Goal: Complete application form: Complete application form

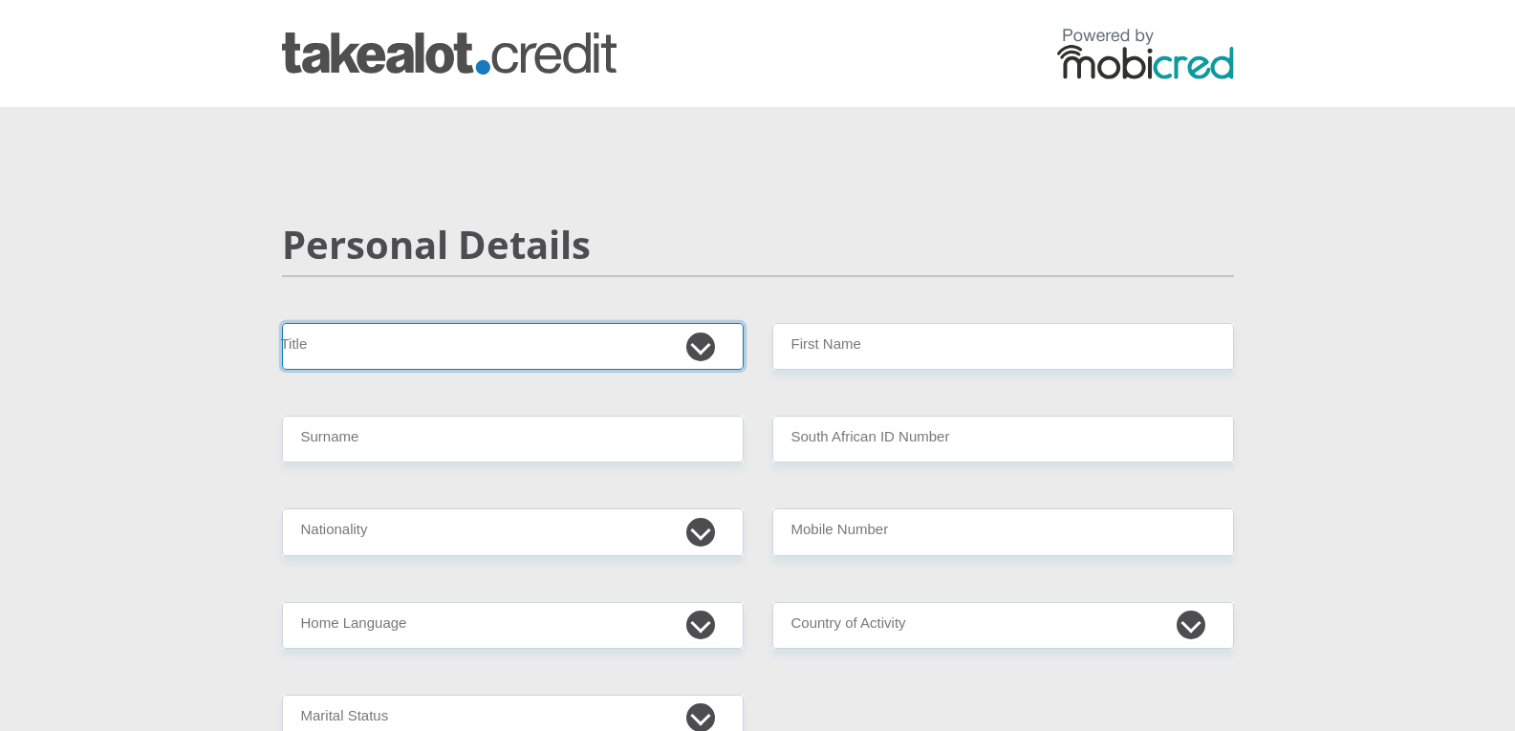
click at [384, 350] on select "Mr Ms Mrs Dr Other" at bounding box center [513, 346] width 462 height 47
select select "Ms"
click at [282, 323] on select "Mr Ms Mrs Dr Other" at bounding box center [513, 346] width 462 height 47
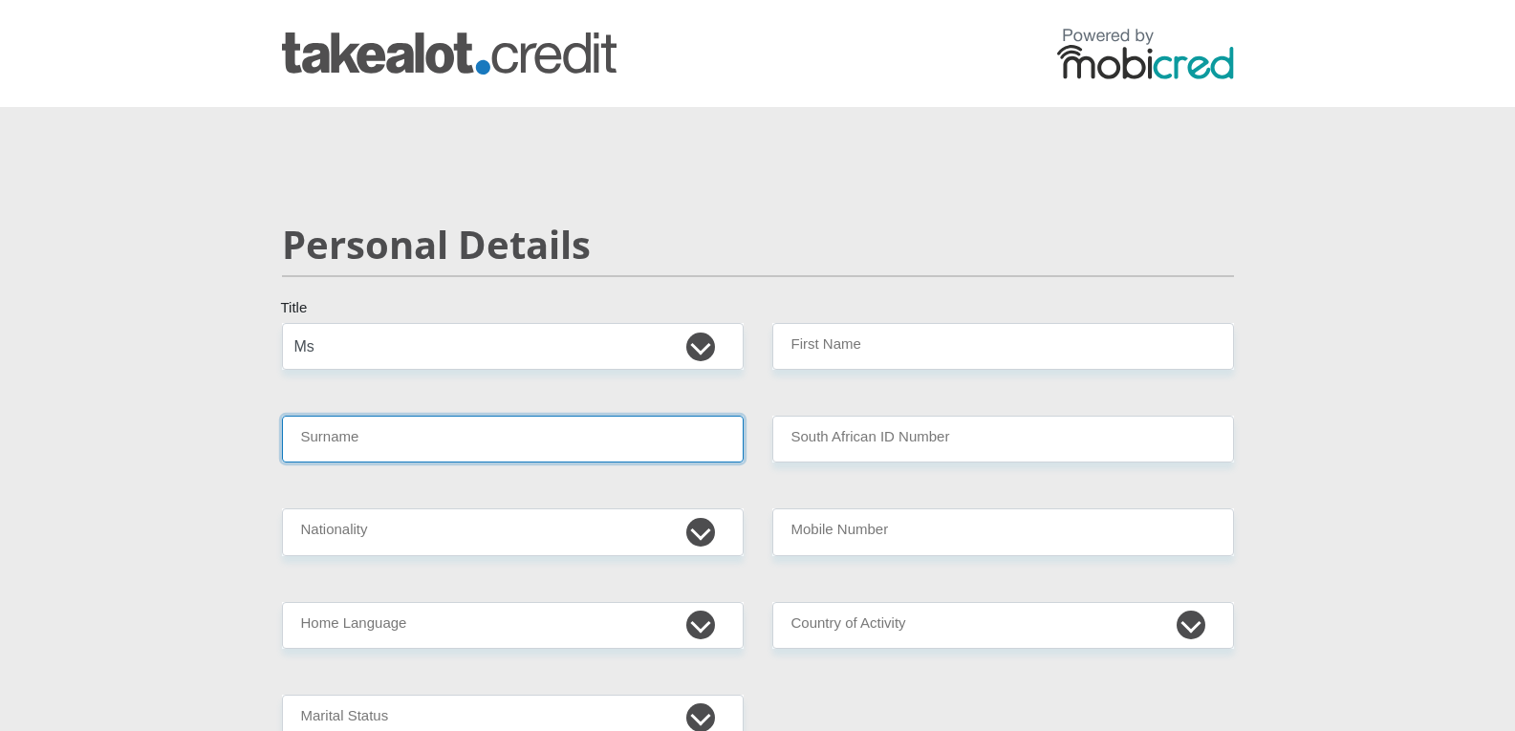
click at [368, 440] on input "Surname" at bounding box center [513, 439] width 462 height 47
type input "Ward"
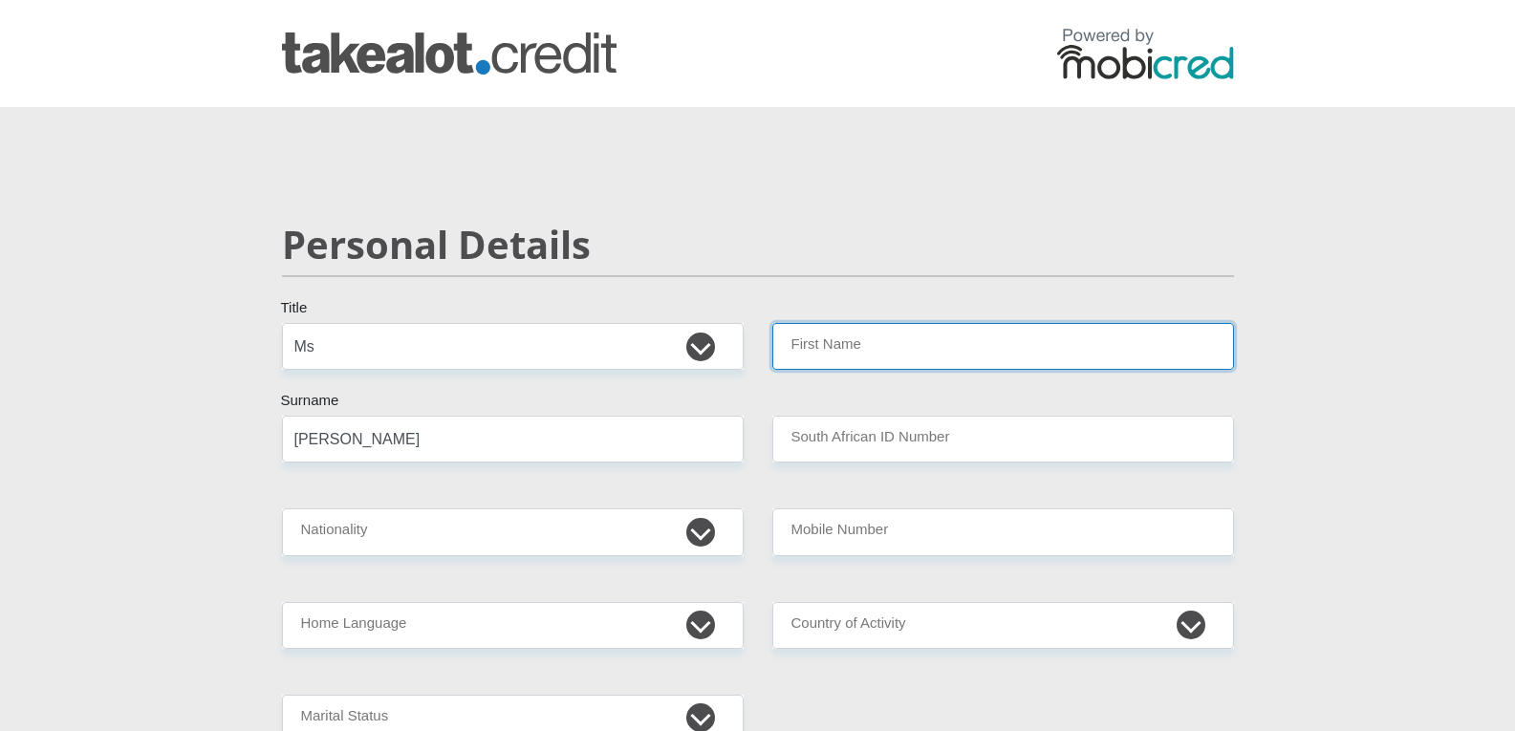
type input "Kaylene"
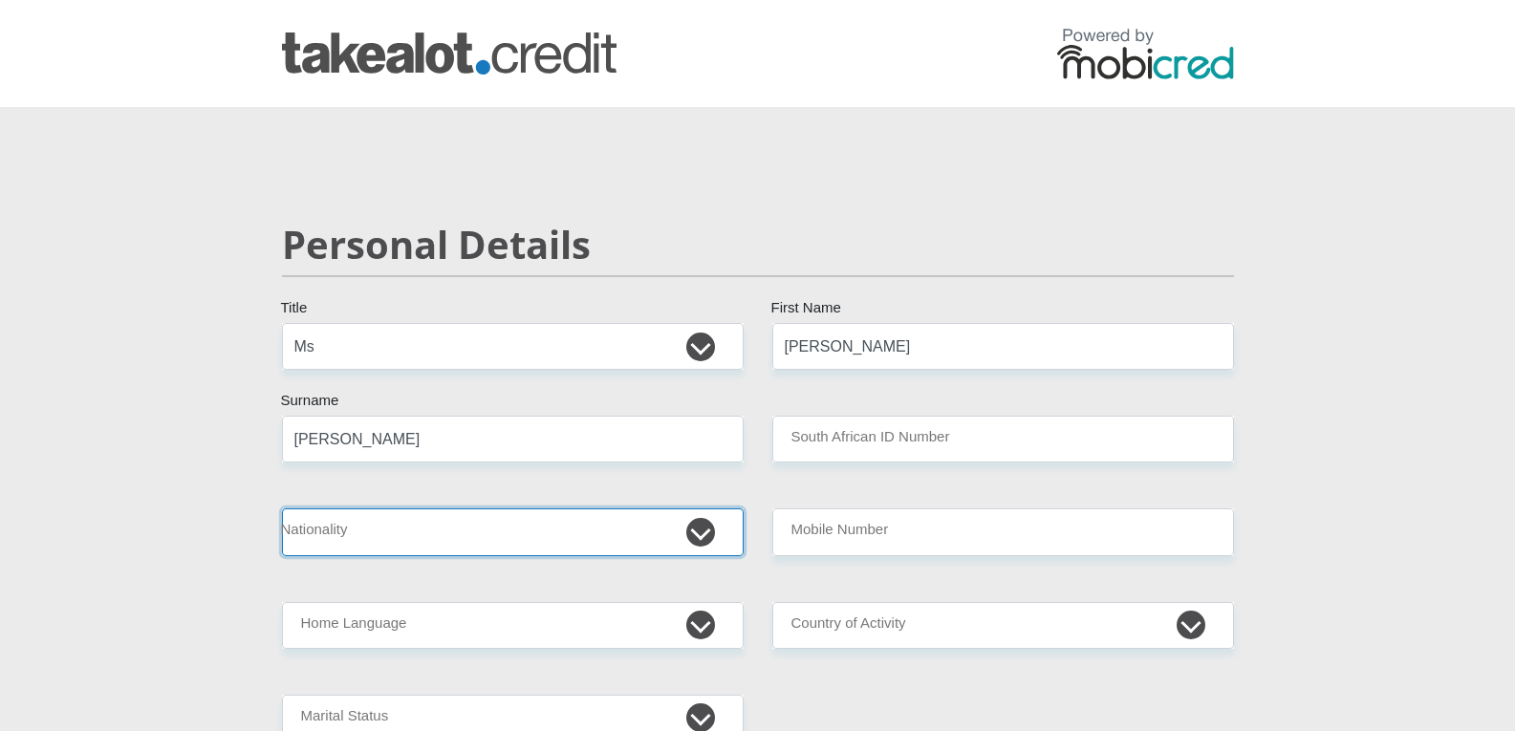
select select "ZAF"
type input "0738337722"
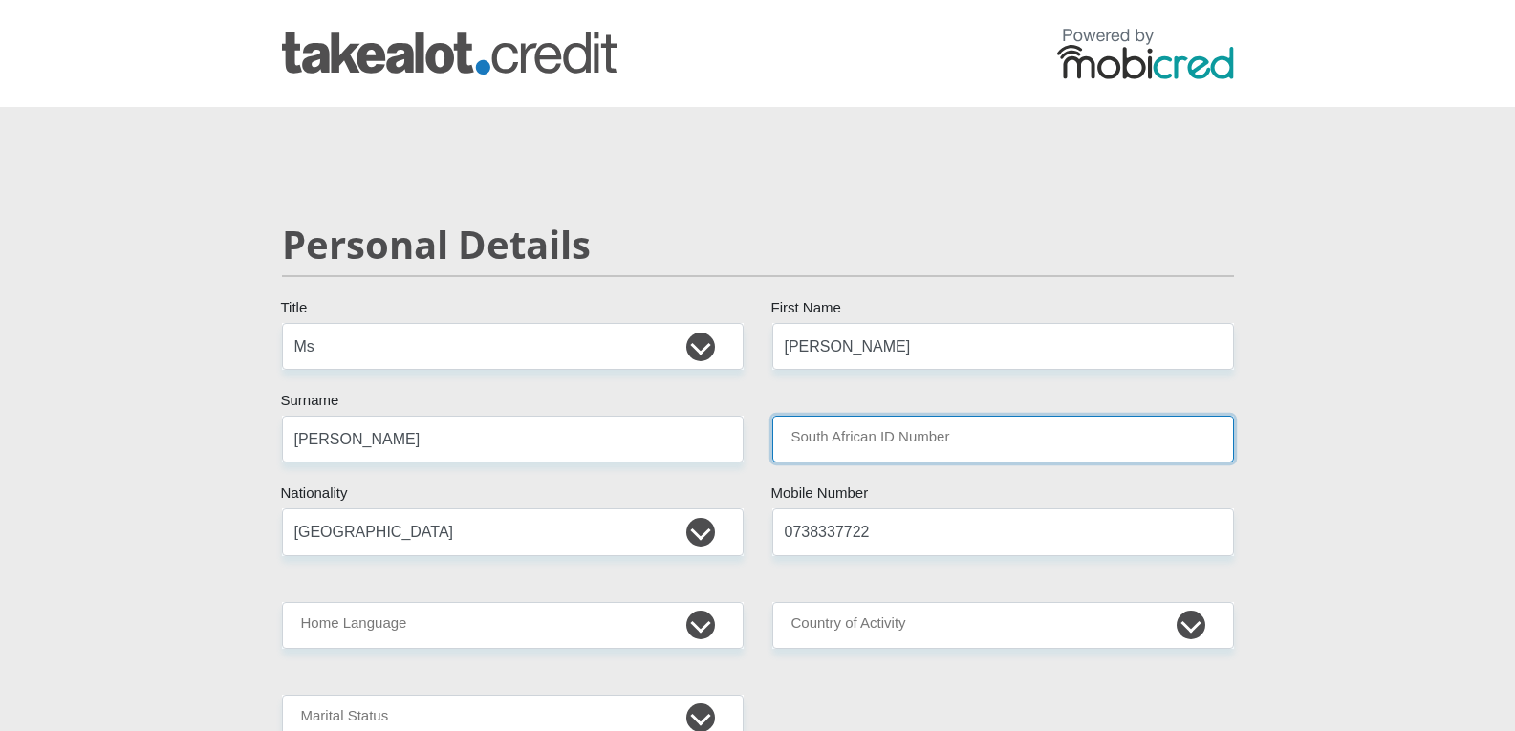
click at [1021, 441] on input "South African ID Number" at bounding box center [1003, 439] width 462 height 47
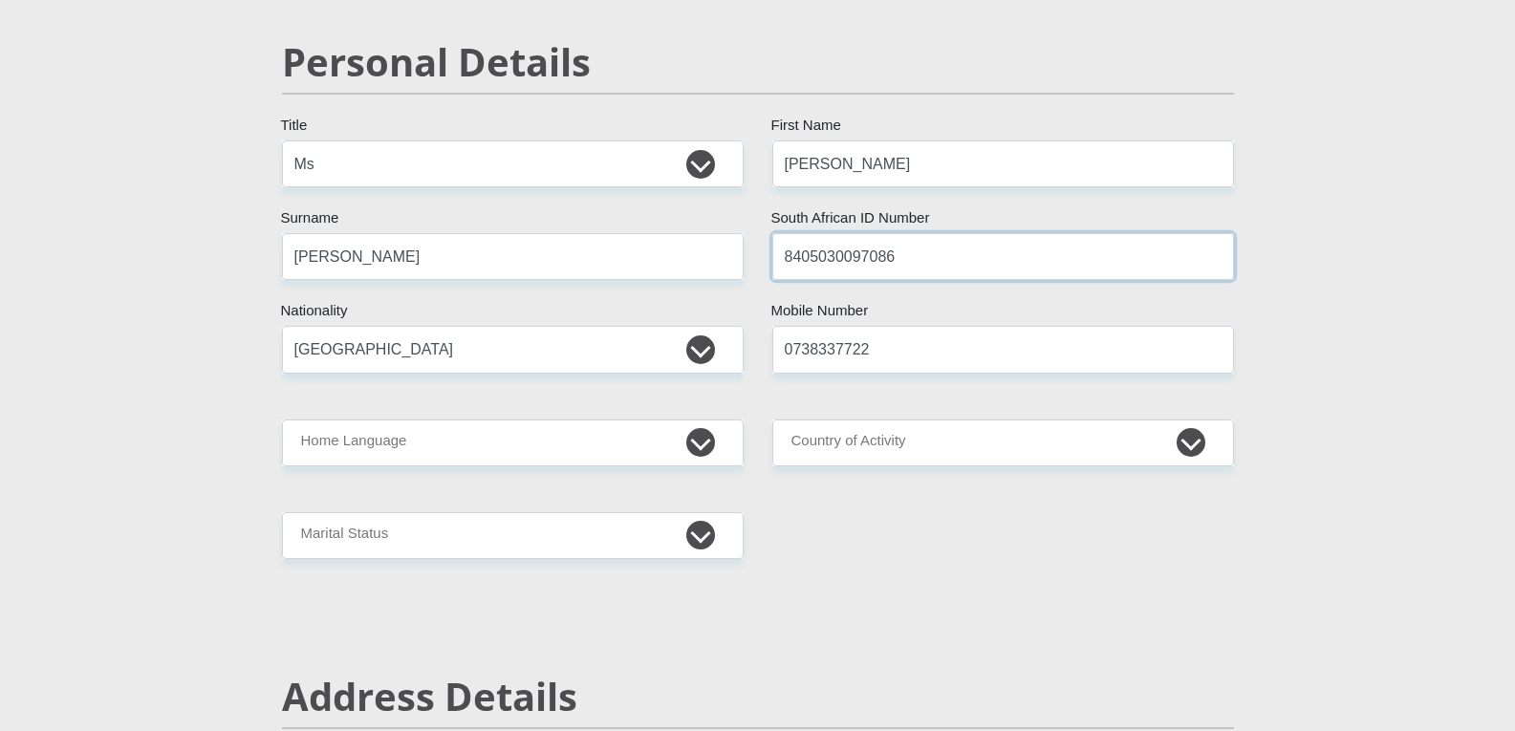
scroll to position [191, 0]
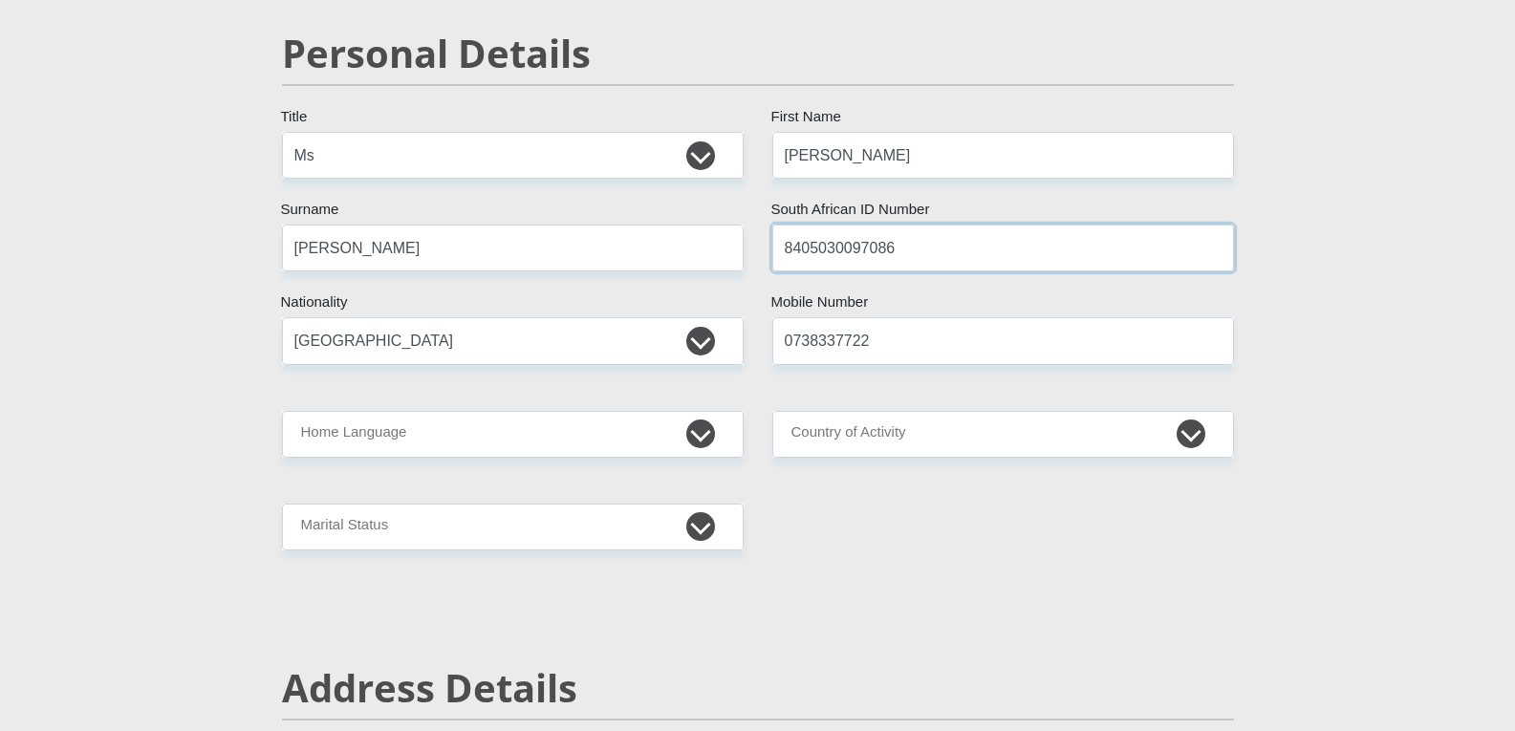
type input "8405030097086"
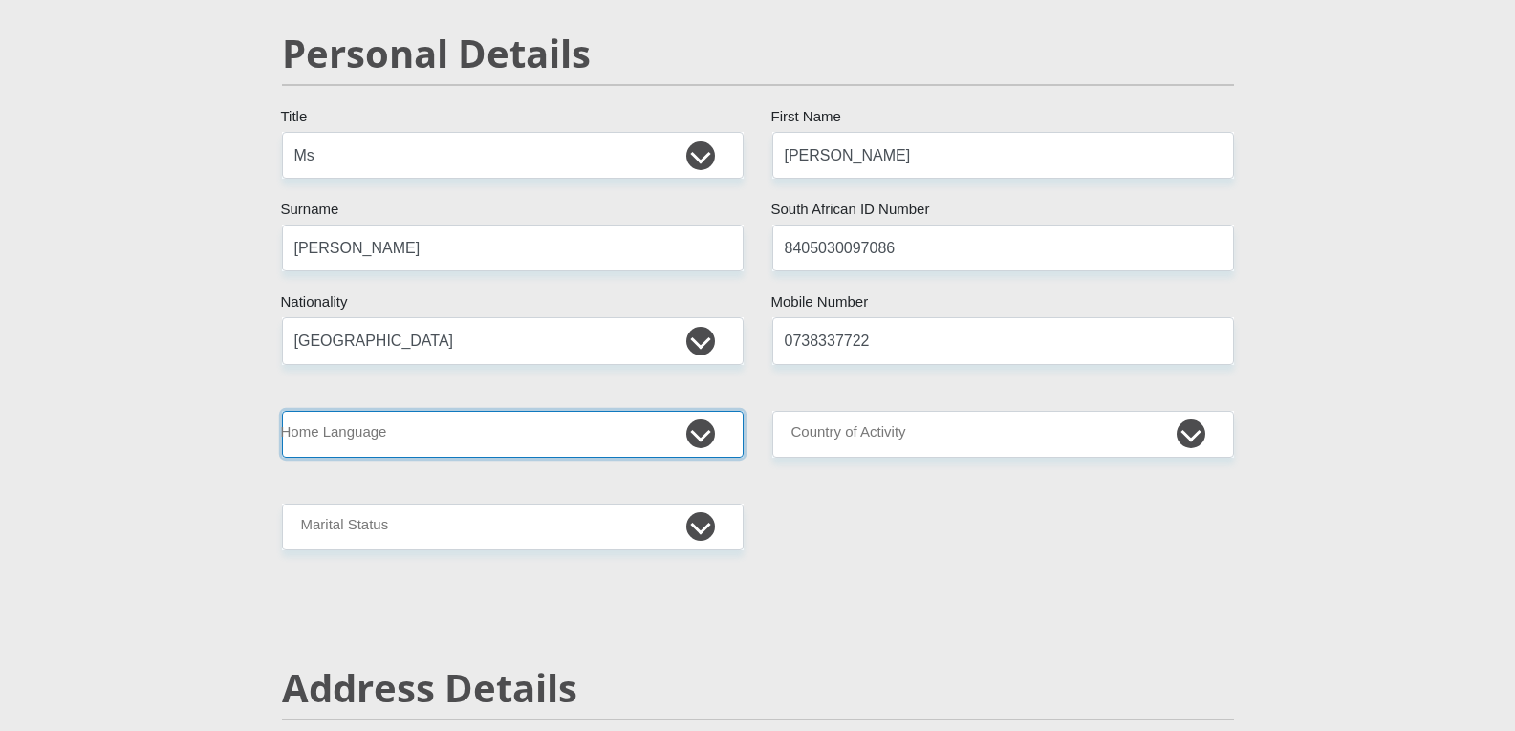
click at [702, 431] on select "Afrikaans English Sepedi South Ndebele Southern Sotho Swati Tsonga Tswana Venda…" at bounding box center [513, 434] width 462 height 47
select select "afr"
click at [282, 411] on select "Afrikaans English Sepedi South Ndebele Southern Sotho Swati Tsonga Tswana Venda…" at bounding box center [513, 434] width 462 height 47
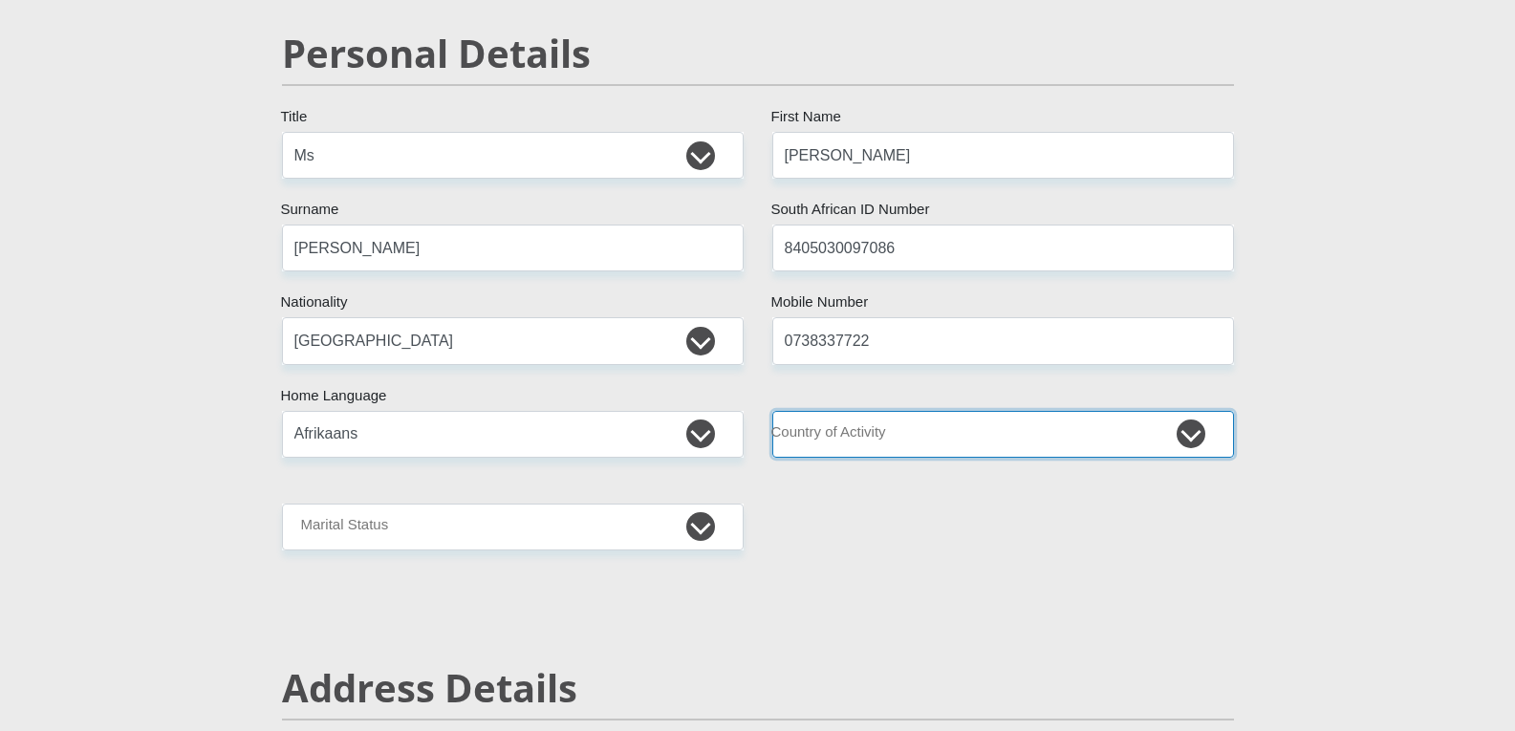
click at [1191, 432] on select "South Africa Afghanistan Aland Islands Albania Algeria America Samoa American V…" at bounding box center [1003, 434] width 462 height 47
select select "ZAF"
click at [772, 411] on select "South Africa Afghanistan Aland Islands Albania Algeria America Samoa American V…" at bounding box center [1003, 434] width 462 height 47
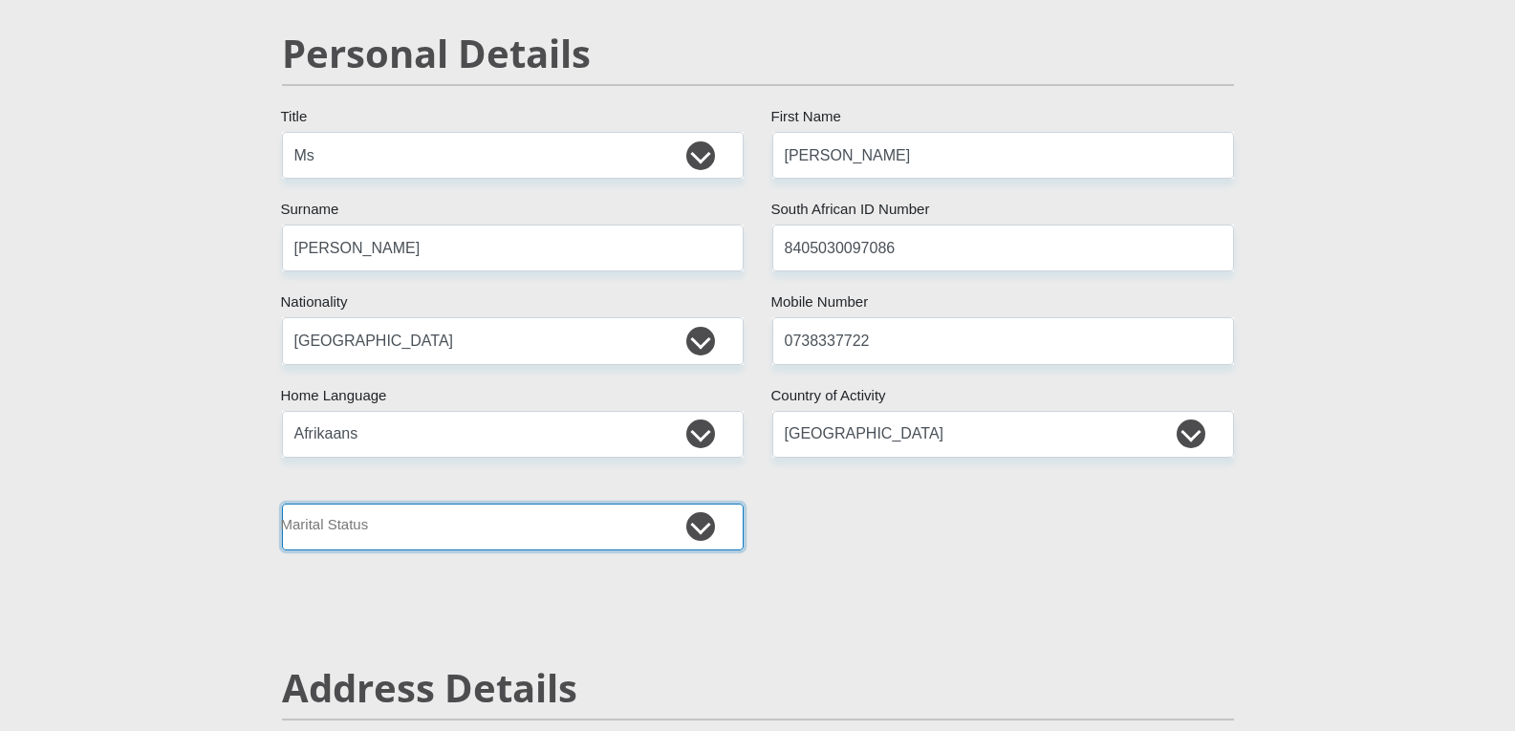
click at [691, 522] on select "Married ANC Single Divorced Widowed Married COP or Customary Law" at bounding box center [513, 527] width 462 height 47
select select "2"
click at [282, 504] on select "Married ANC Single Divorced Widowed Married COP or Customary Law" at bounding box center [513, 527] width 462 height 47
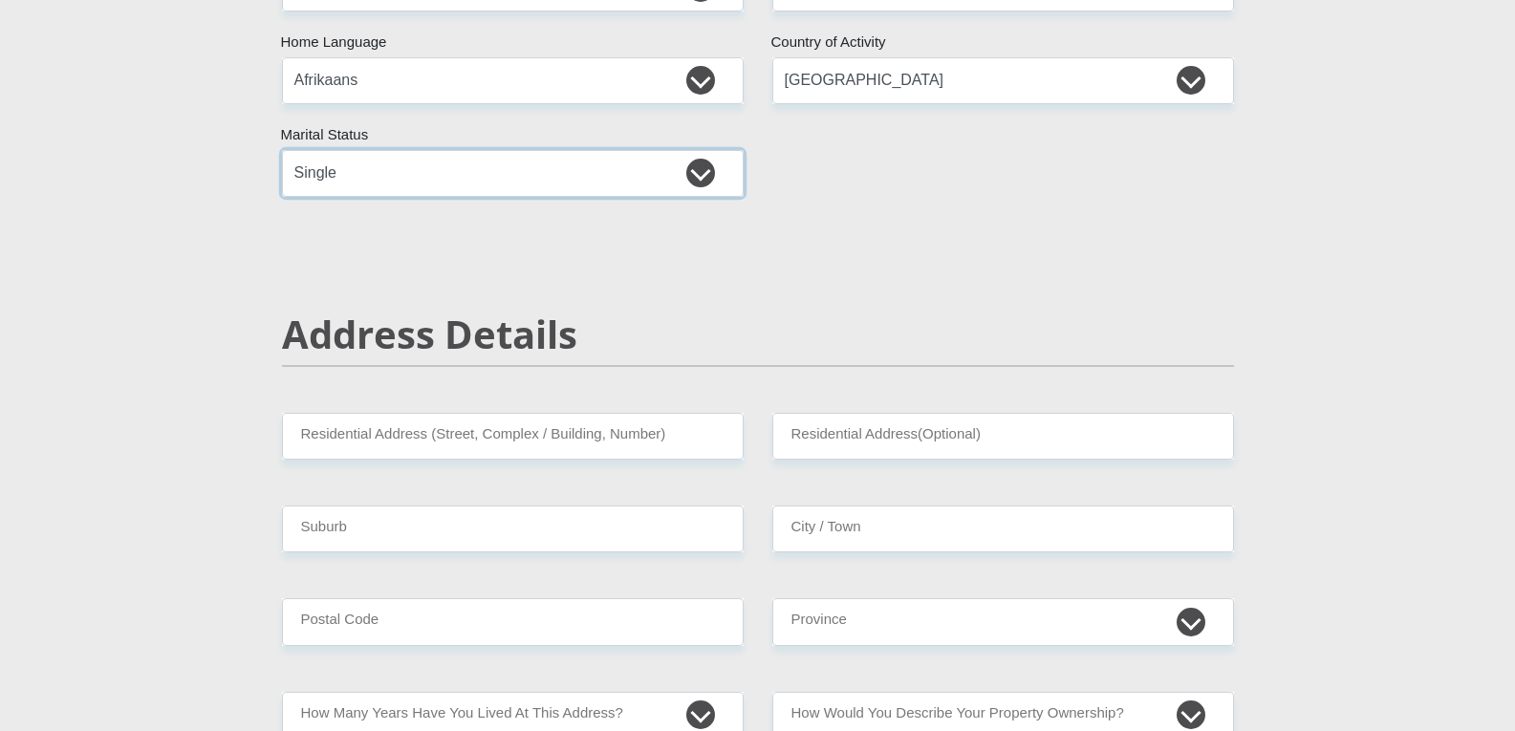
scroll to position [764, 0]
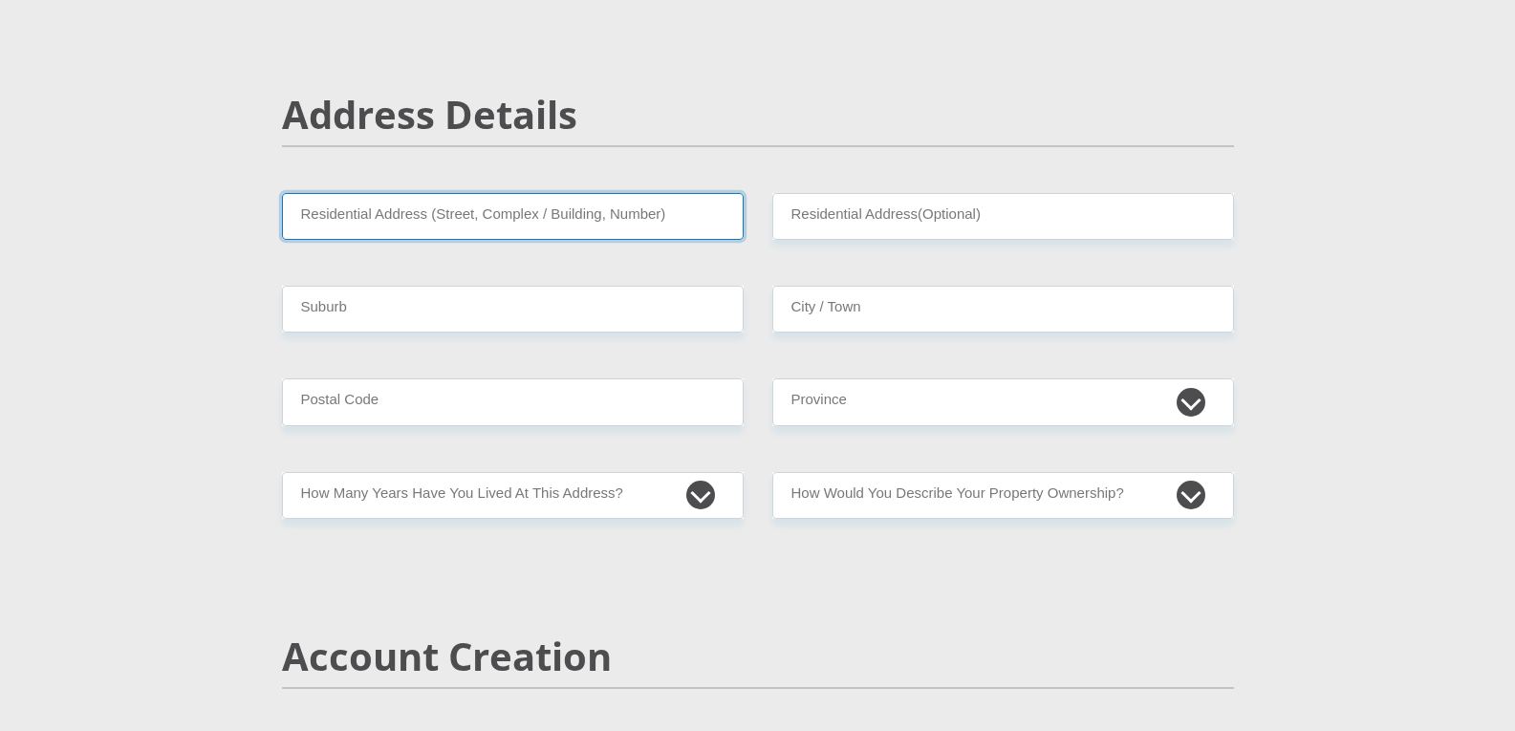
click at [693, 216] on input "Residential Address (Street, Complex / Building, Number)" at bounding box center [513, 216] width 462 height 47
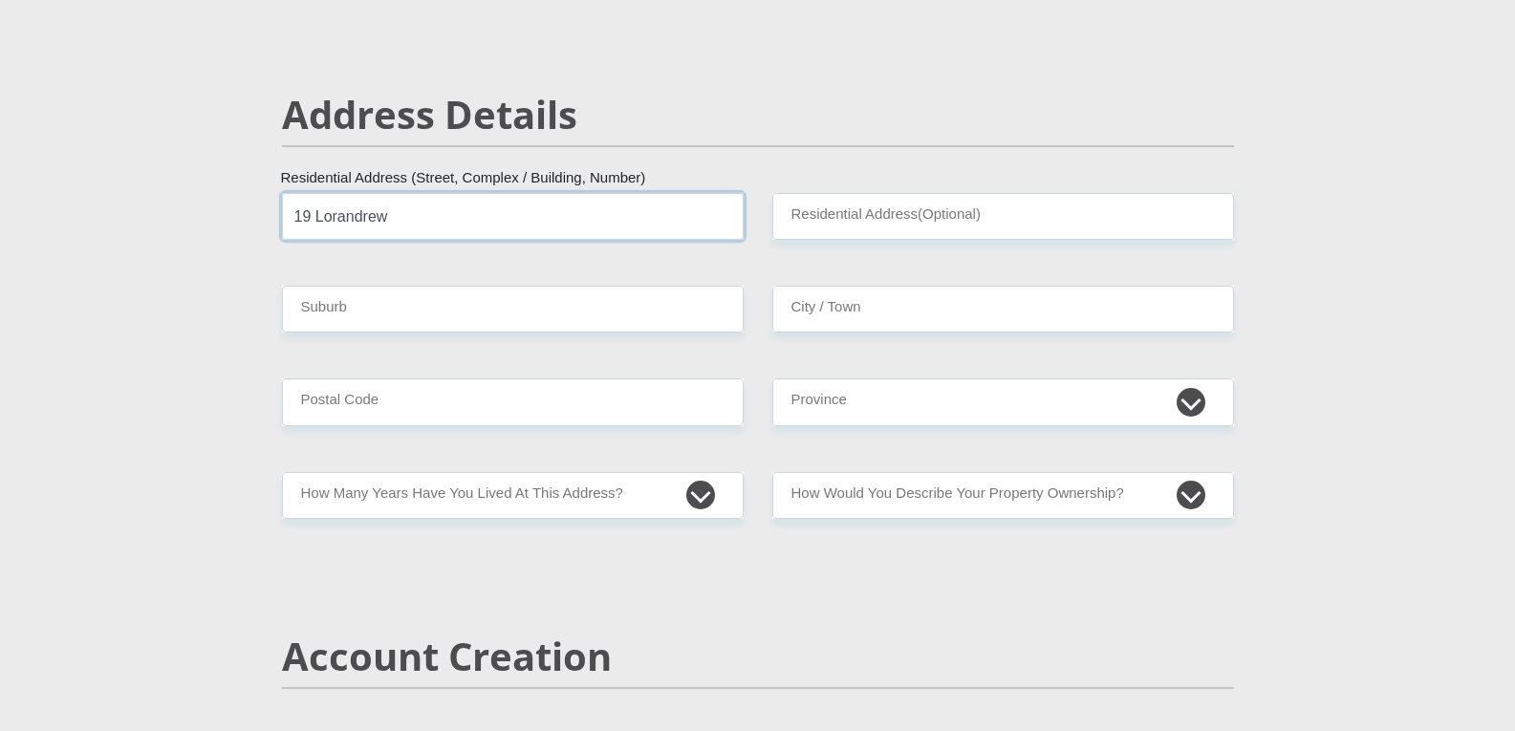
type input "19 Lorandrew"
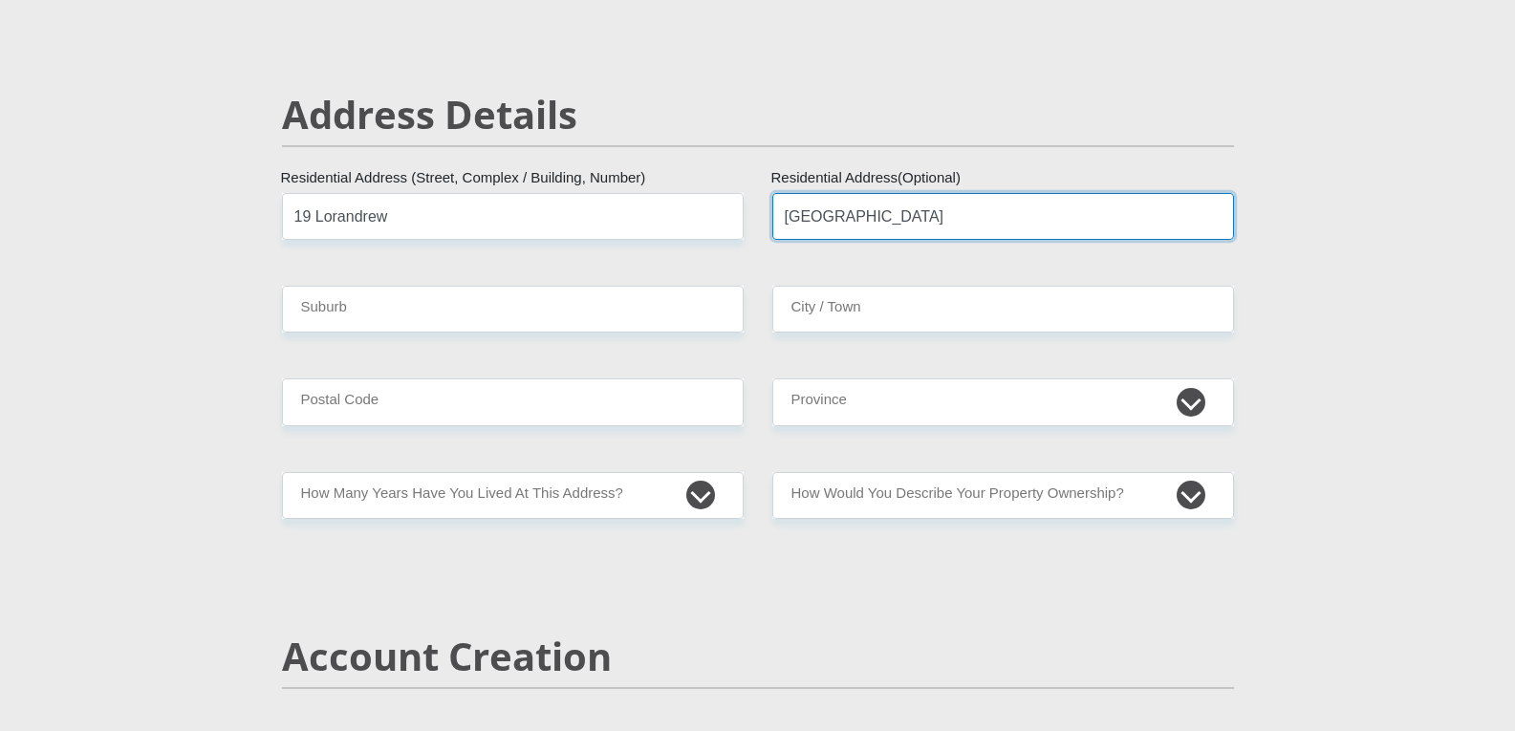
type input "Petunia Crescent"
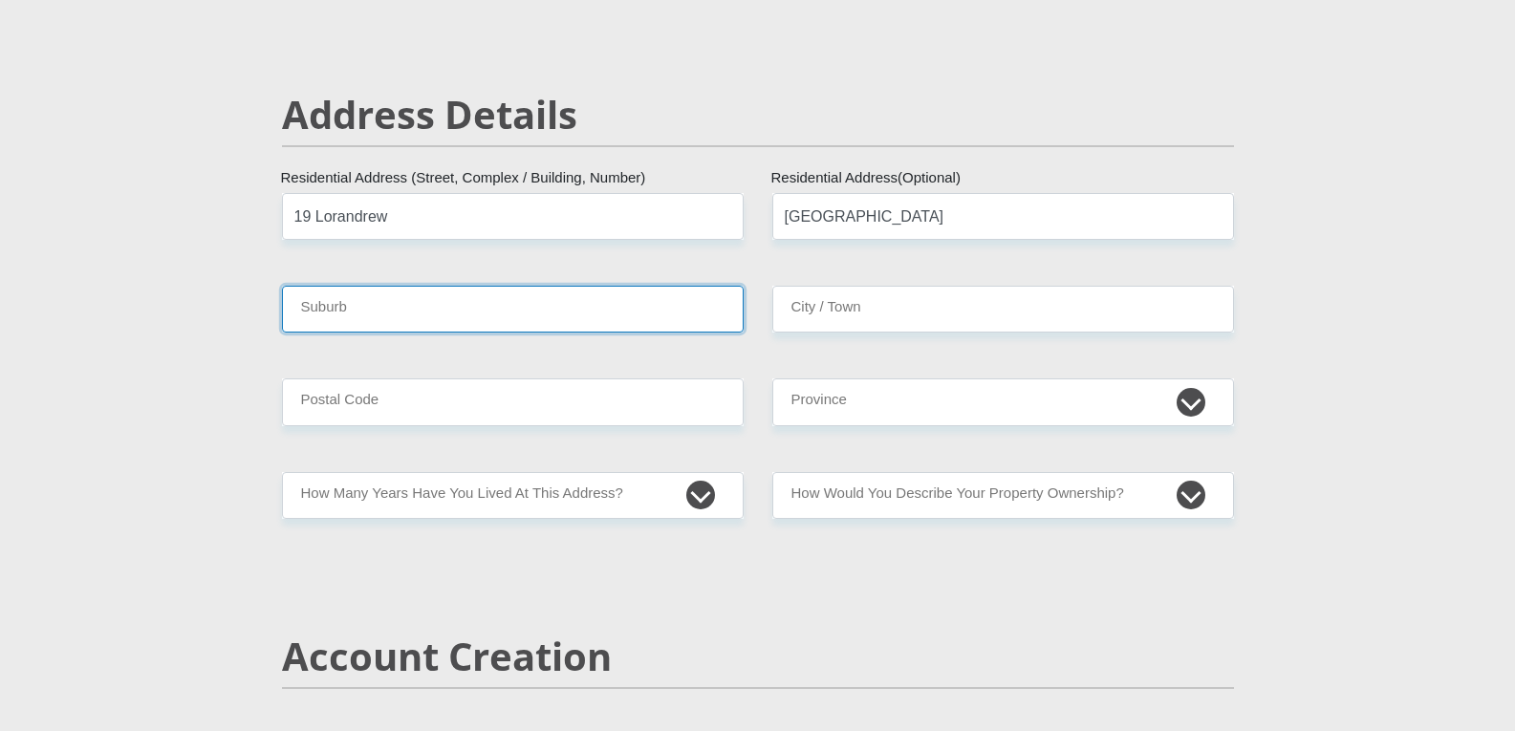
click at [546, 312] on input "Suburb" at bounding box center [513, 309] width 462 height 47
type input "Heidedal"
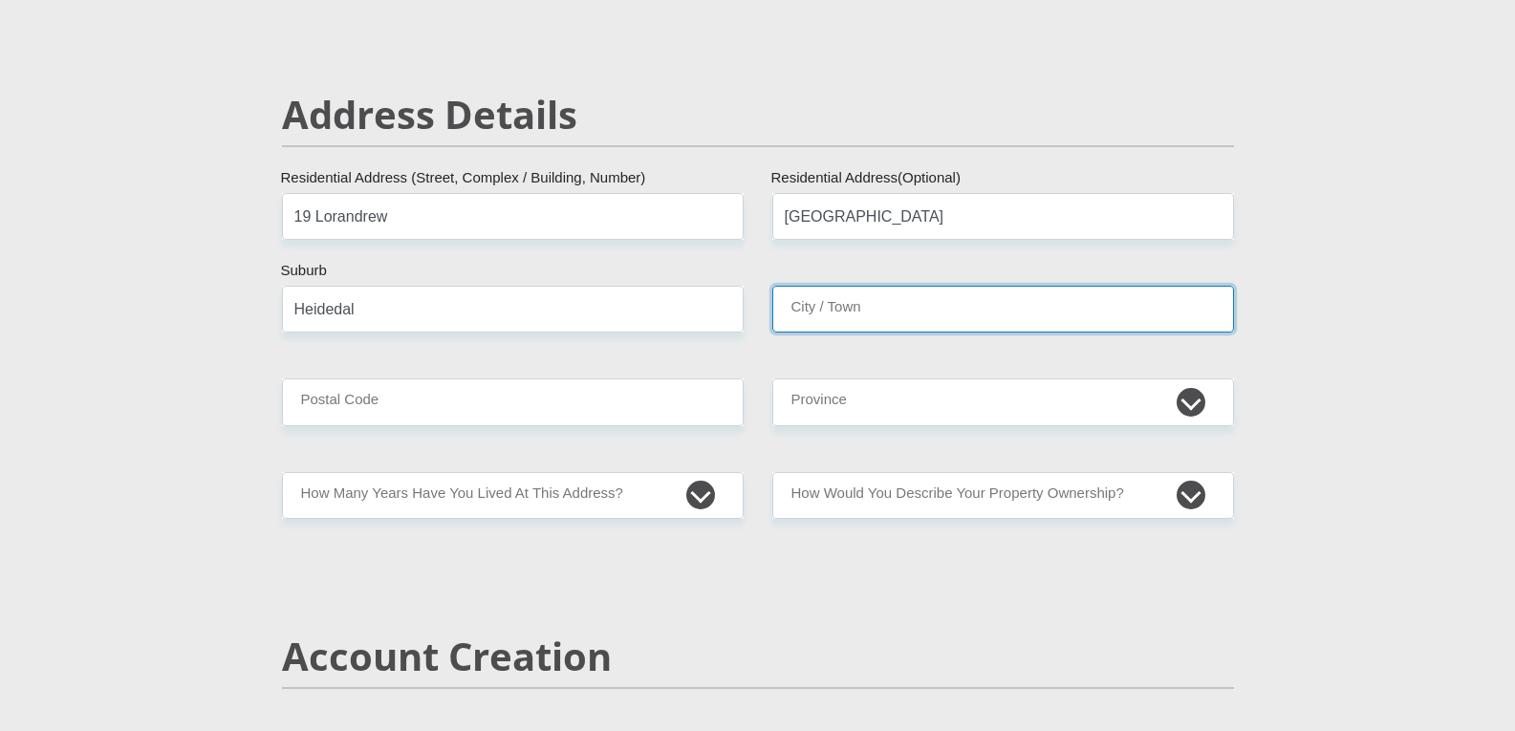
click at [951, 309] on input "City / Town" at bounding box center [1003, 309] width 462 height 47
type input "Bloemfontein"
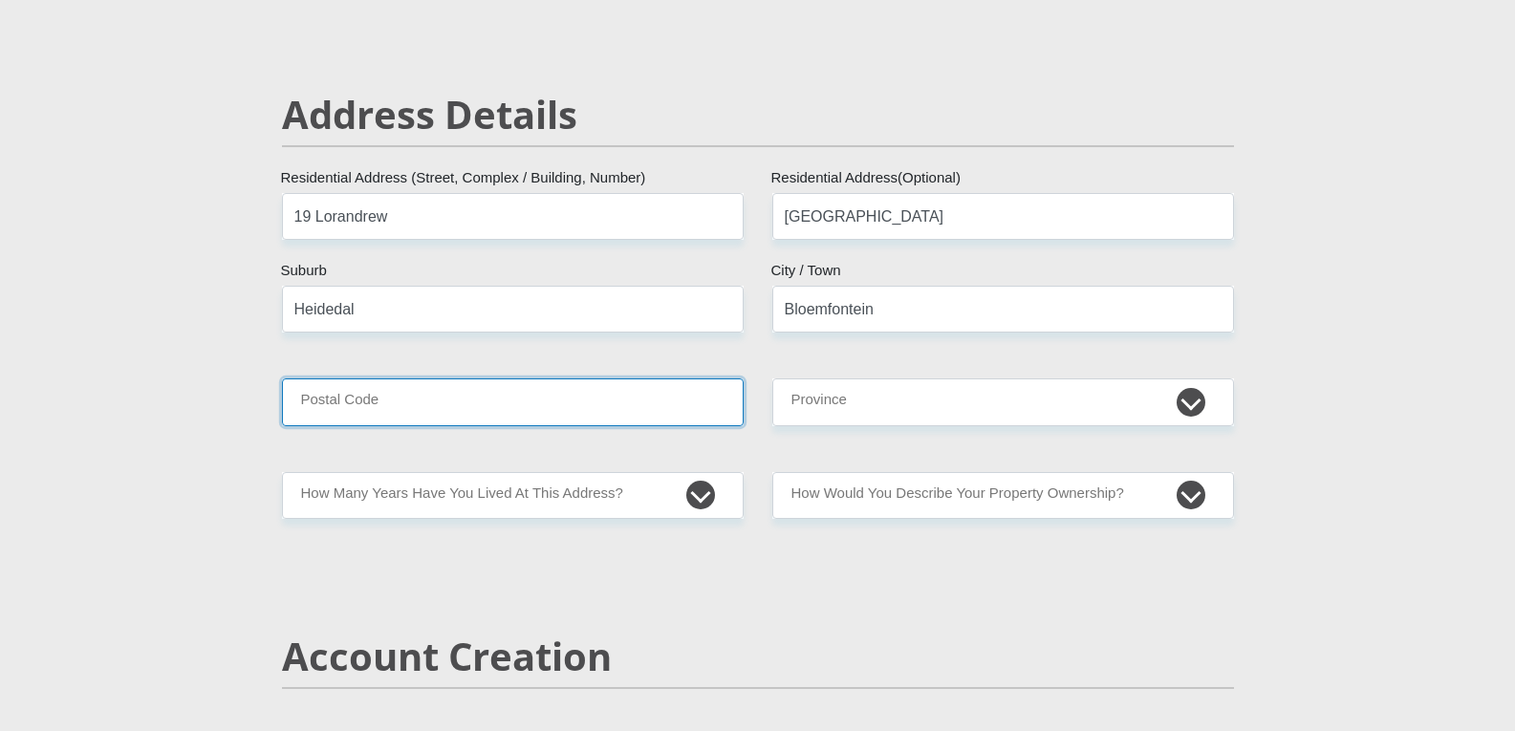
click at [430, 401] on input "Postal Code" at bounding box center [513, 401] width 462 height 47
type input "9301"
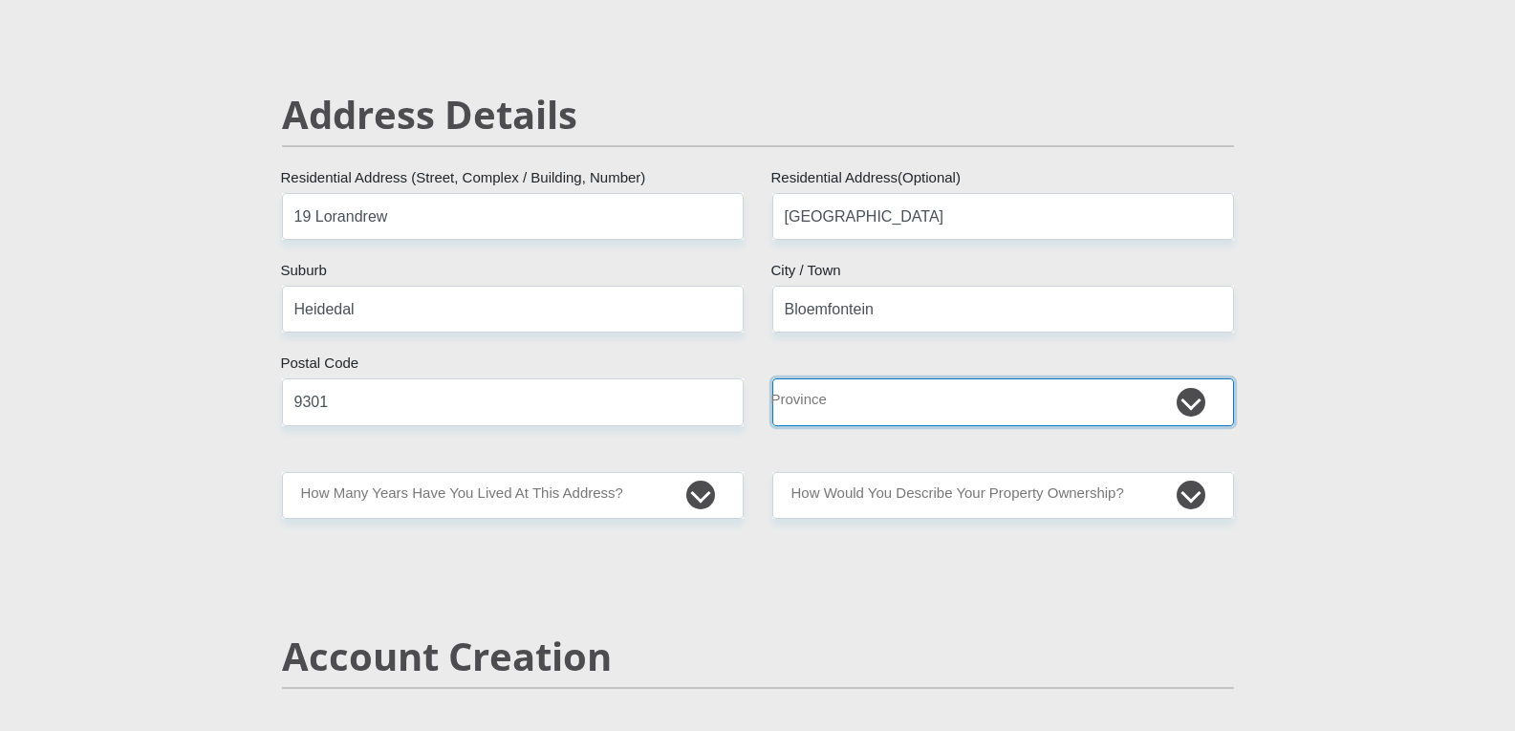
click at [975, 396] on select "Eastern Cape Free State Gauteng KwaZulu-Natal Limpopo Mpumalanga Northern Cape …" at bounding box center [1003, 401] width 462 height 47
select select "Free State"
click at [772, 378] on select "Eastern Cape Free State Gauteng KwaZulu-Natal Limpopo Mpumalanga Northern Cape …" at bounding box center [1003, 401] width 462 height 47
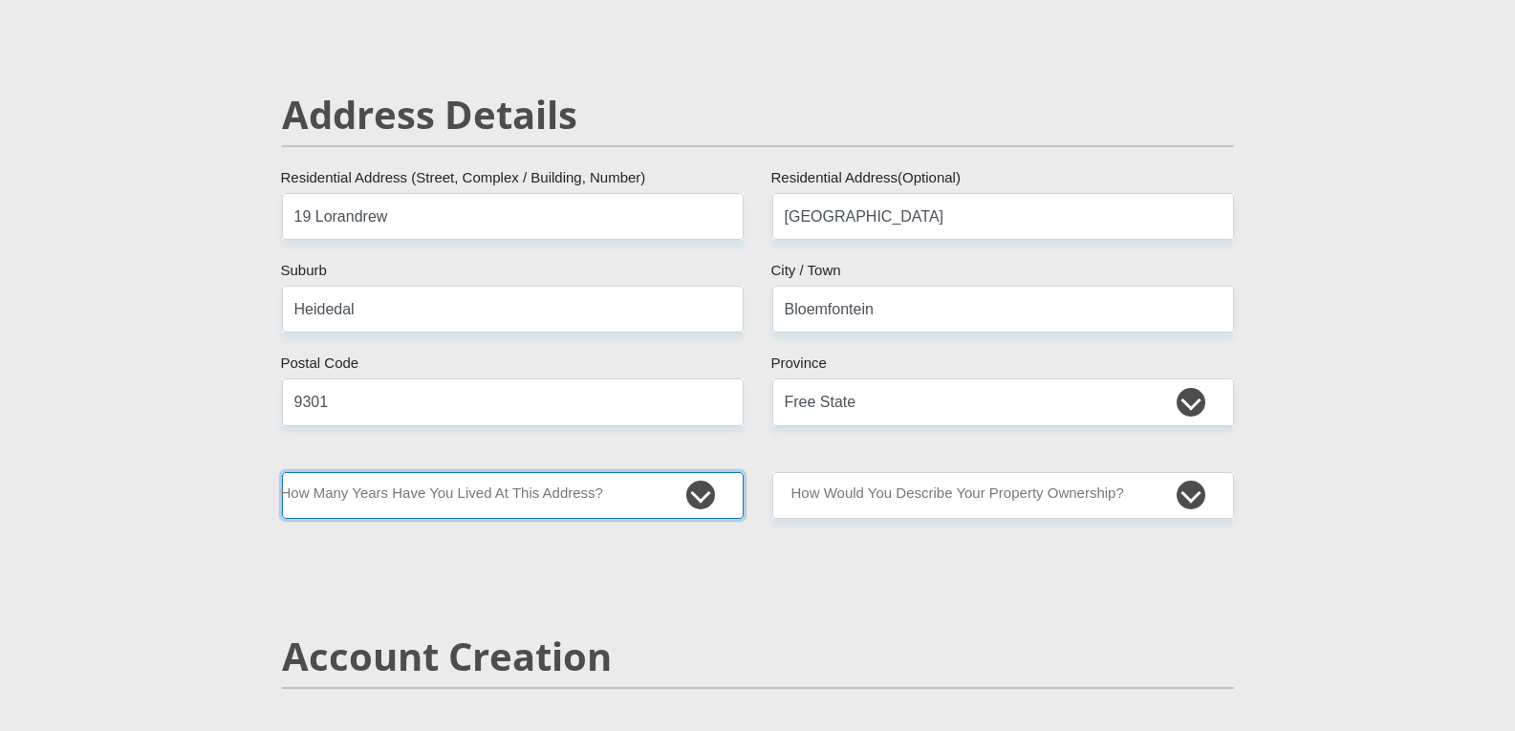
click at [665, 492] on select "less than 1 year 1-3 years 3-5 years 5+ years" at bounding box center [513, 495] width 462 height 47
select select "5"
click at [282, 472] on select "less than 1 year 1-3 years 3-5 years 5+ years" at bounding box center [513, 495] width 462 height 47
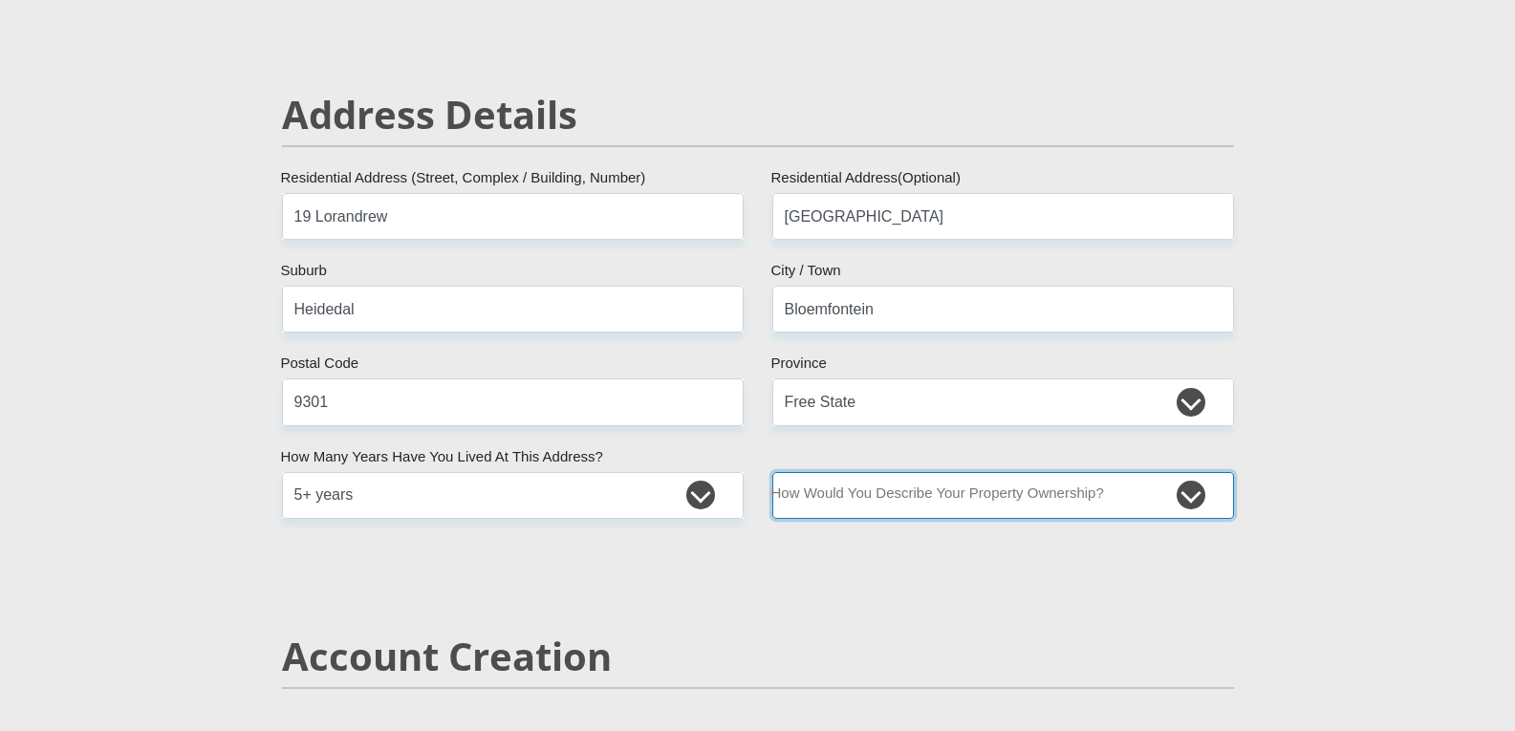
click at [1191, 496] on select "Owned Rented Family Owned Company Dwelling" at bounding box center [1003, 495] width 462 height 47
select select "Rented"
click at [772, 472] on select "Owned Rented Family Owned Company Dwelling" at bounding box center [1003, 495] width 462 height 47
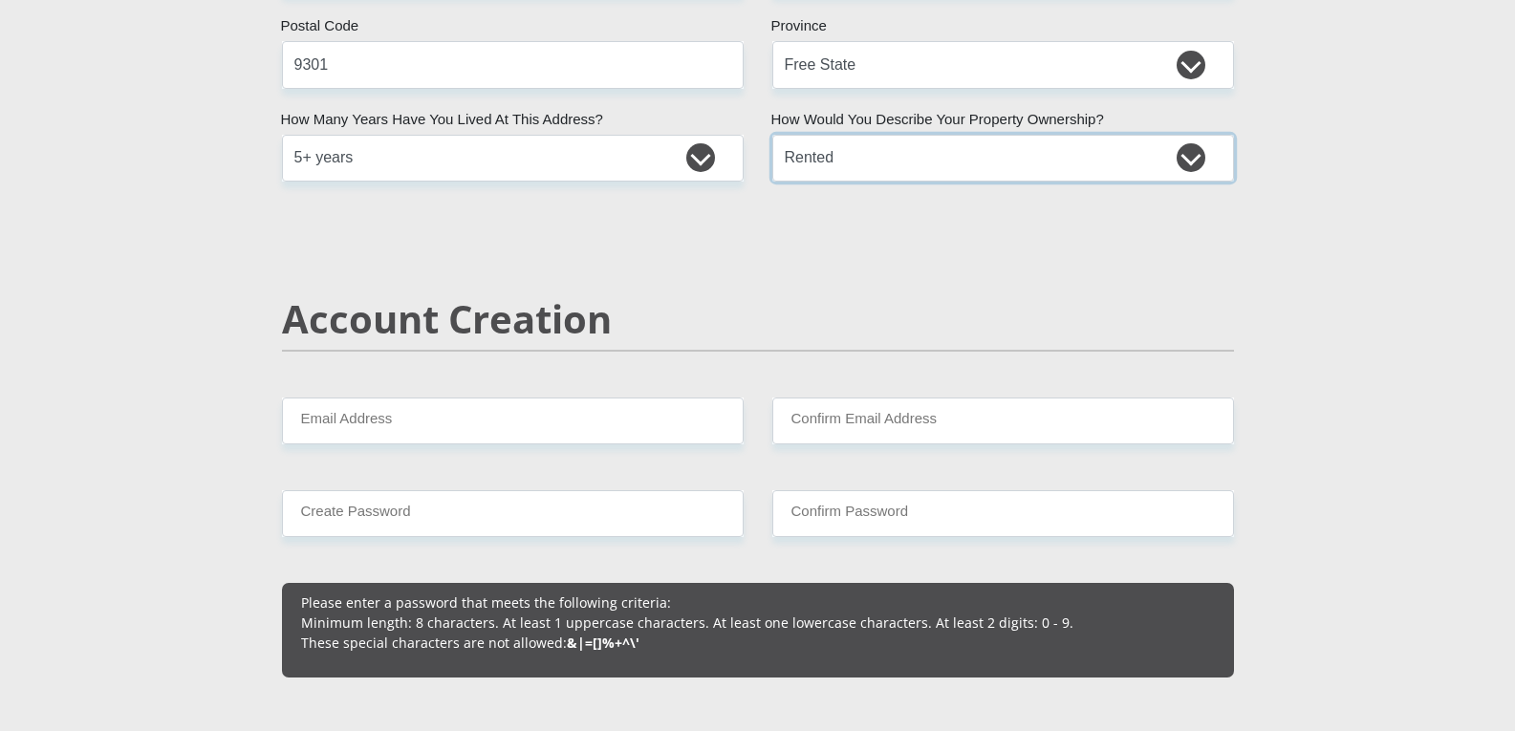
scroll to position [1147, 0]
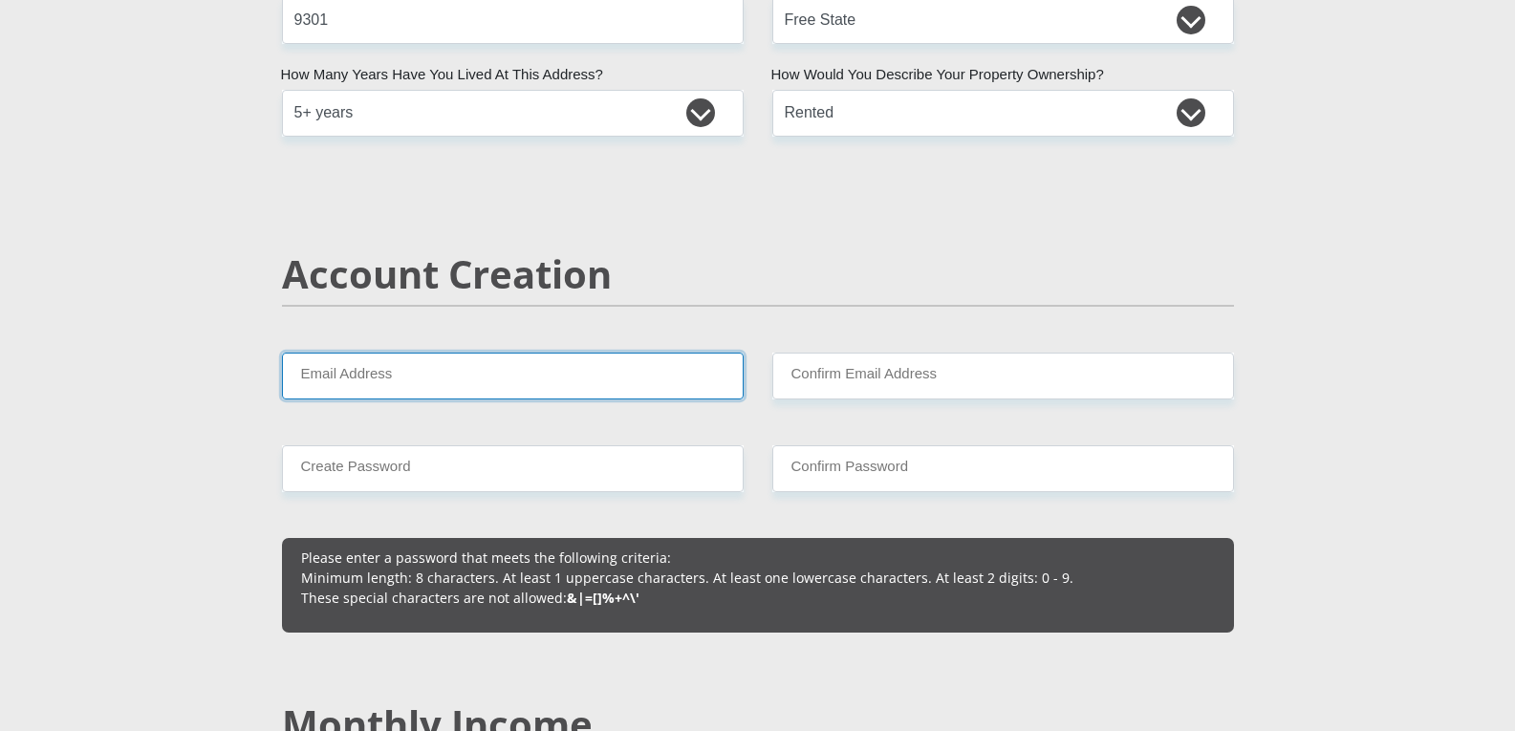
click at [608, 374] on input "Email Address" at bounding box center [513, 376] width 462 height 47
type input "kward@voltex.co.za"
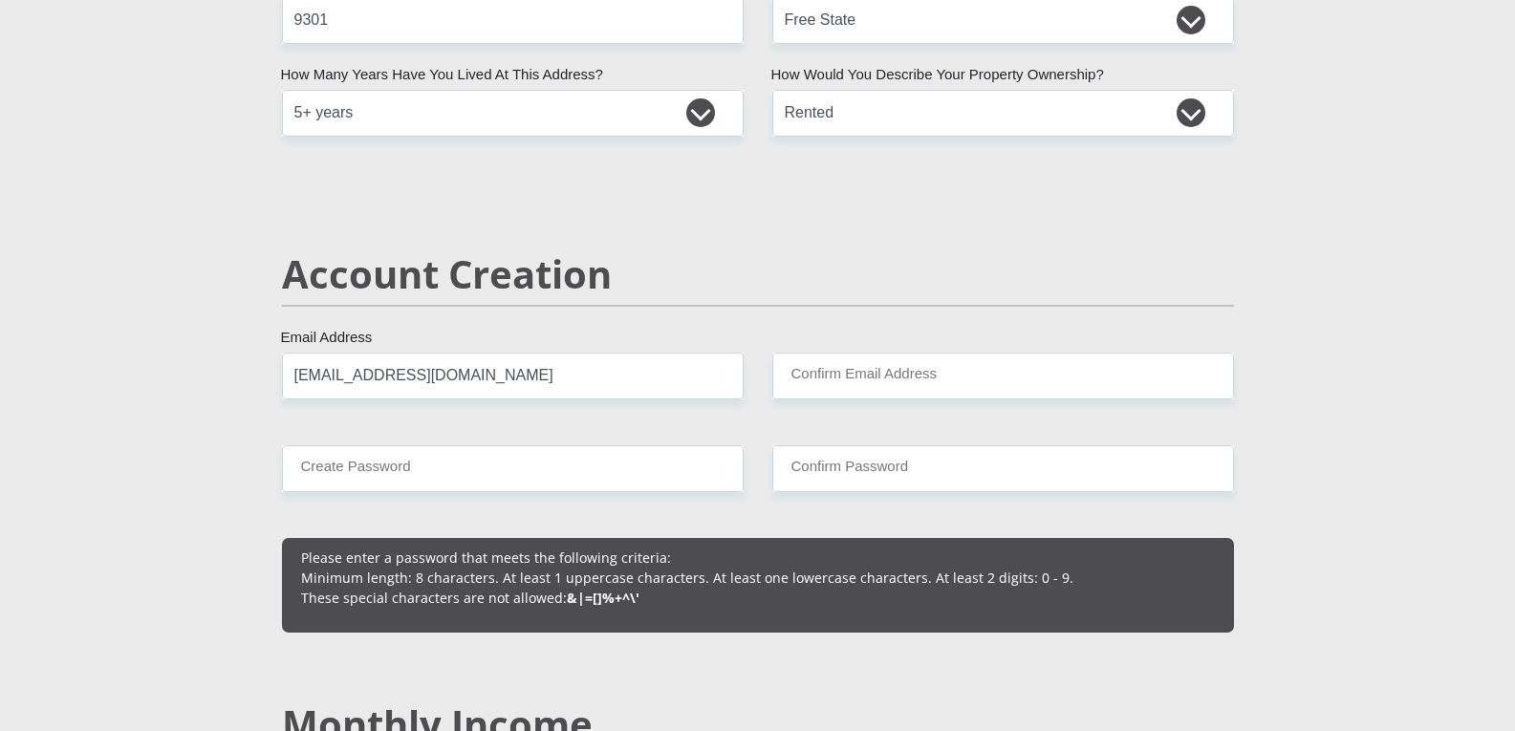
type input "kward@voltex.co.za"
type input "0738337722"
type input "Kaylene"
type input "Ward"
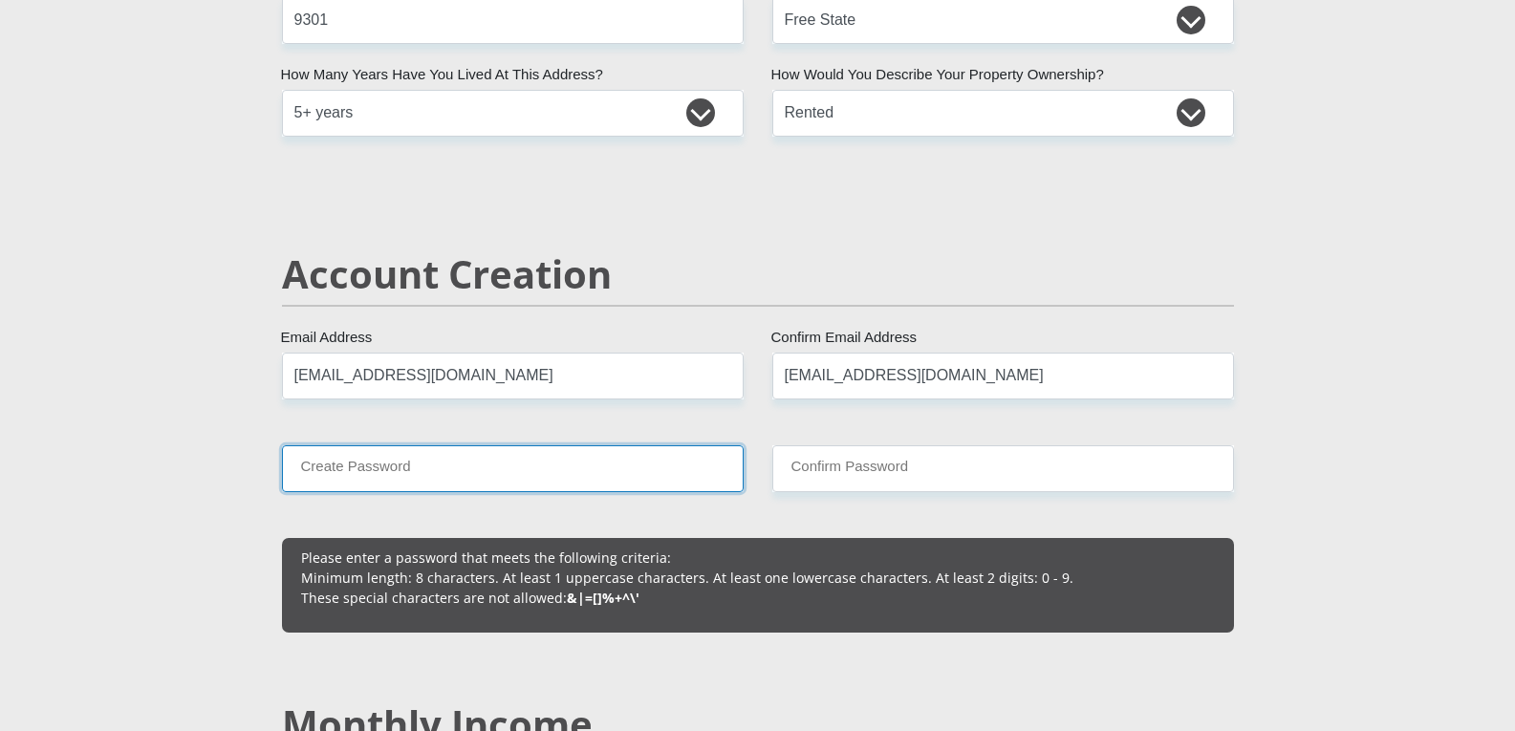
click at [529, 466] on input "Create Password" at bounding box center [513, 468] width 462 height 47
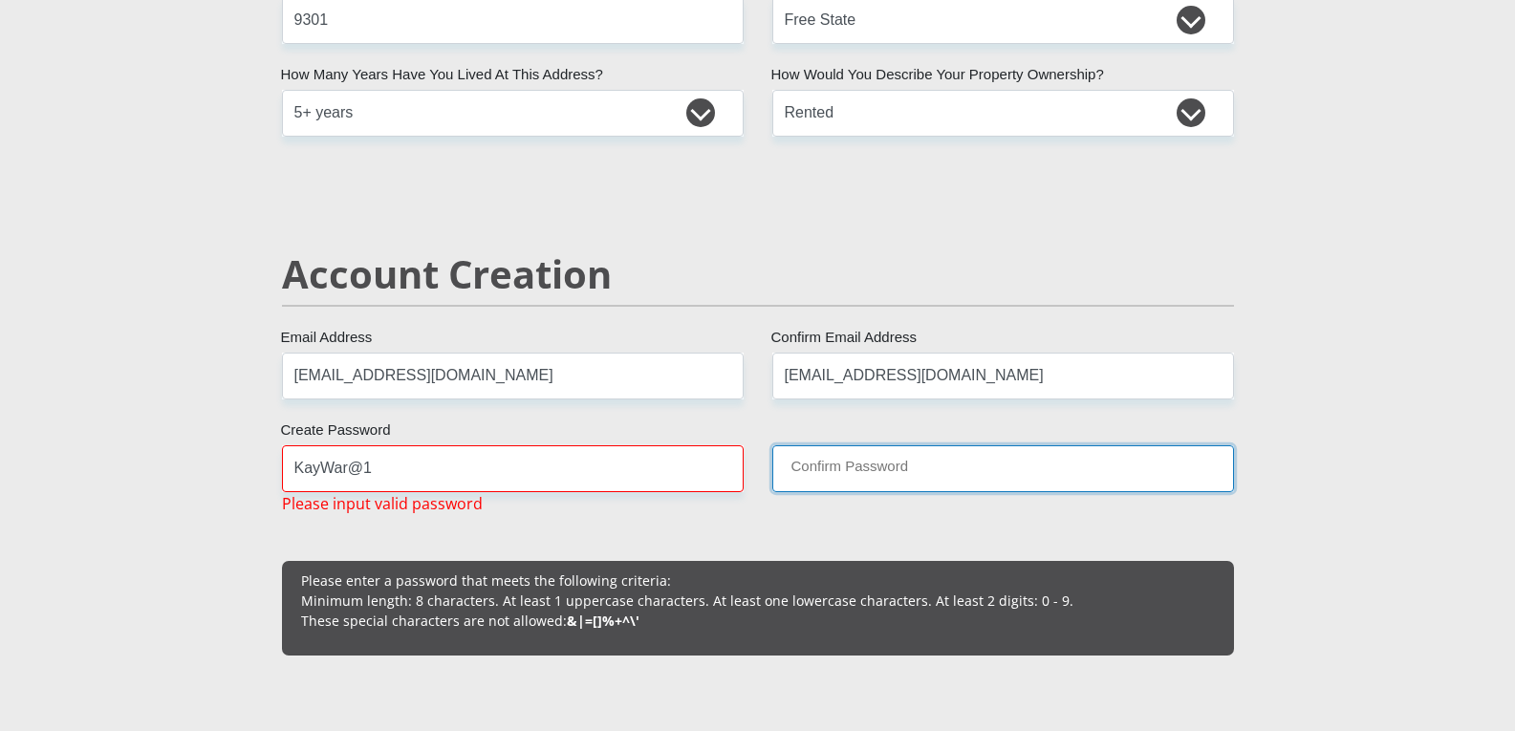
click at [1060, 470] on input "Confirm Password" at bounding box center [1003, 468] width 462 height 47
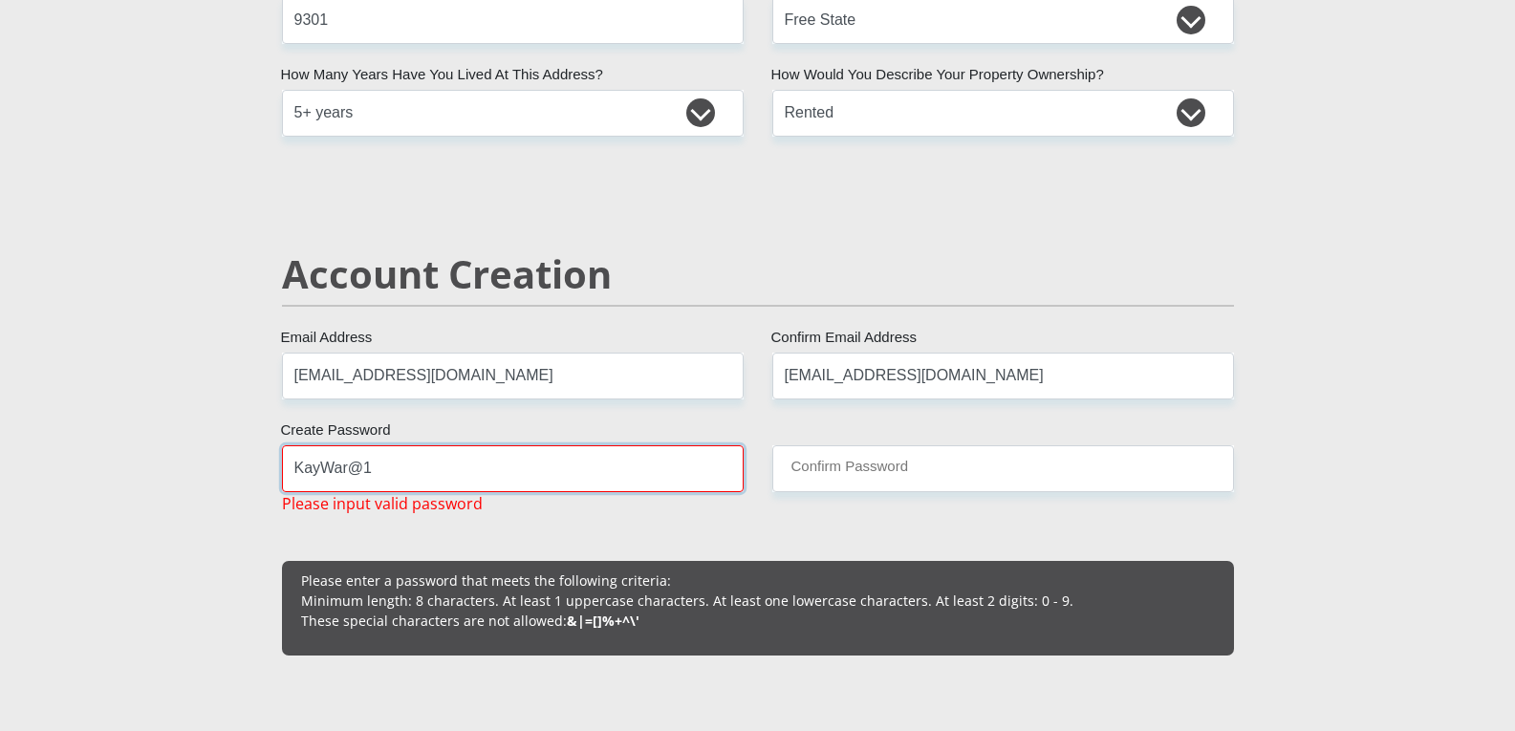
click at [424, 463] on input "KayWar@1" at bounding box center [513, 468] width 462 height 47
drag, startPoint x: 469, startPoint y: 469, endPoint x: 233, endPoint y: 453, distance: 236.6
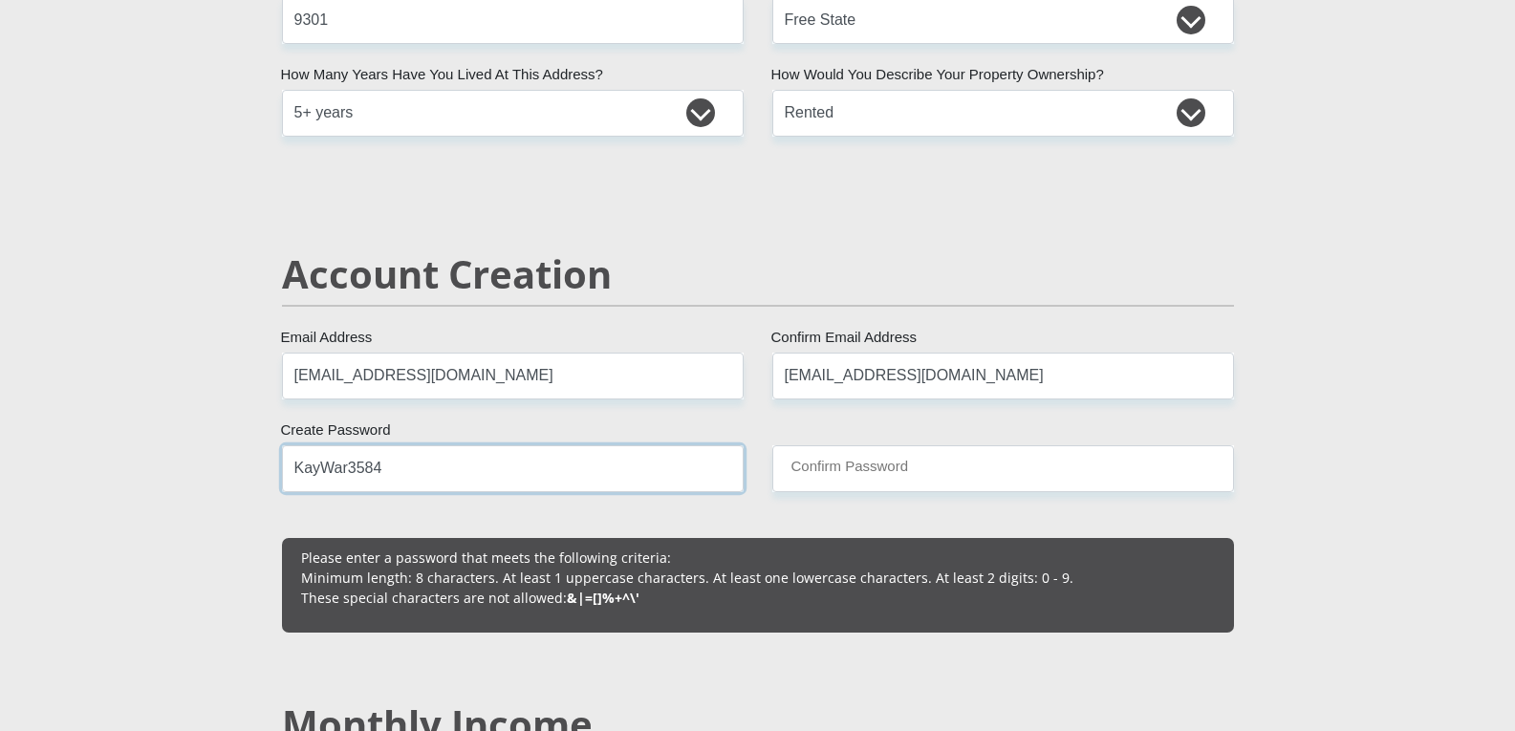
type input "KayWar3584"
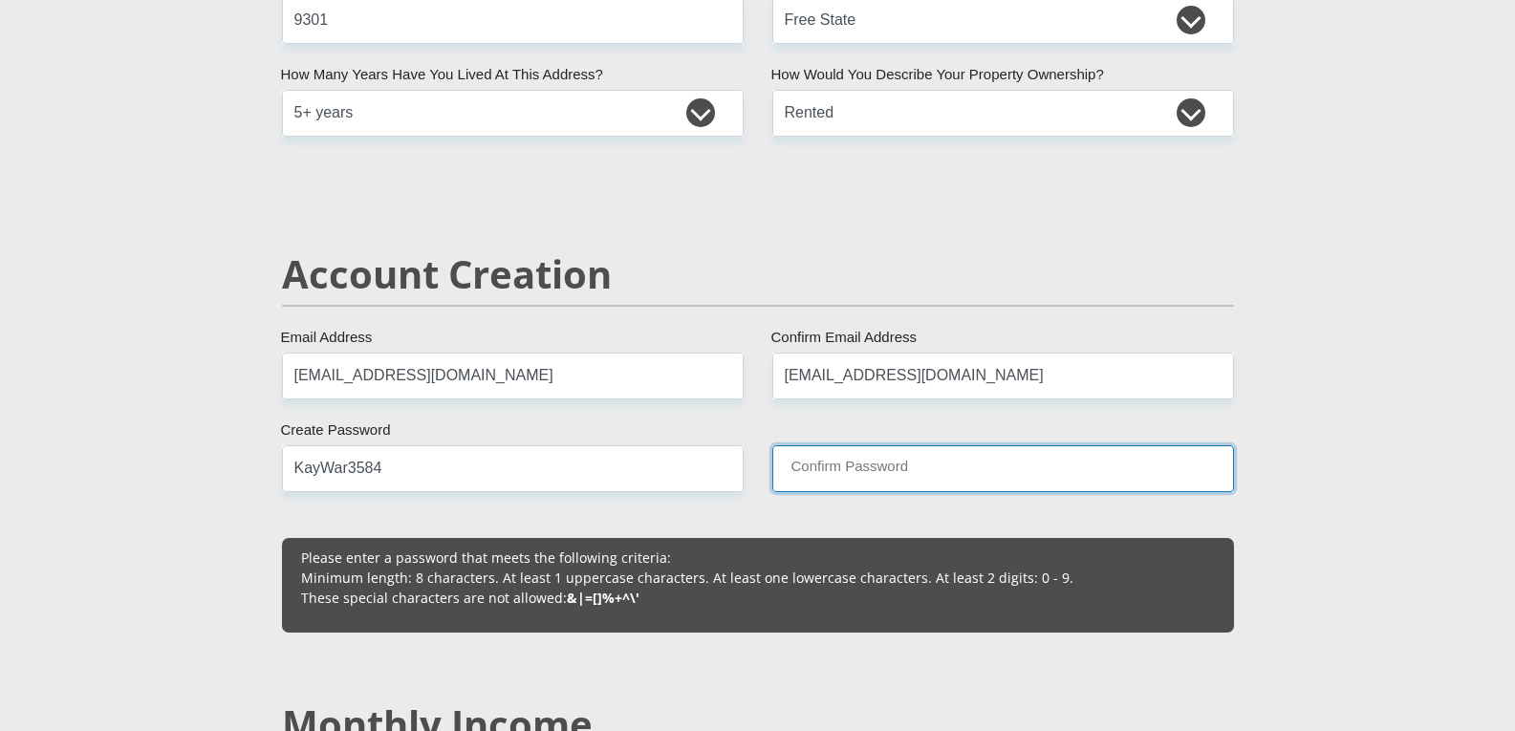
click at [1019, 464] on input "Confirm Password" at bounding box center [1003, 468] width 462 height 47
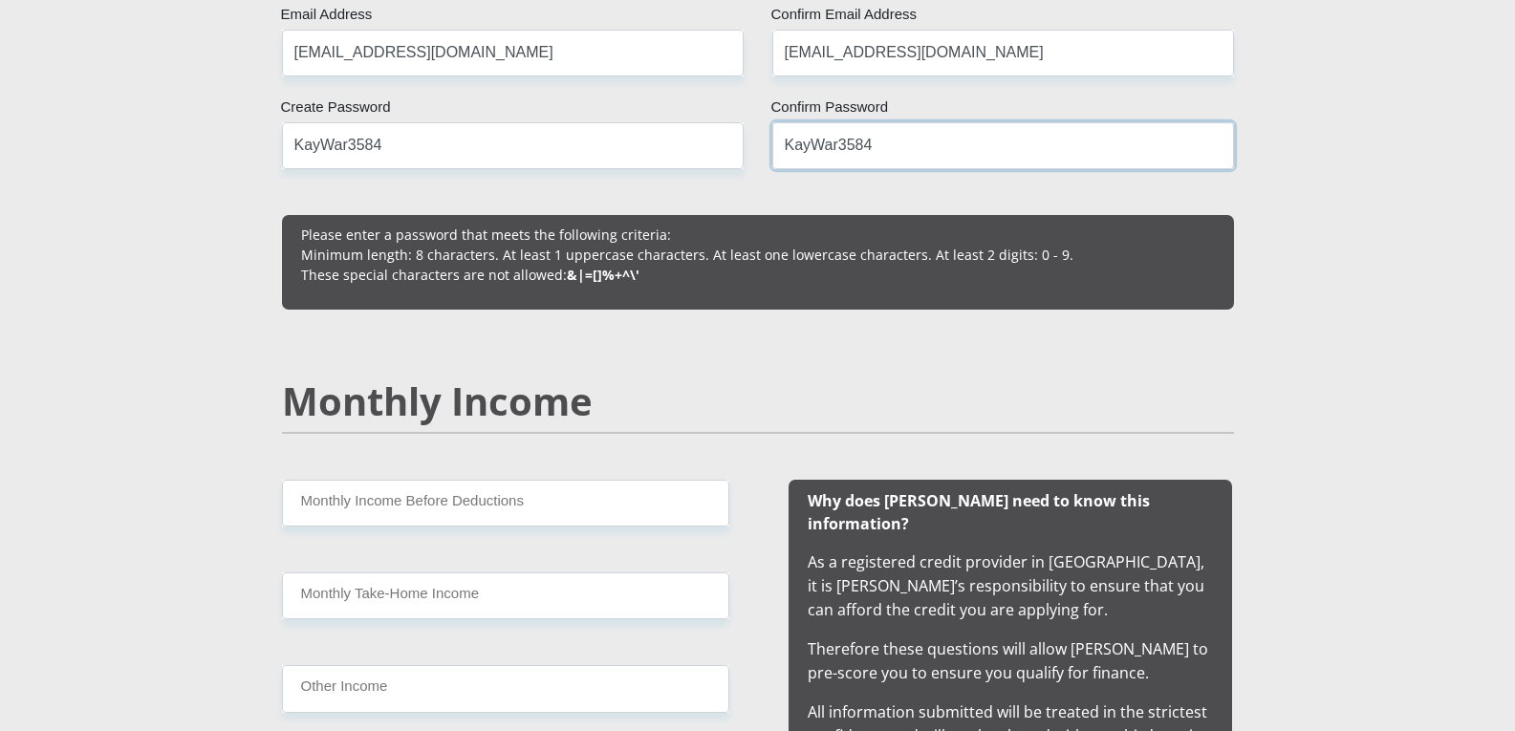
scroll to position [1529, 0]
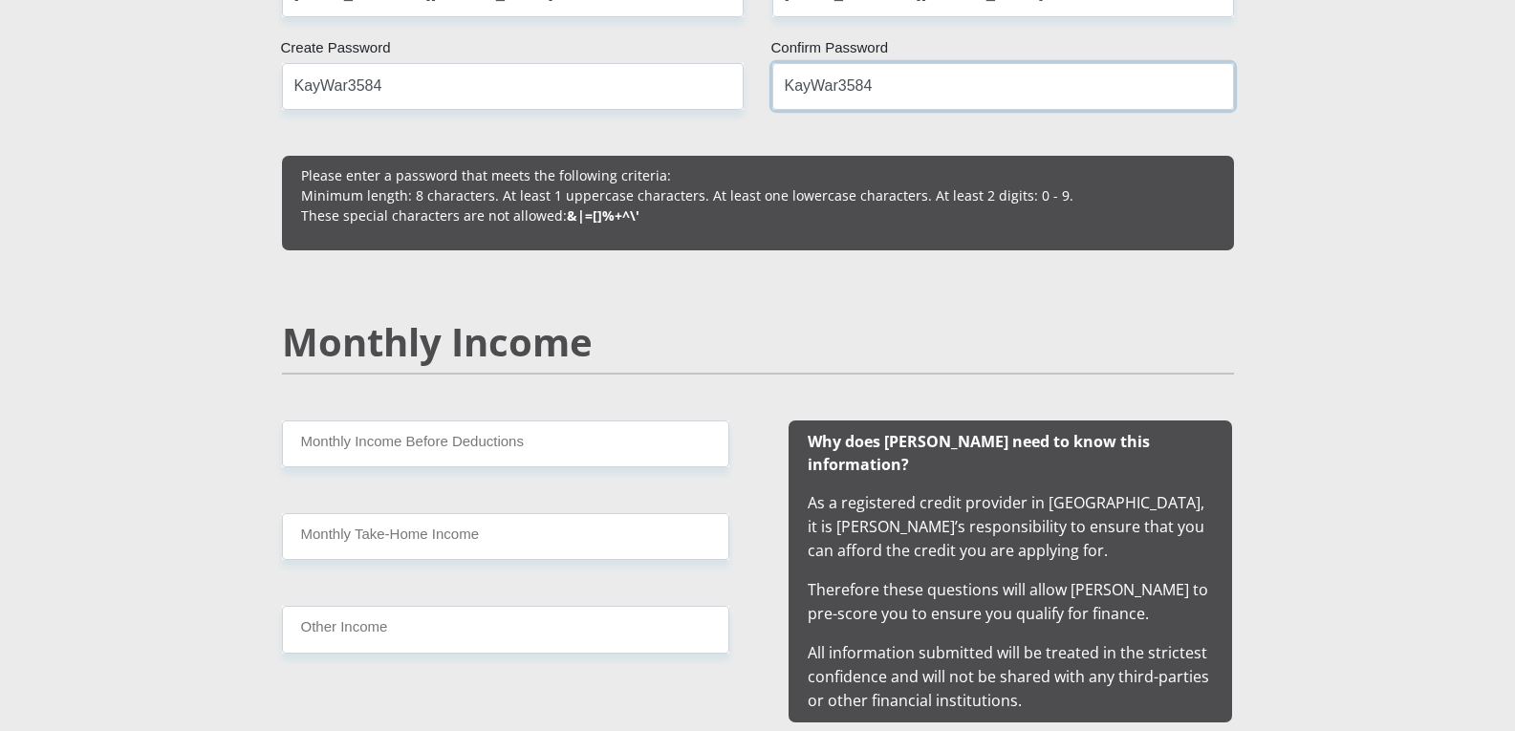
type input "KayWar3584"
click at [522, 445] on input "Monthly Income Before Deductions" at bounding box center [505, 443] width 447 height 47
type input "22343"
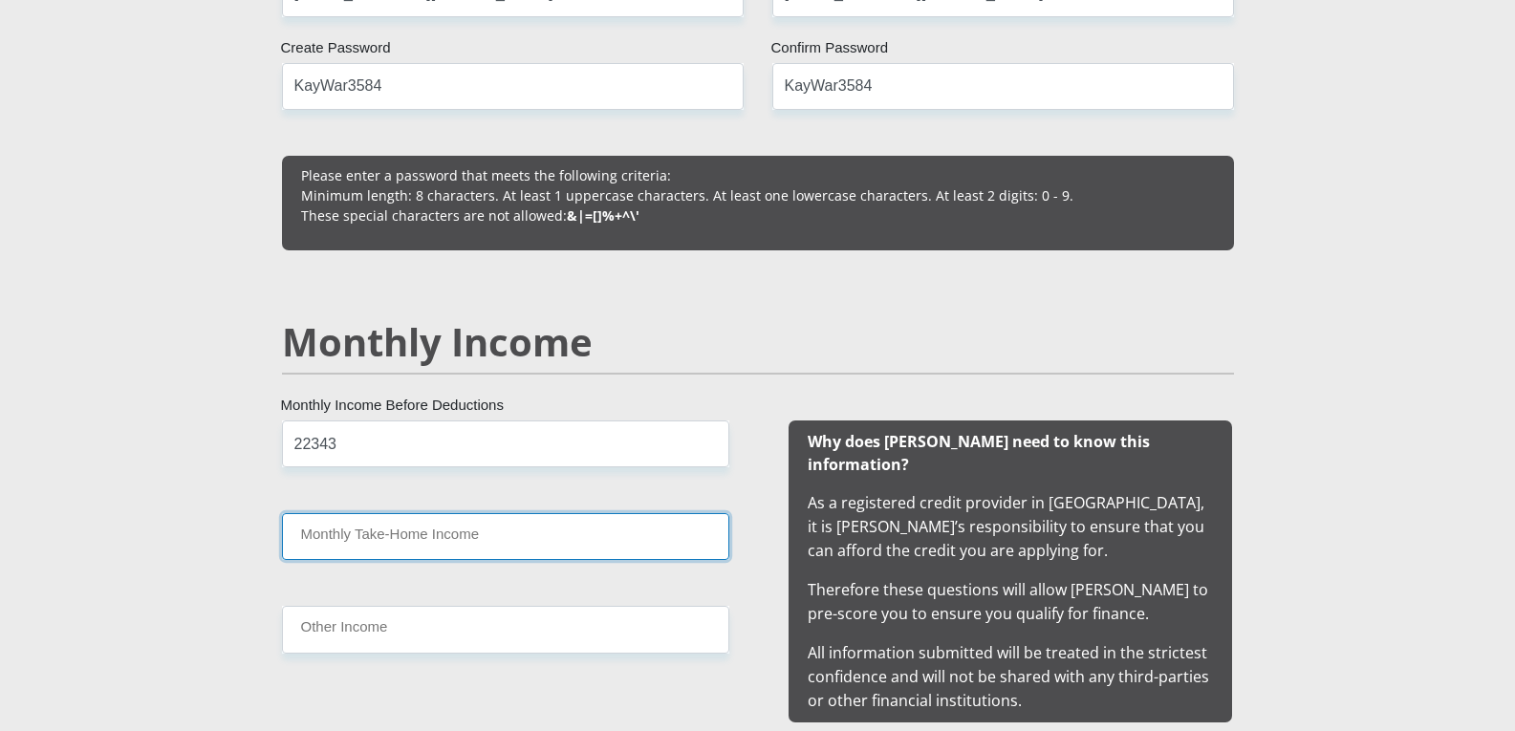
click at [508, 529] on input "Monthly Take-Home Income" at bounding box center [505, 536] width 447 height 47
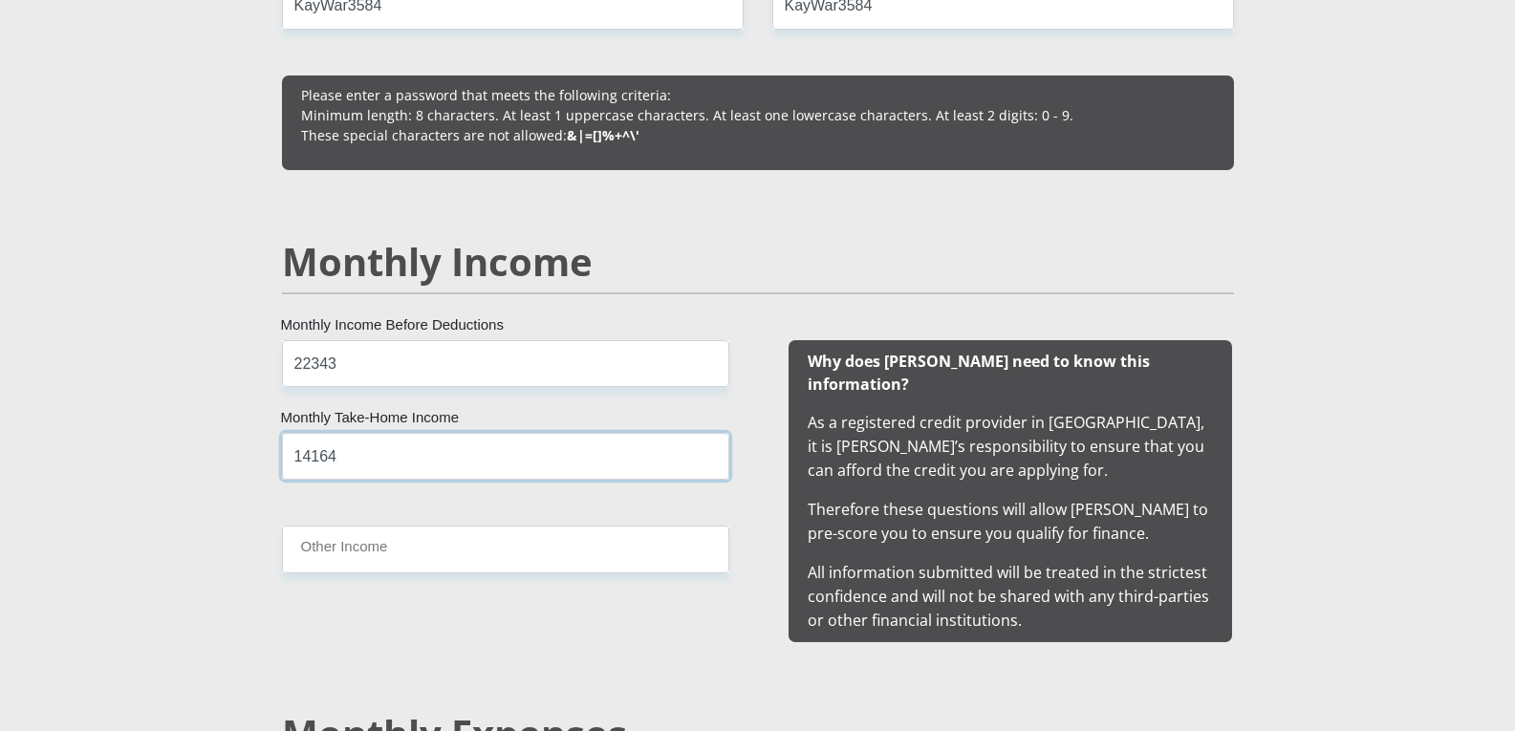
scroll to position [1720, 0]
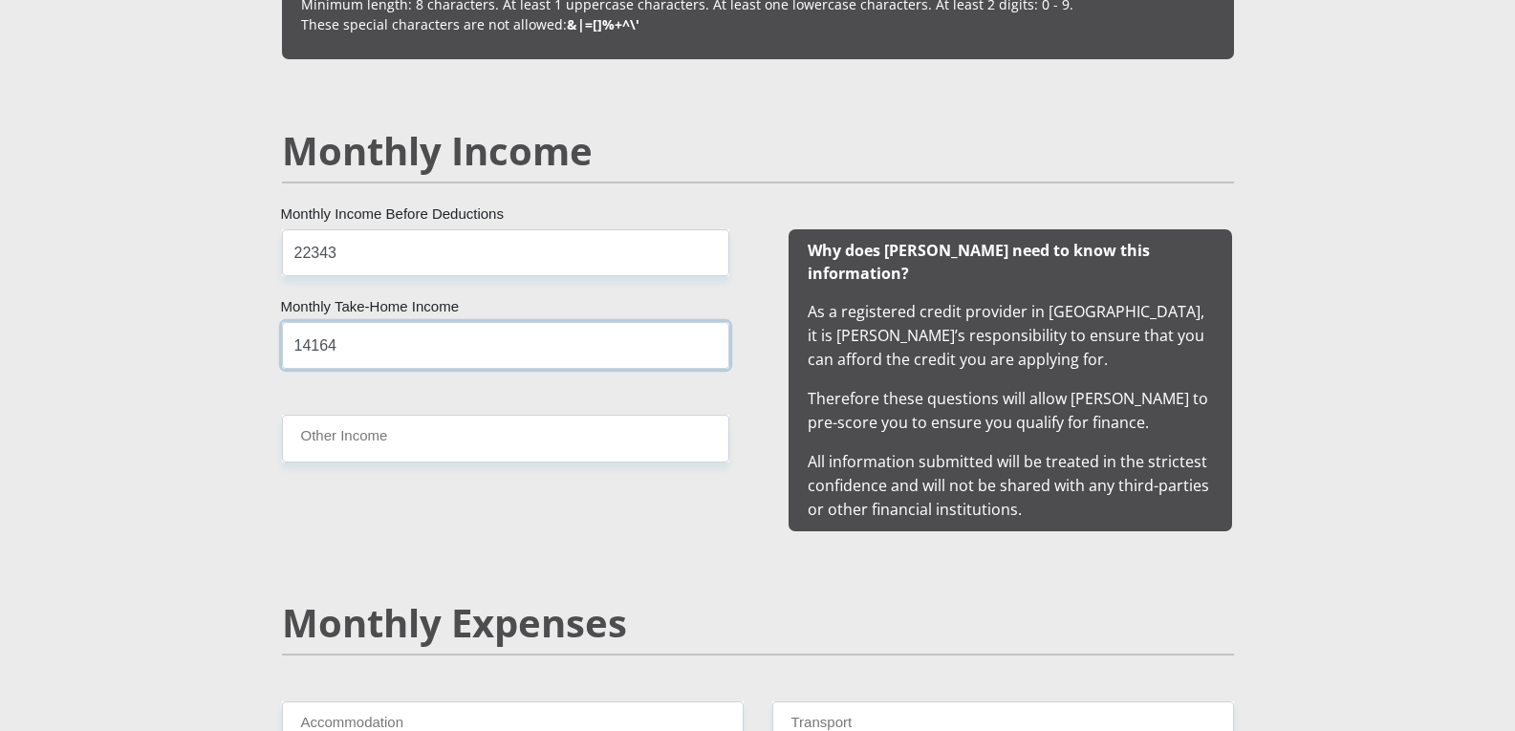
type input "14164"
click at [446, 442] on input "Other Income" at bounding box center [505, 438] width 447 height 47
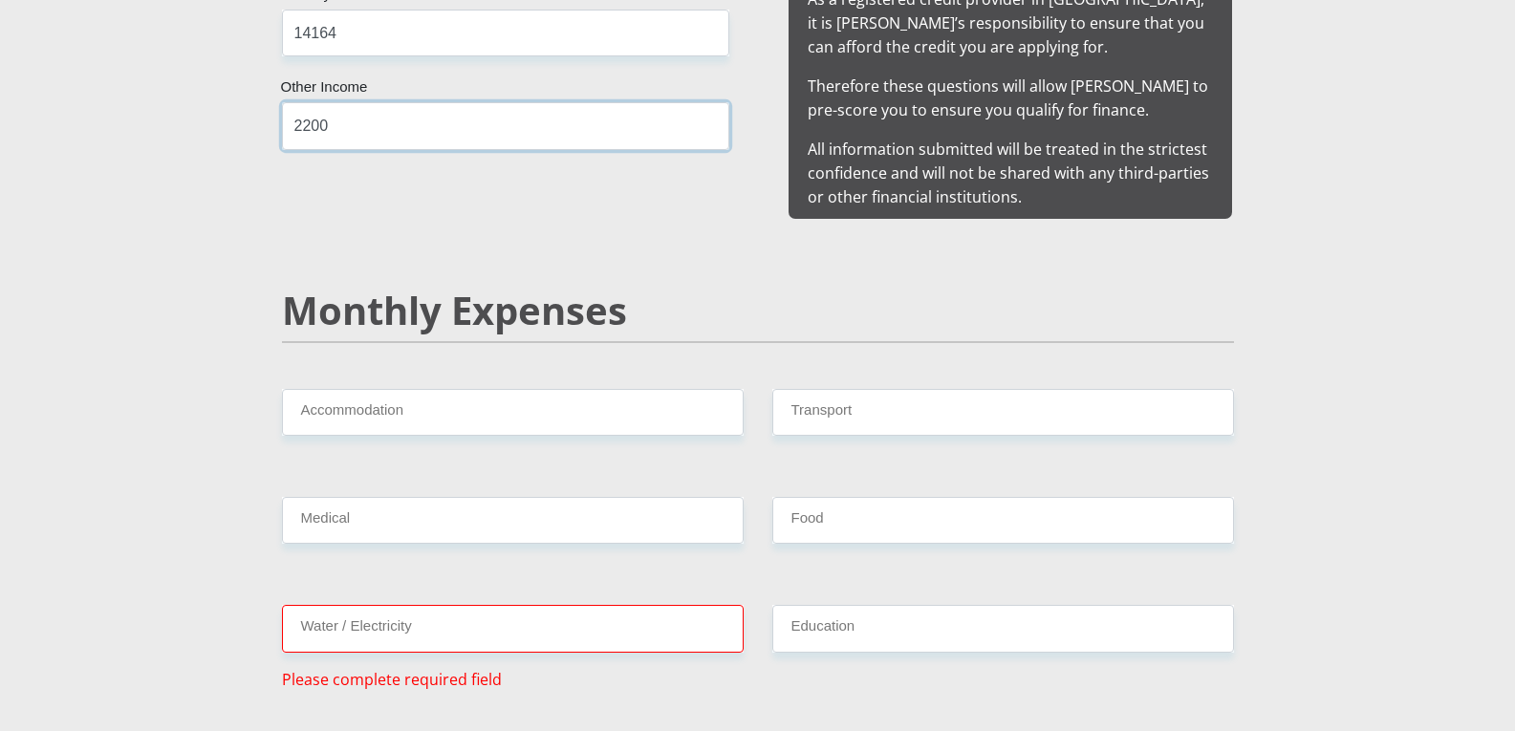
scroll to position [2102, 0]
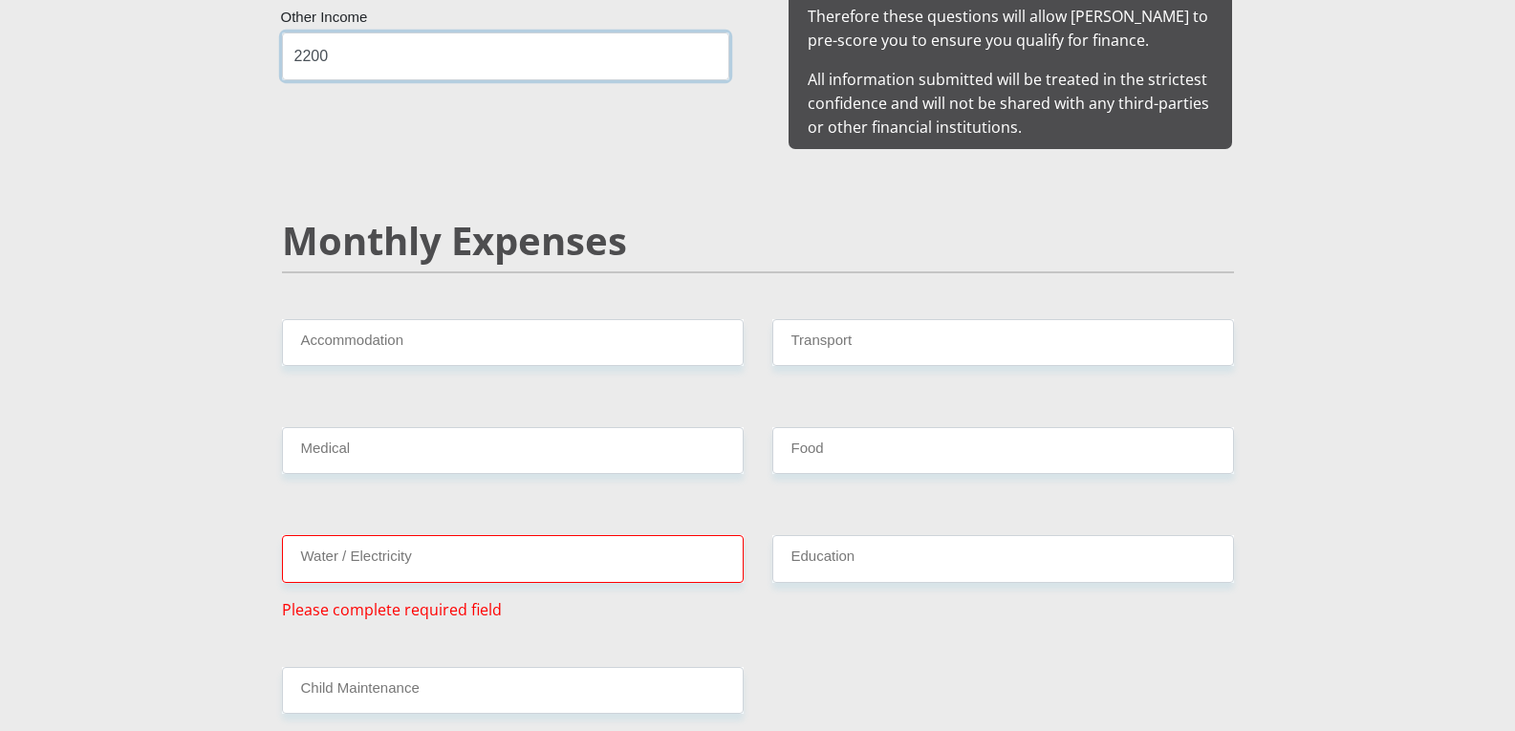
type input "2200"
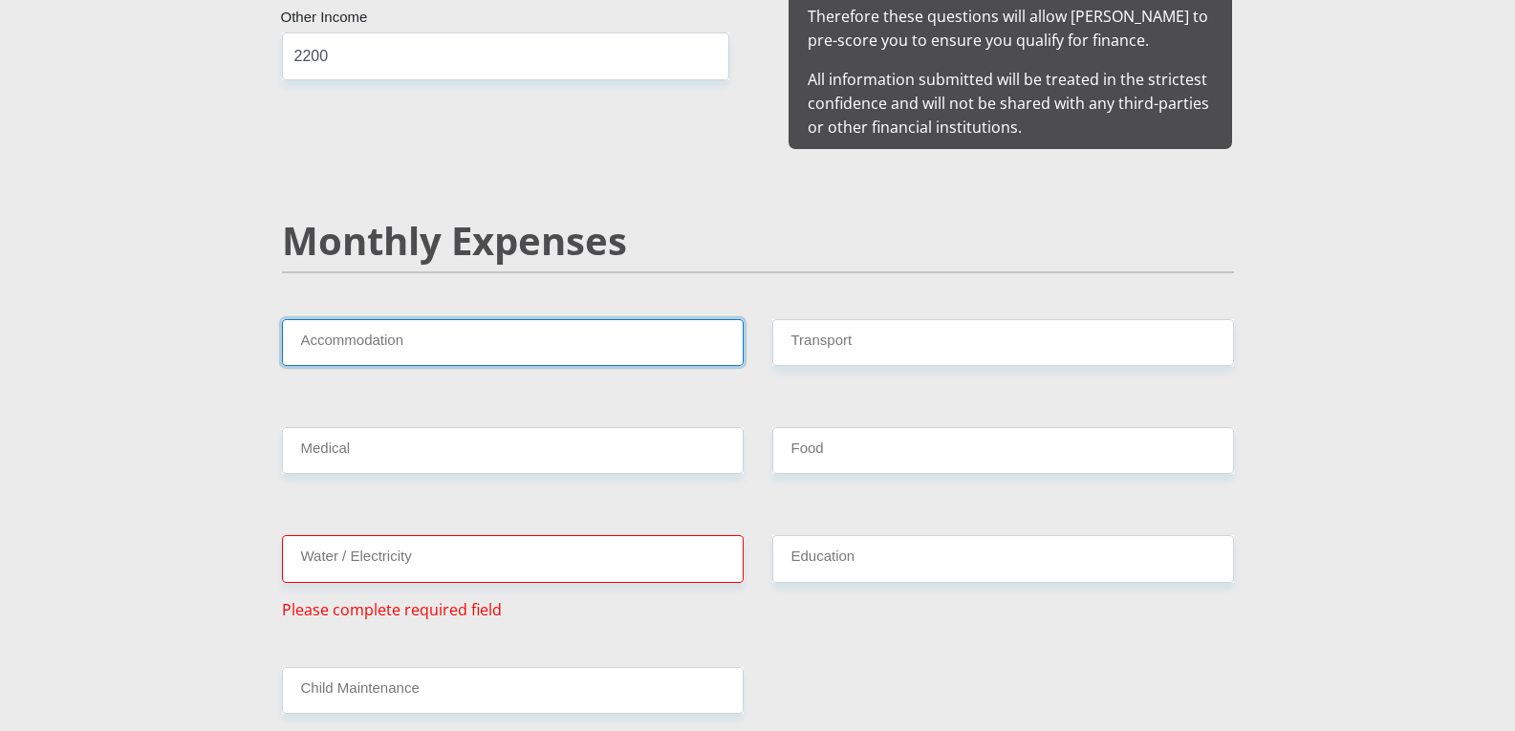
click at [624, 319] on input "Accommodation" at bounding box center [513, 342] width 462 height 47
type input "5"
type input "2500"
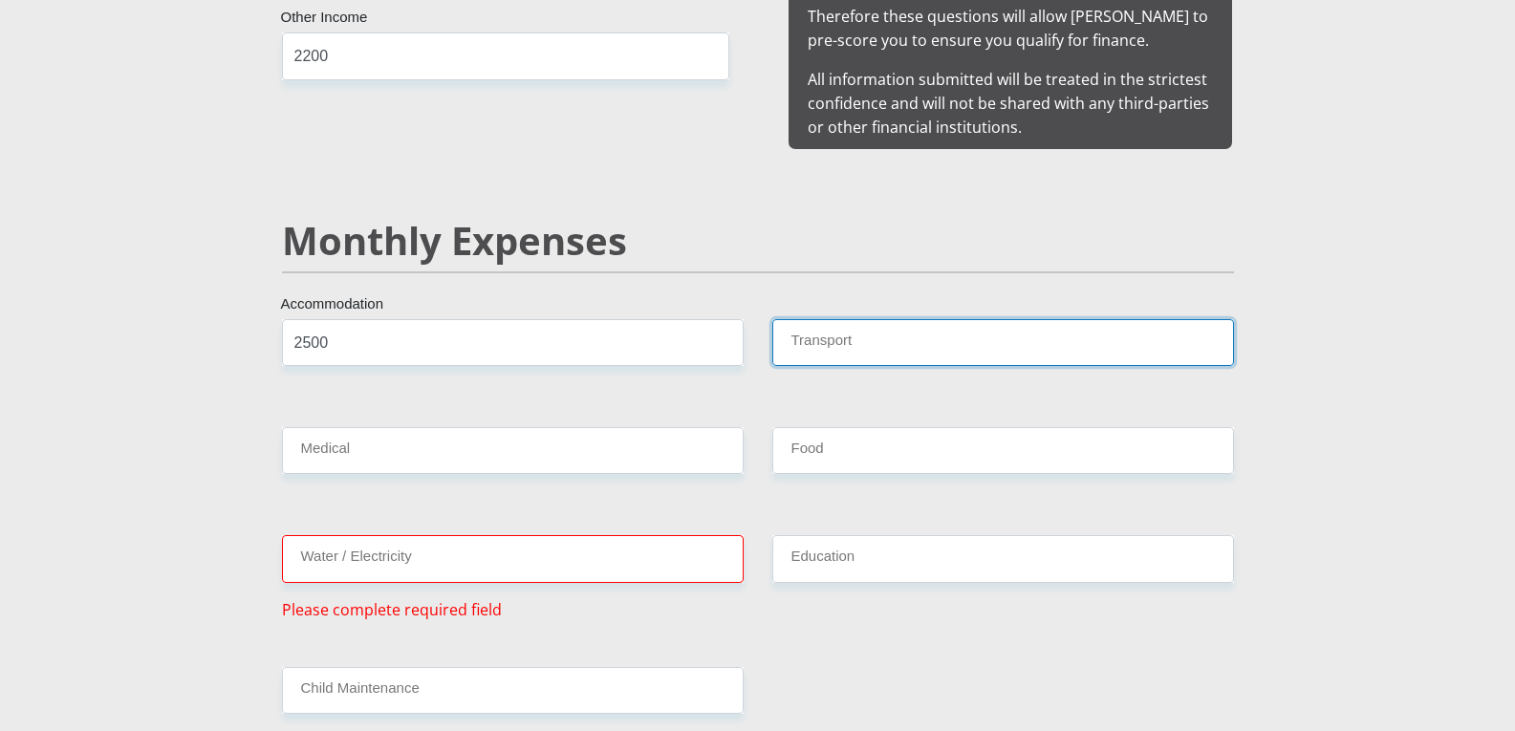
click at [955, 323] on input "Transport" at bounding box center [1003, 342] width 462 height 47
type input "500"
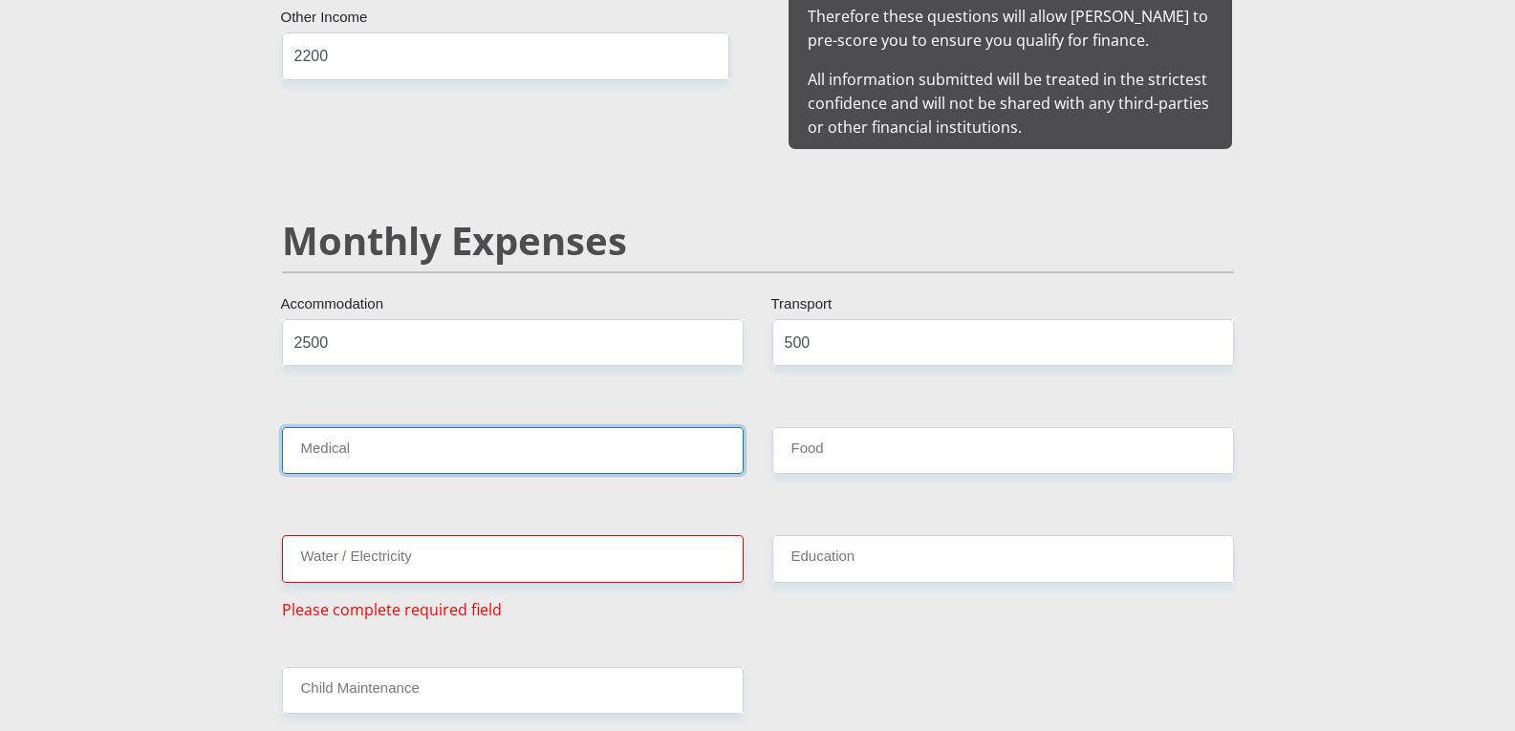
click at [629, 427] on input "Medical" at bounding box center [513, 450] width 462 height 47
type input "2500"
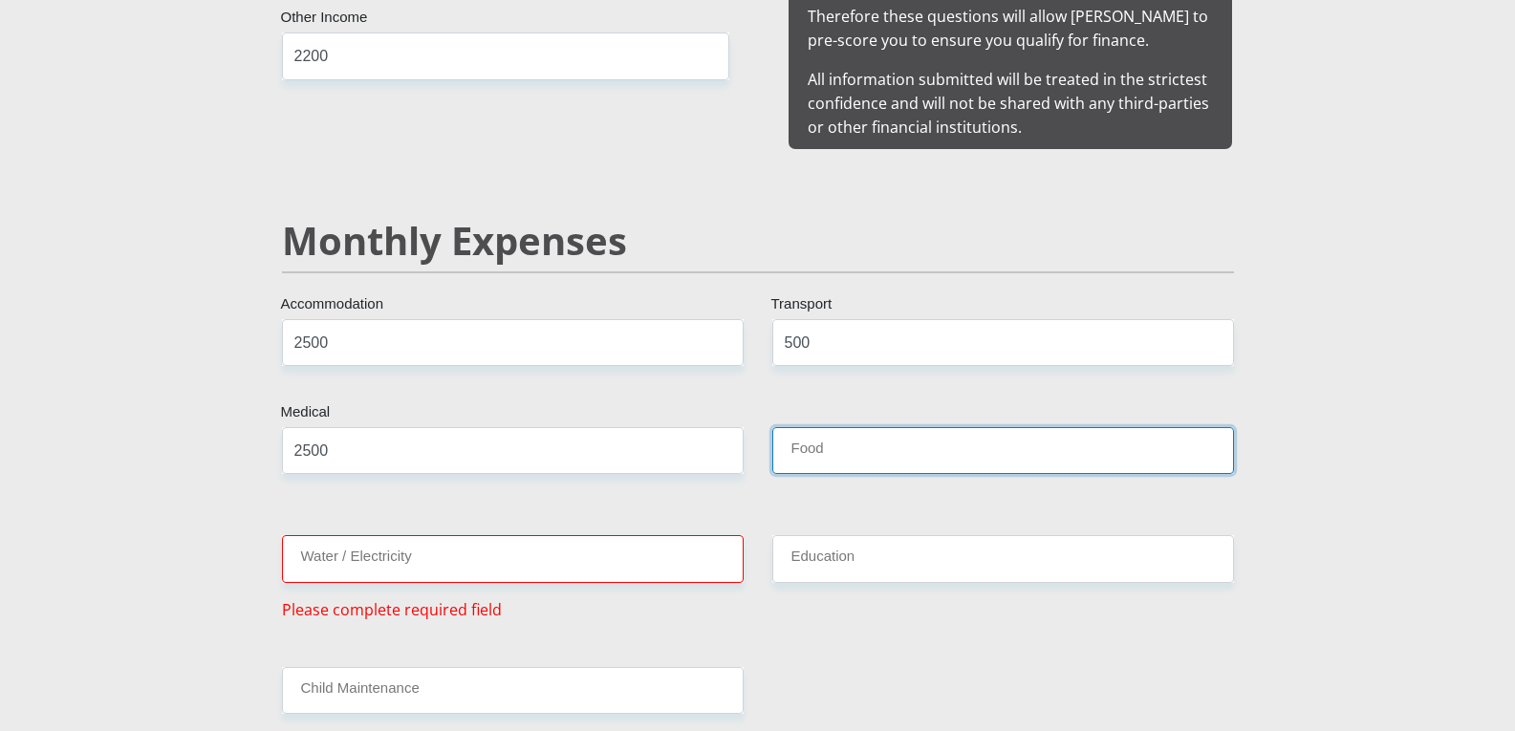
click at [928, 432] on input "Food" at bounding box center [1003, 450] width 462 height 47
type input "1000"
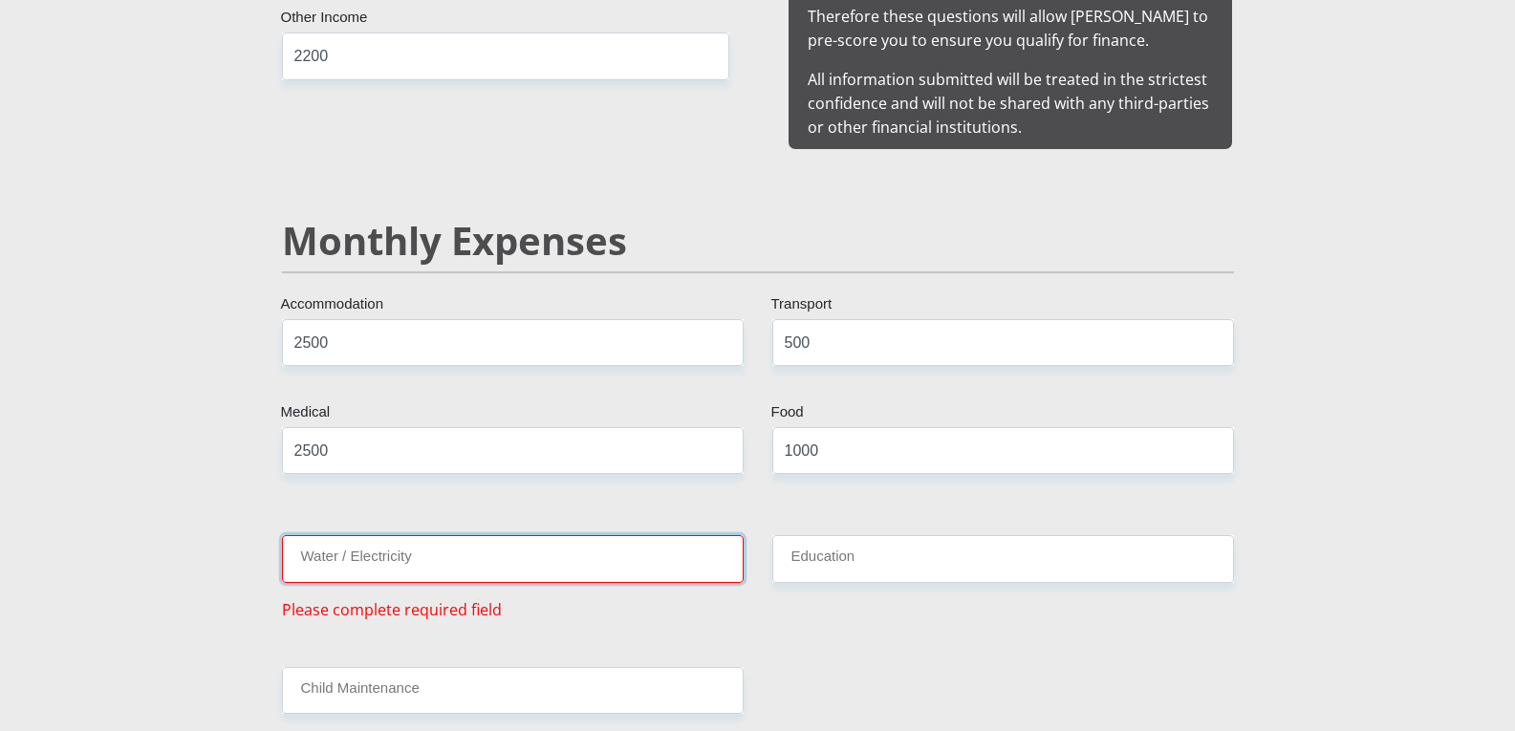
click at [570, 535] on input "Water / Electricity" at bounding box center [513, 558] width 462 height 47
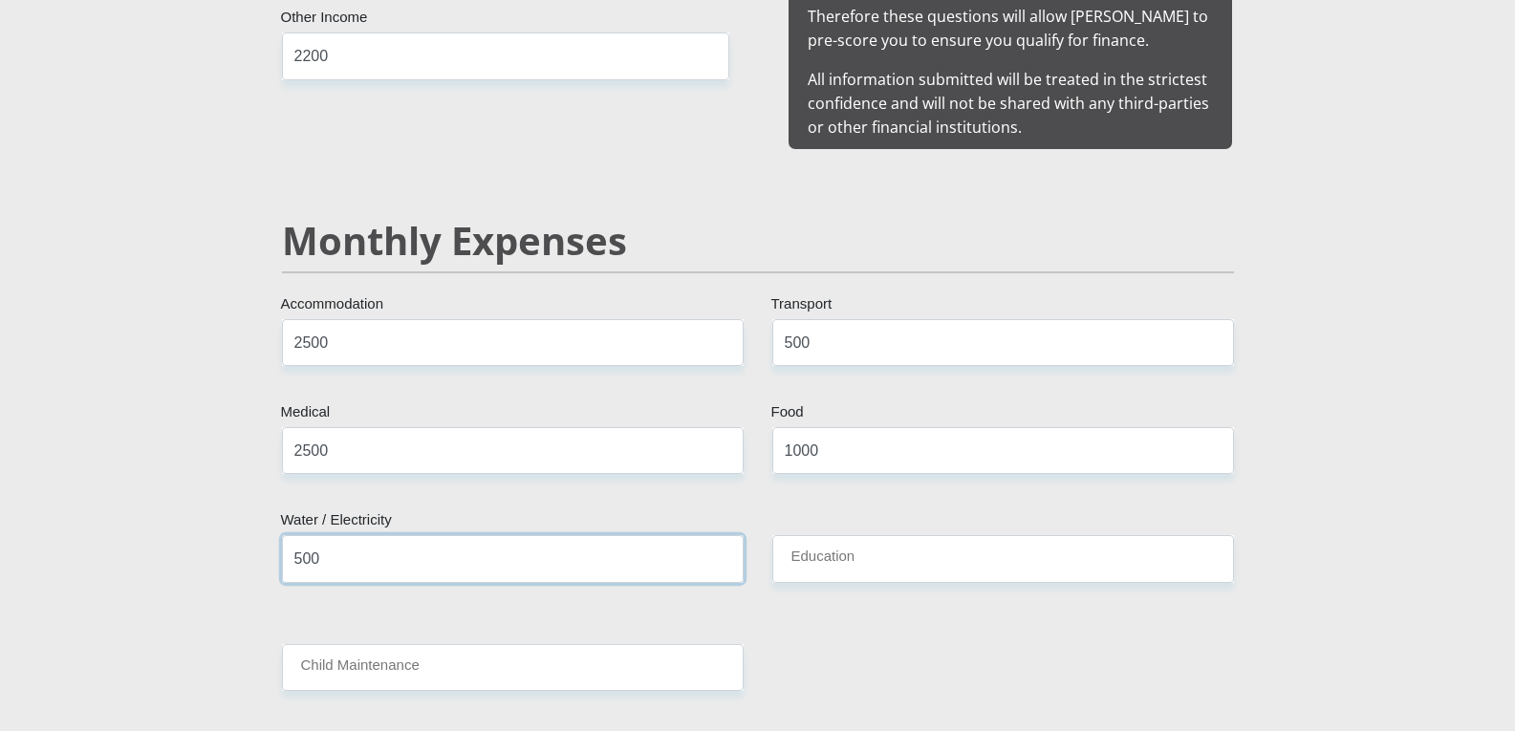
type input "500"
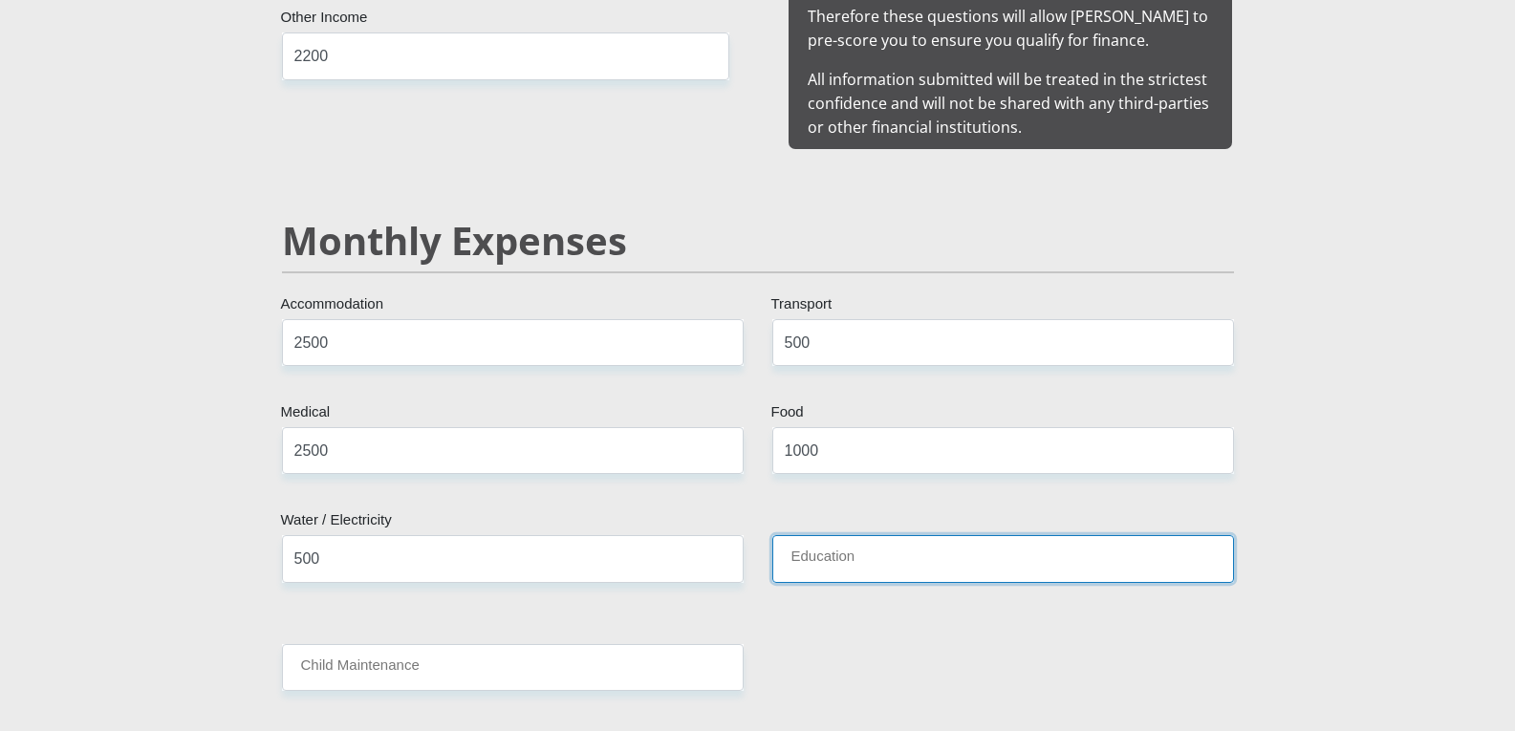
click at [961, 535] on input "Education" at bounding box center [1003, 558] width 462 height 47
type input "2"
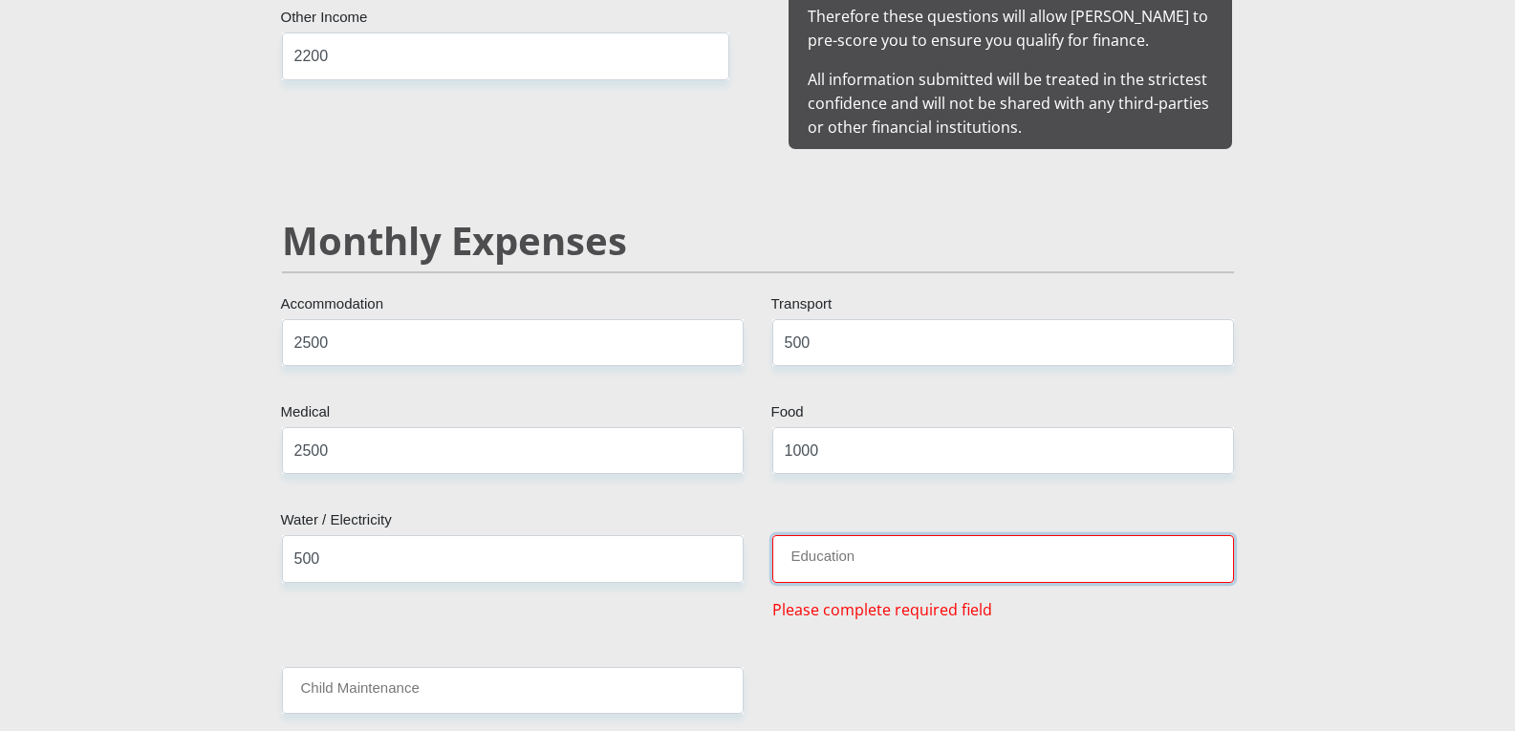
type input "0"
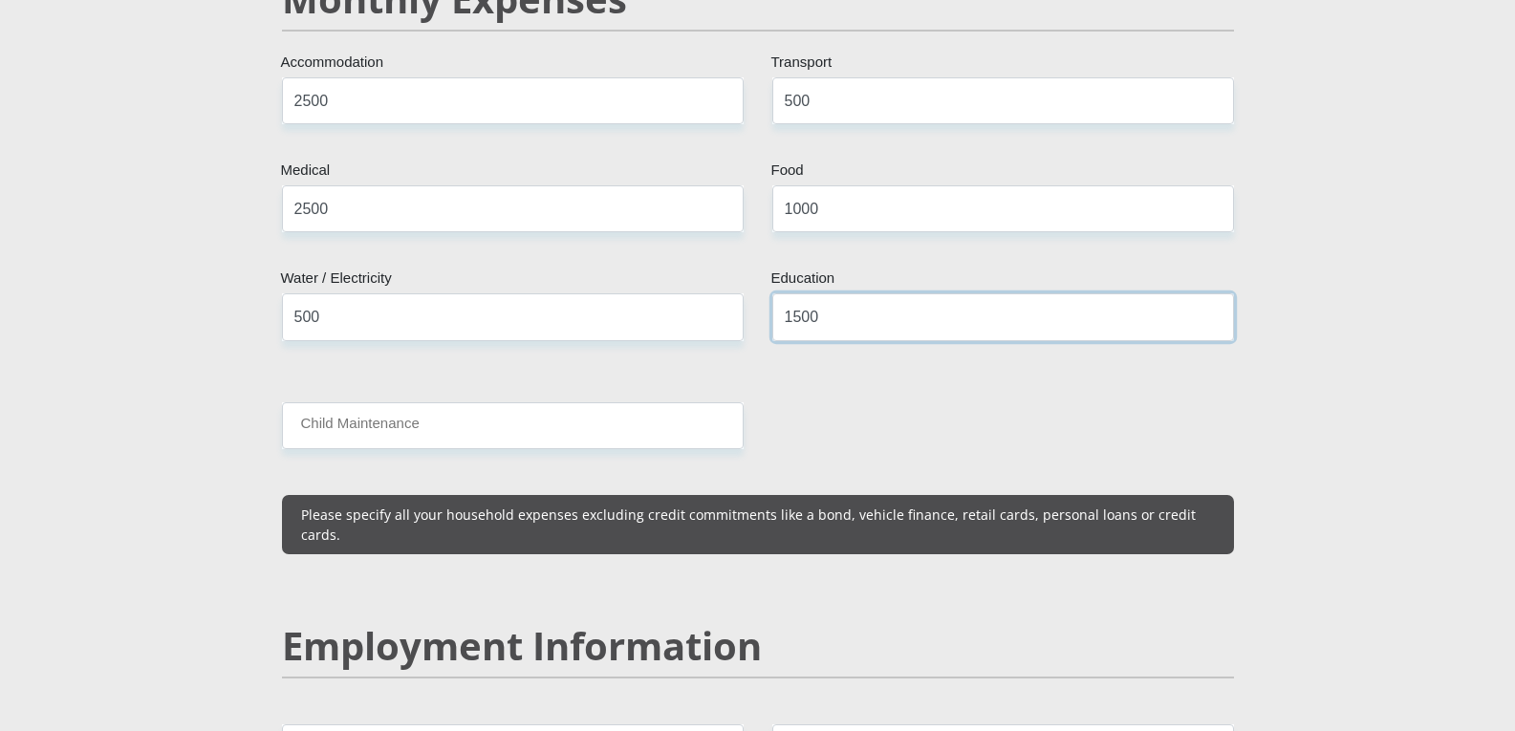
scroll to position [2389, 0]
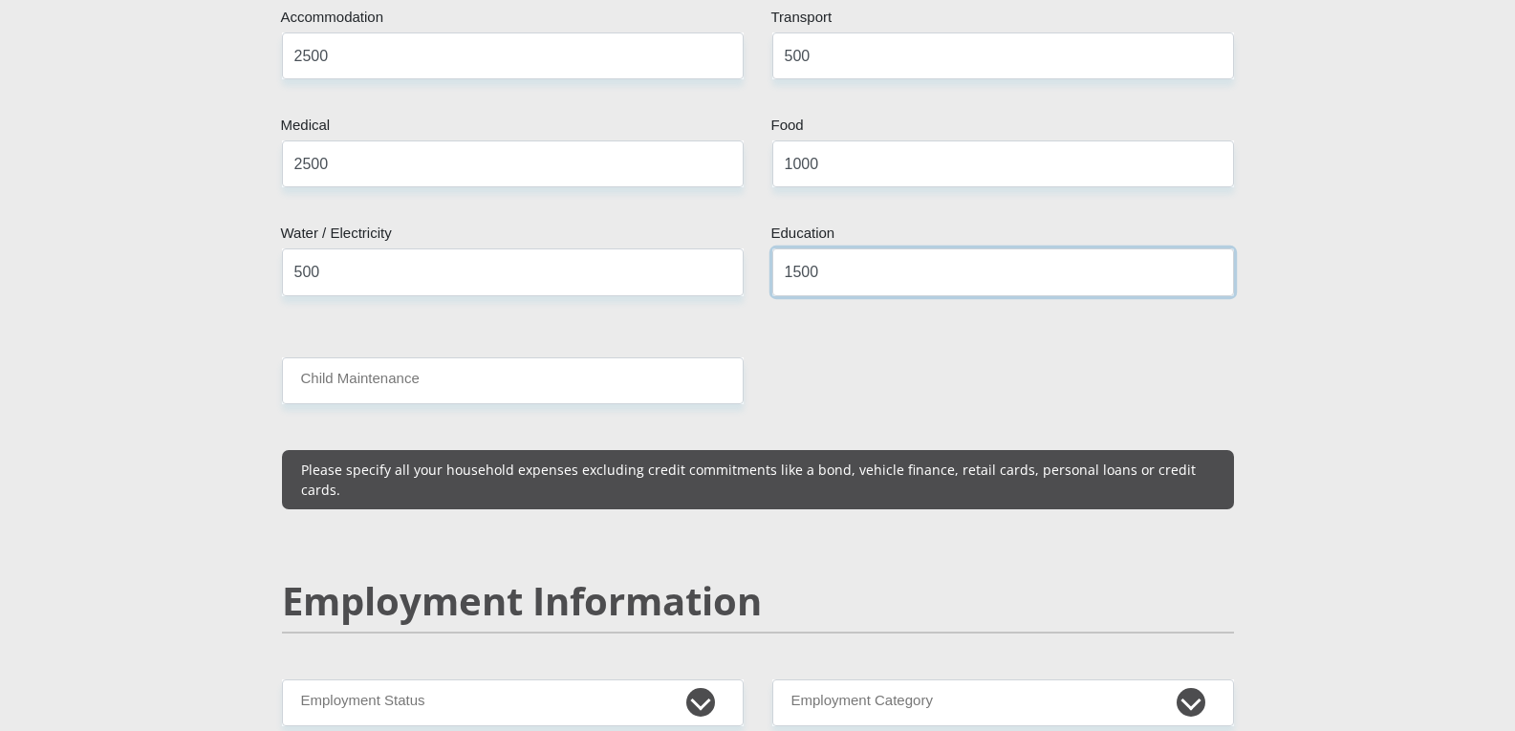
type input "1500"
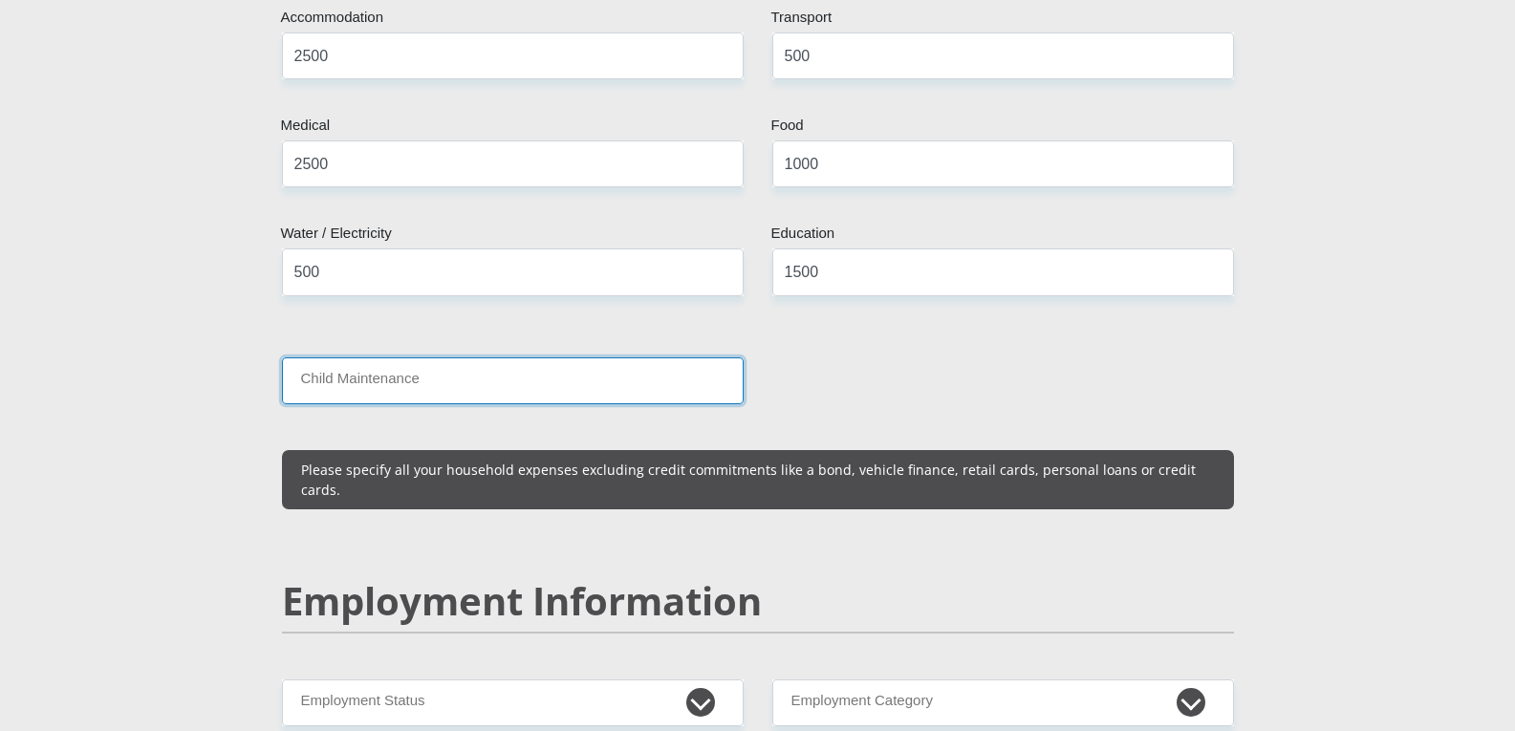
click at [579, 359] on input "Child Maintenance" at bounding box center [513, 380] width 462 height 47
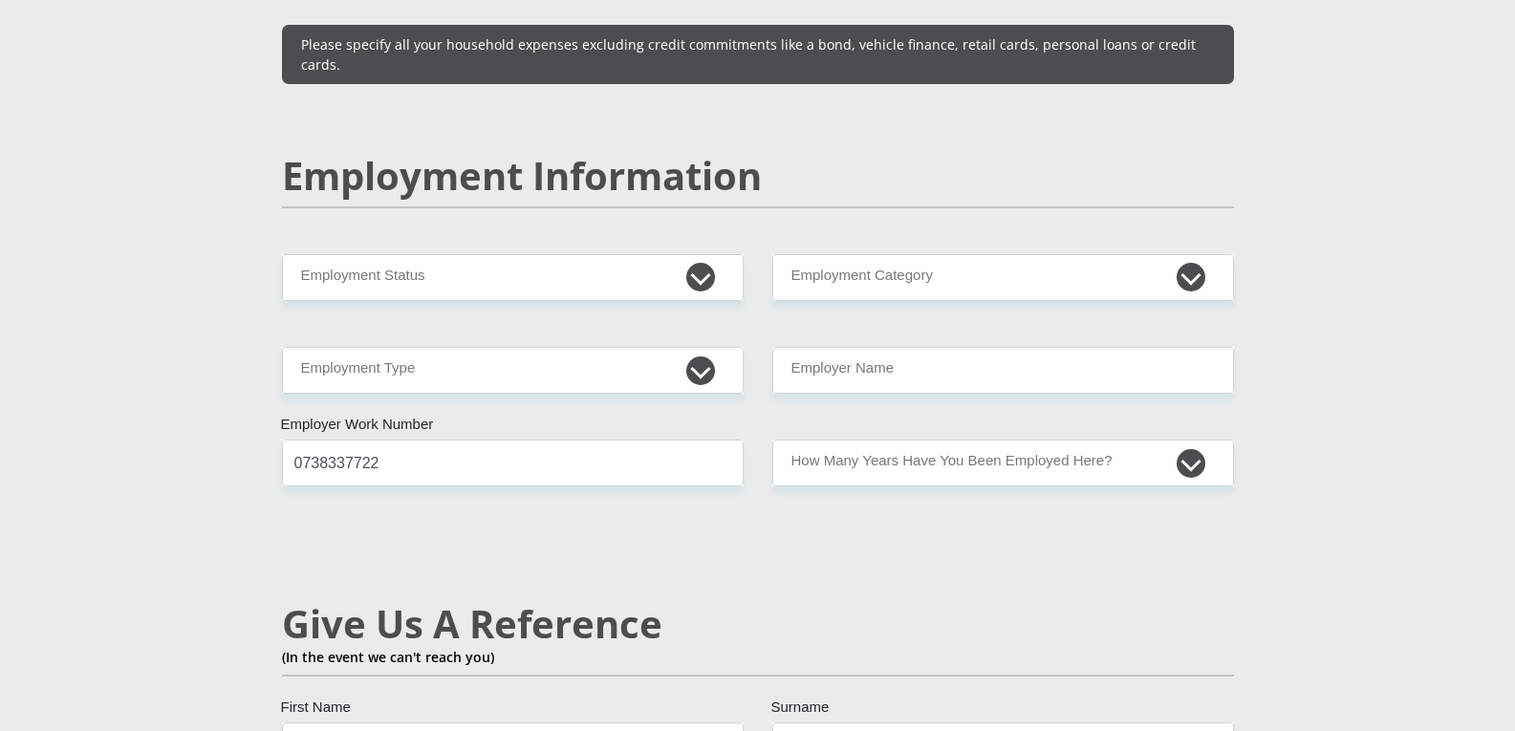
scroll to position [2867, 0]
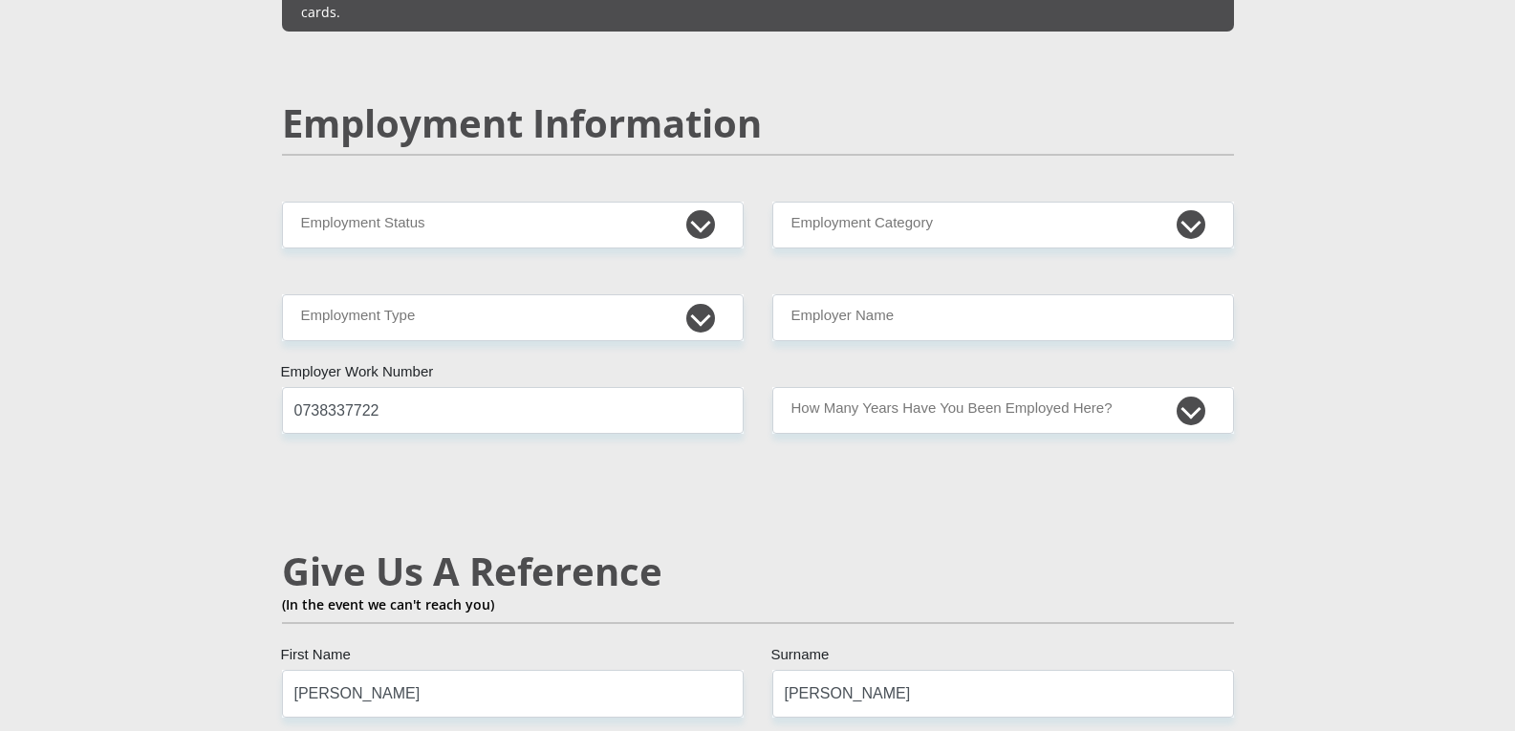
type input "0"
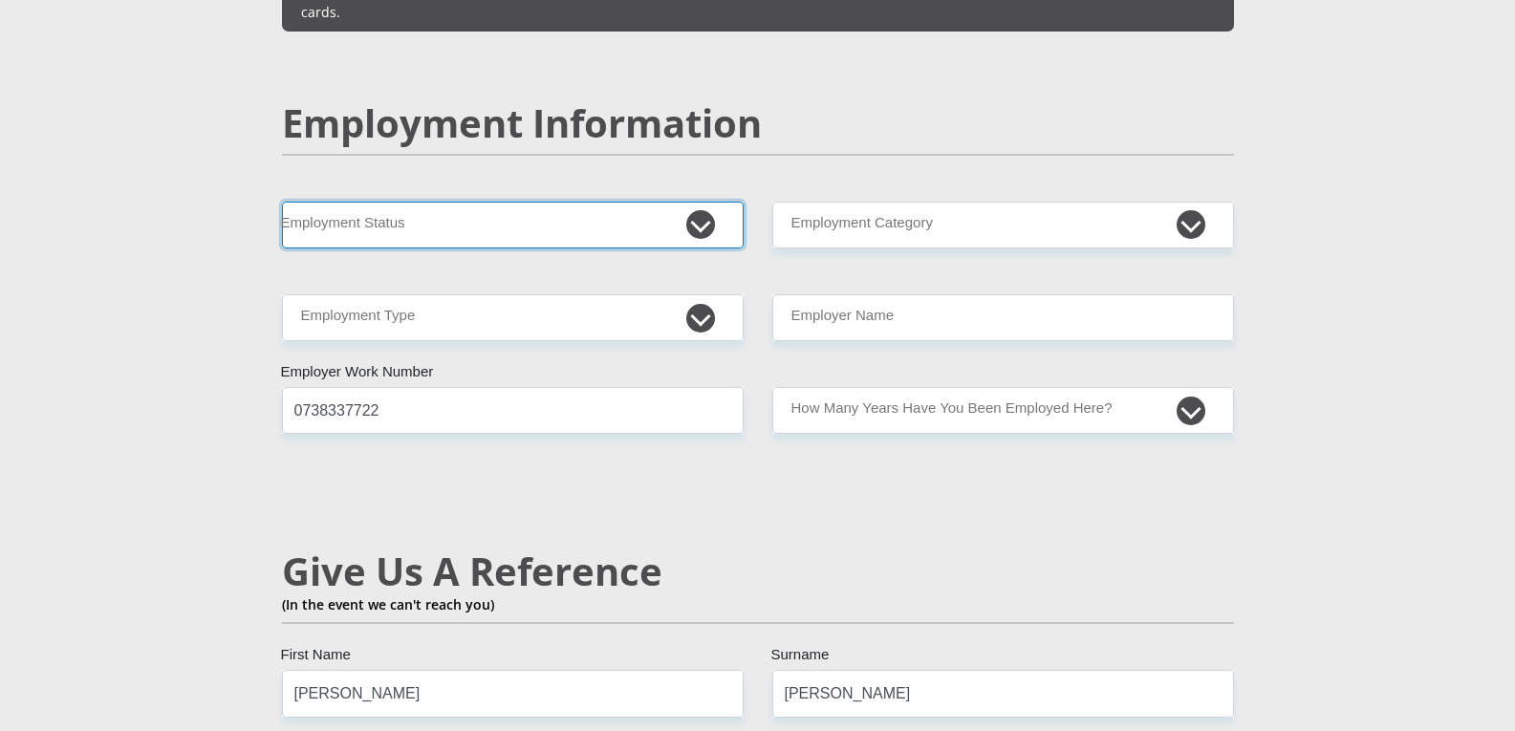
click at [693, 202] on select "Permanent/Full-time Part-time/Casual Contract Worker Self-Employed Housewife Re…" at bounding box center [513, 225] width 462 height 47
select select "1"
click at [282, 202] on select "Permanent/Full-time Part-time/Casual Contract Worker Self-Employed Housewife Re…" at bounding box center [513, 225] width 462 height 47
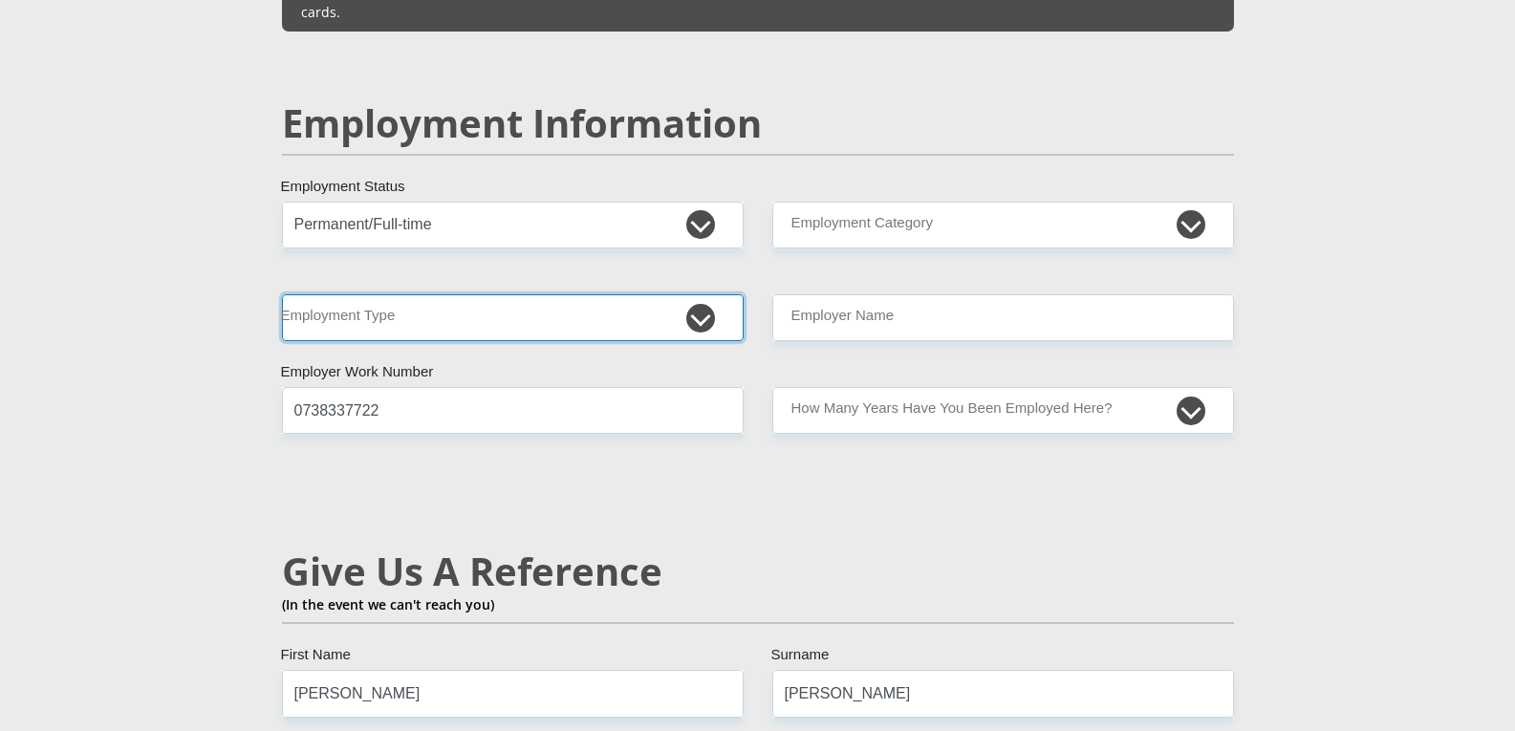
click at [710, 294] on select "College/Lecturer Craft Seller Creative Driver Executive Farmer Forces - Non Com…" at bounding box center [513, 317] width 462 height 47
select select "Office Staff/Clerk"
click at [282, 294] on select "College/Lecturer Craft Seller Creative Driver Executive Farmer Forces - Non Com…" at bounding box center [513, 317] width 462 height 47
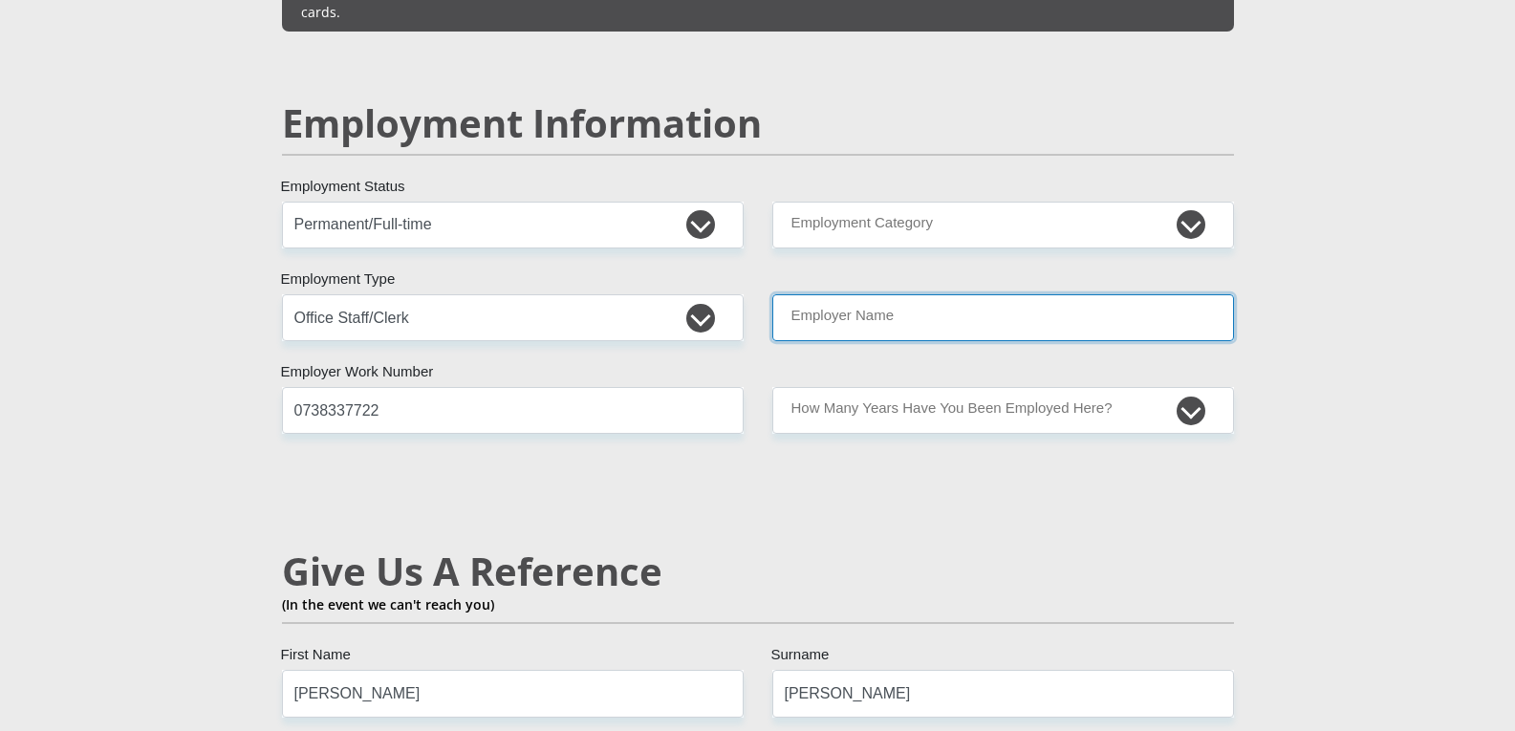
click at [1146, 294] on input "Employer Name" at bounding box center [1003, 317] width 462 height 47
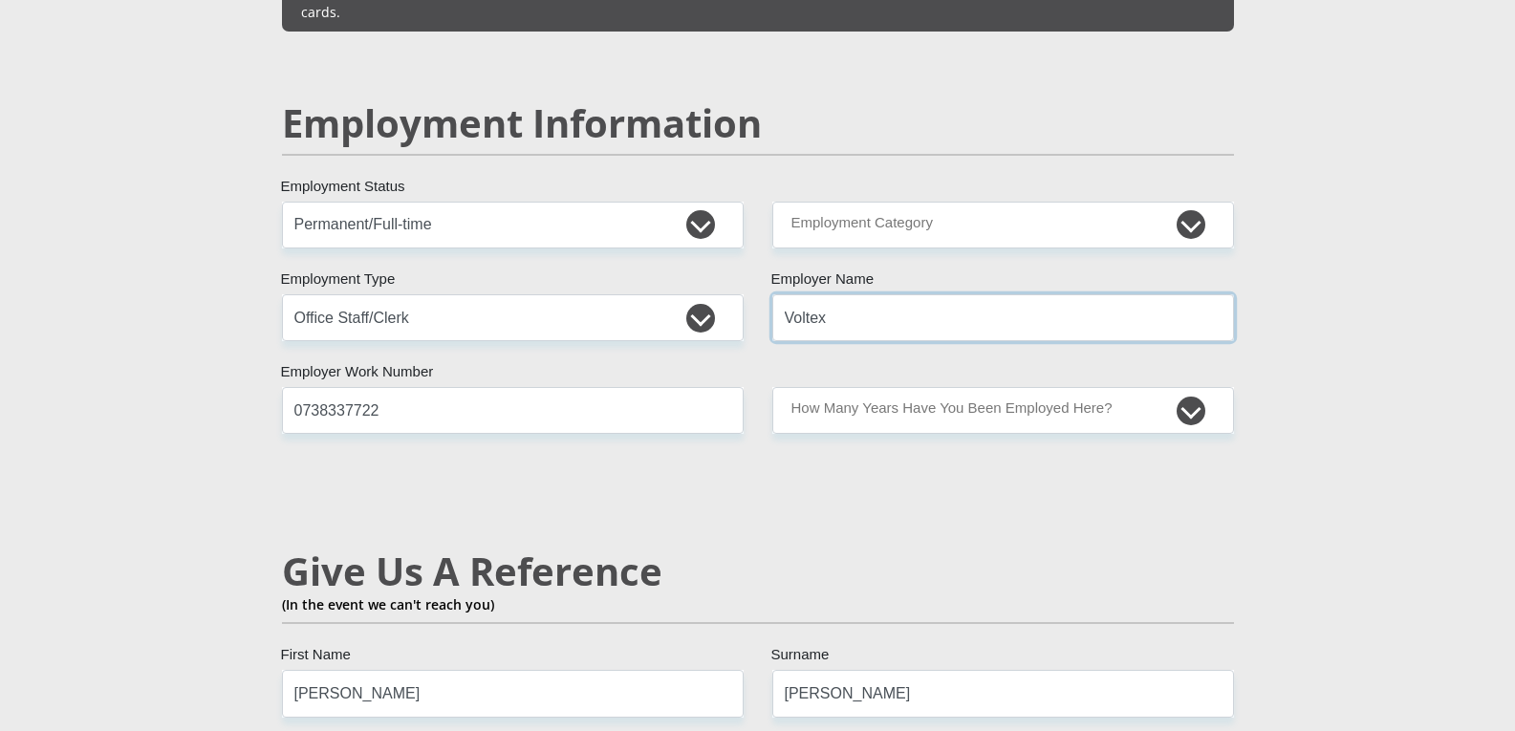
type input "Voltex"
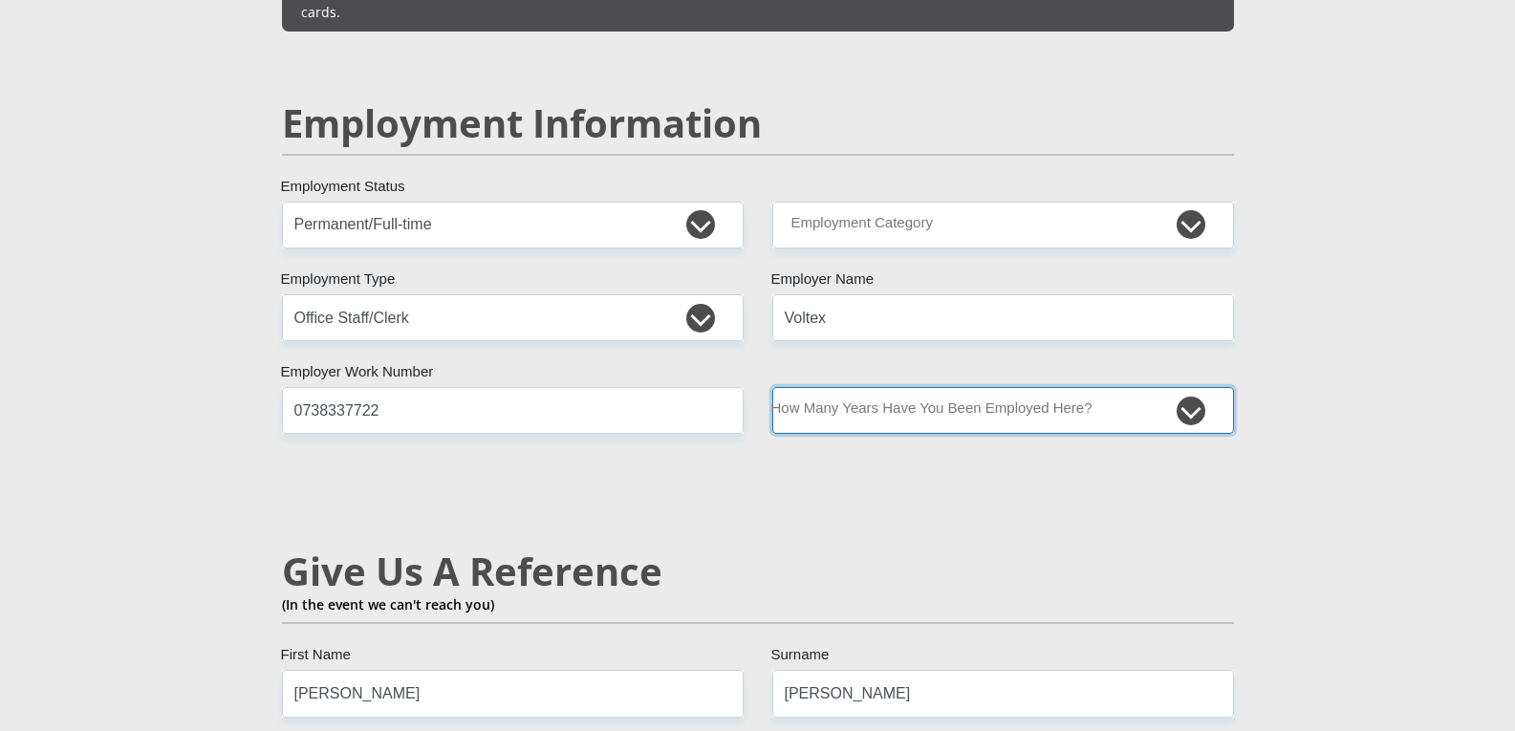
click at [1172, 387] on select "less than 1 year 1-3 years 3-5 years 5+ years" at bounding box center [1003, 410] width 462 height 47
select select "60"
click at [772, 387] on select "less than 1 year 1-3 years 3-5 years 5+ years" at bounding box center [1003, 410] width 462 height 47
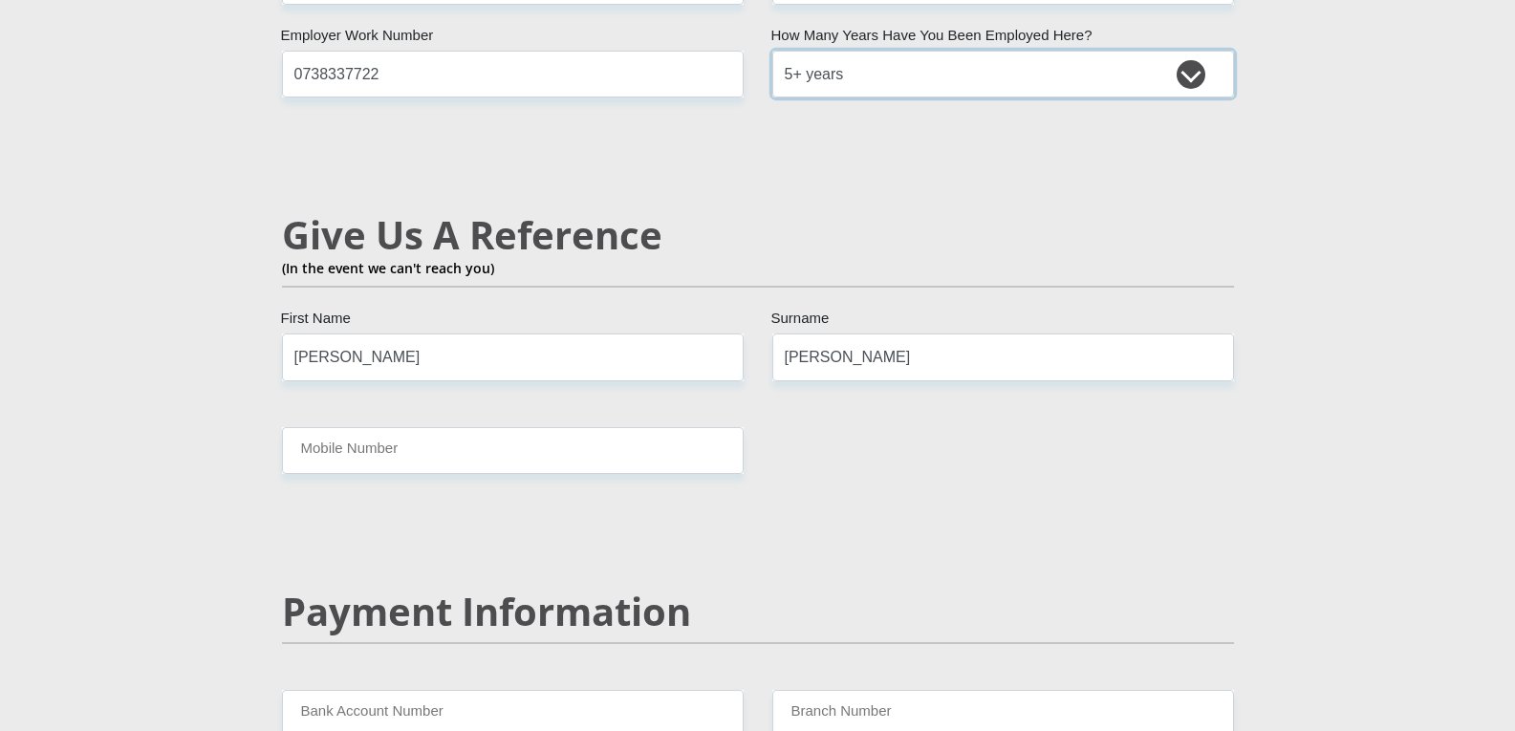
scroll to position [3249, 0]
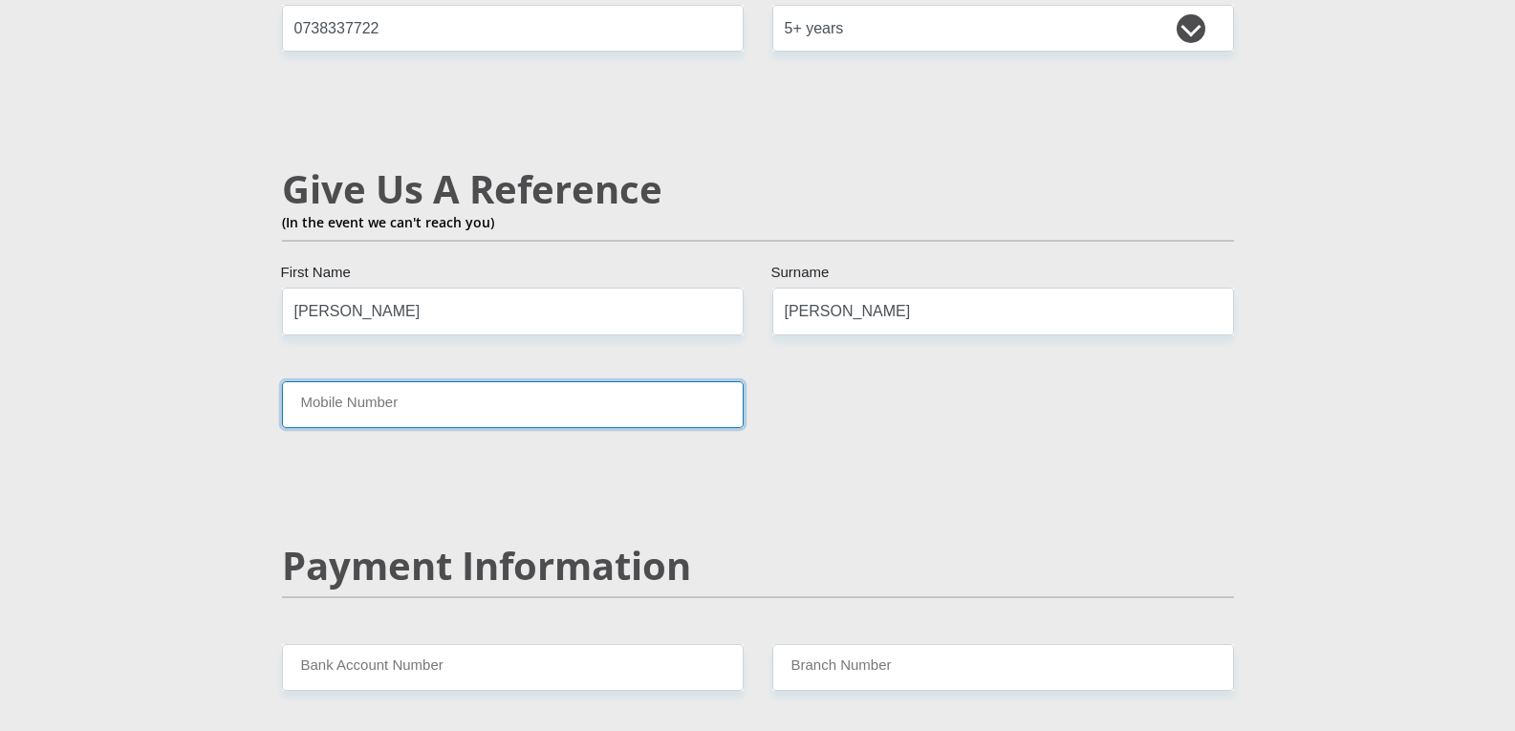
click at [542, 381] on input "Mobile Number" at bounding box center [513, 404] width 462 height 47
type input "0738337722"
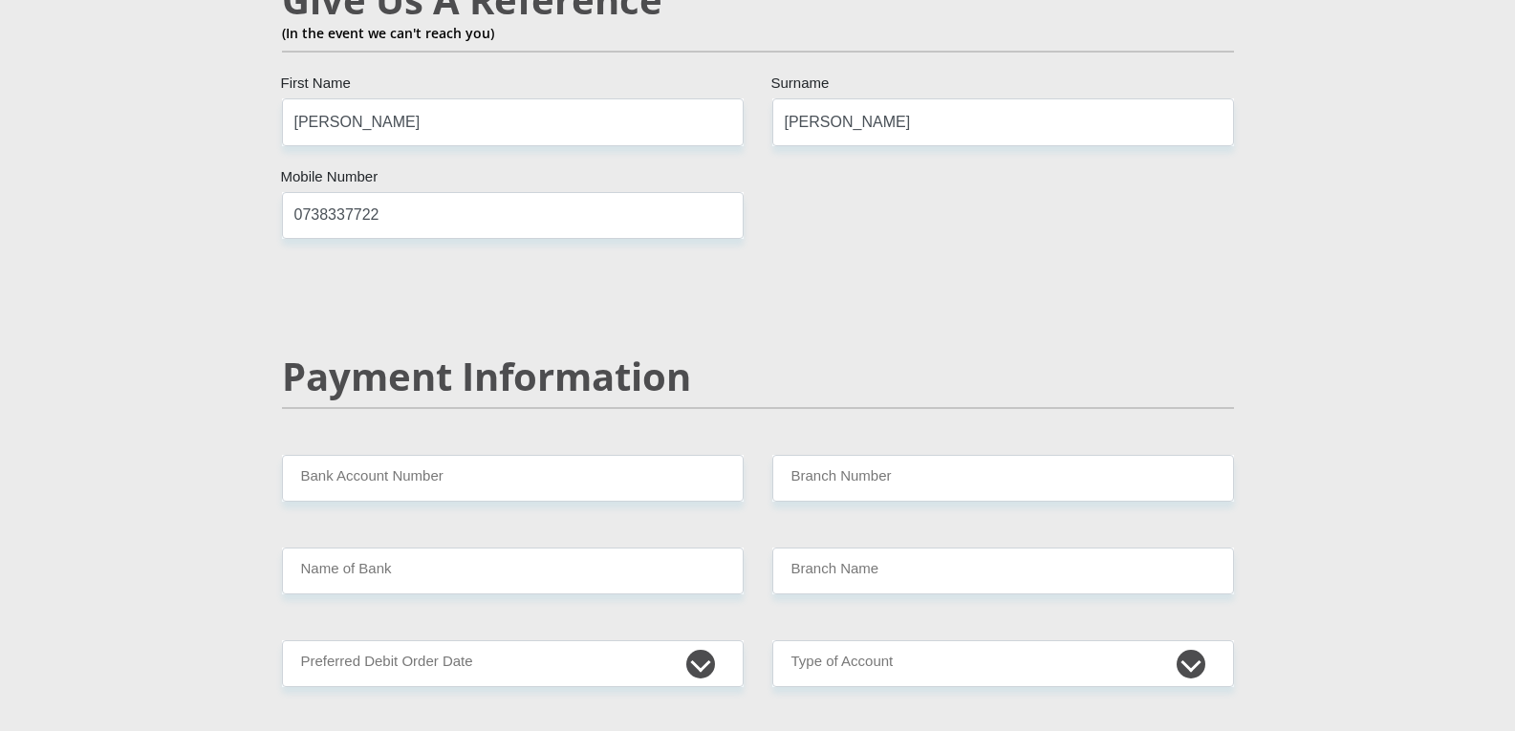
scroll to position [3440, 0]
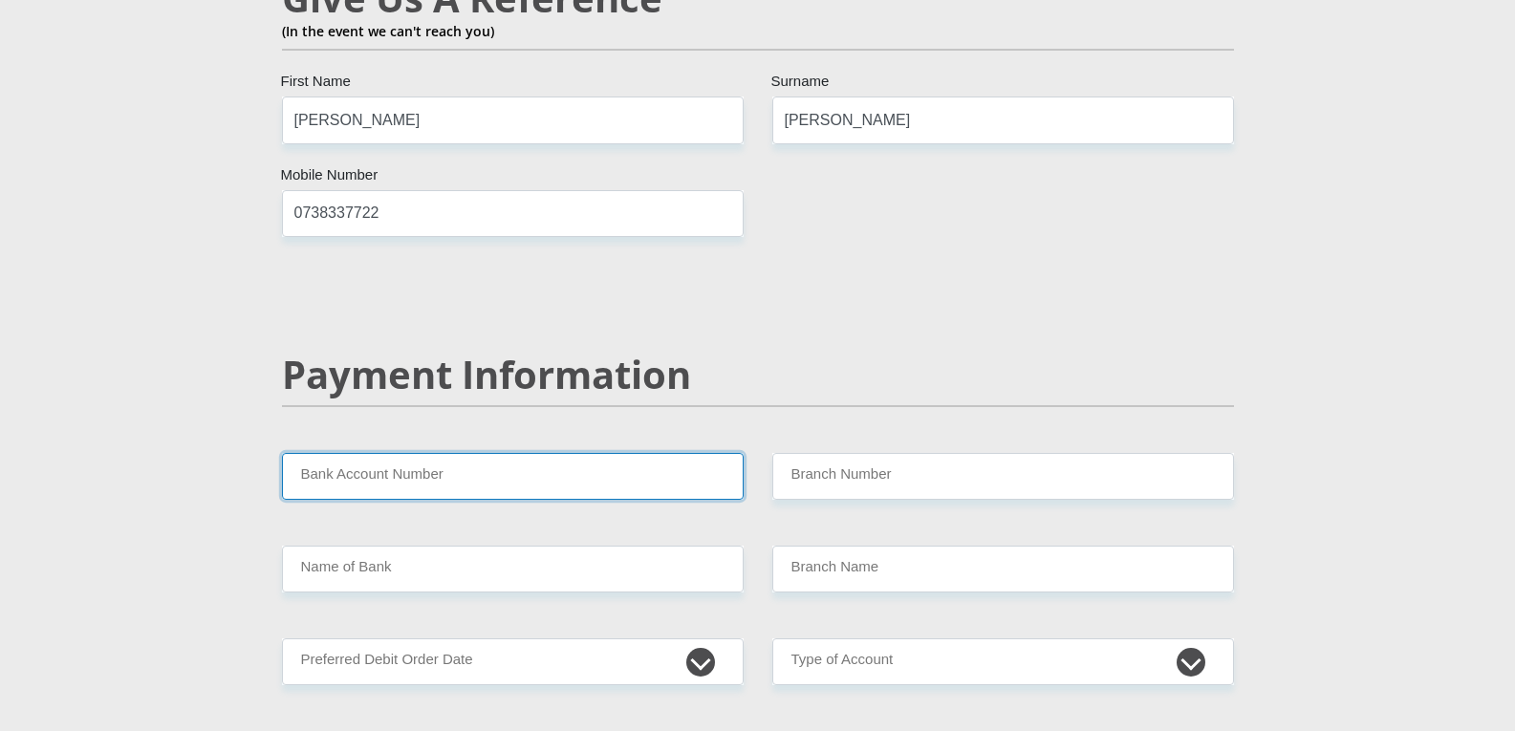
click at [658, 453] on input "Bank Account Number" at bounding box center [513, 476] width 462 height 47
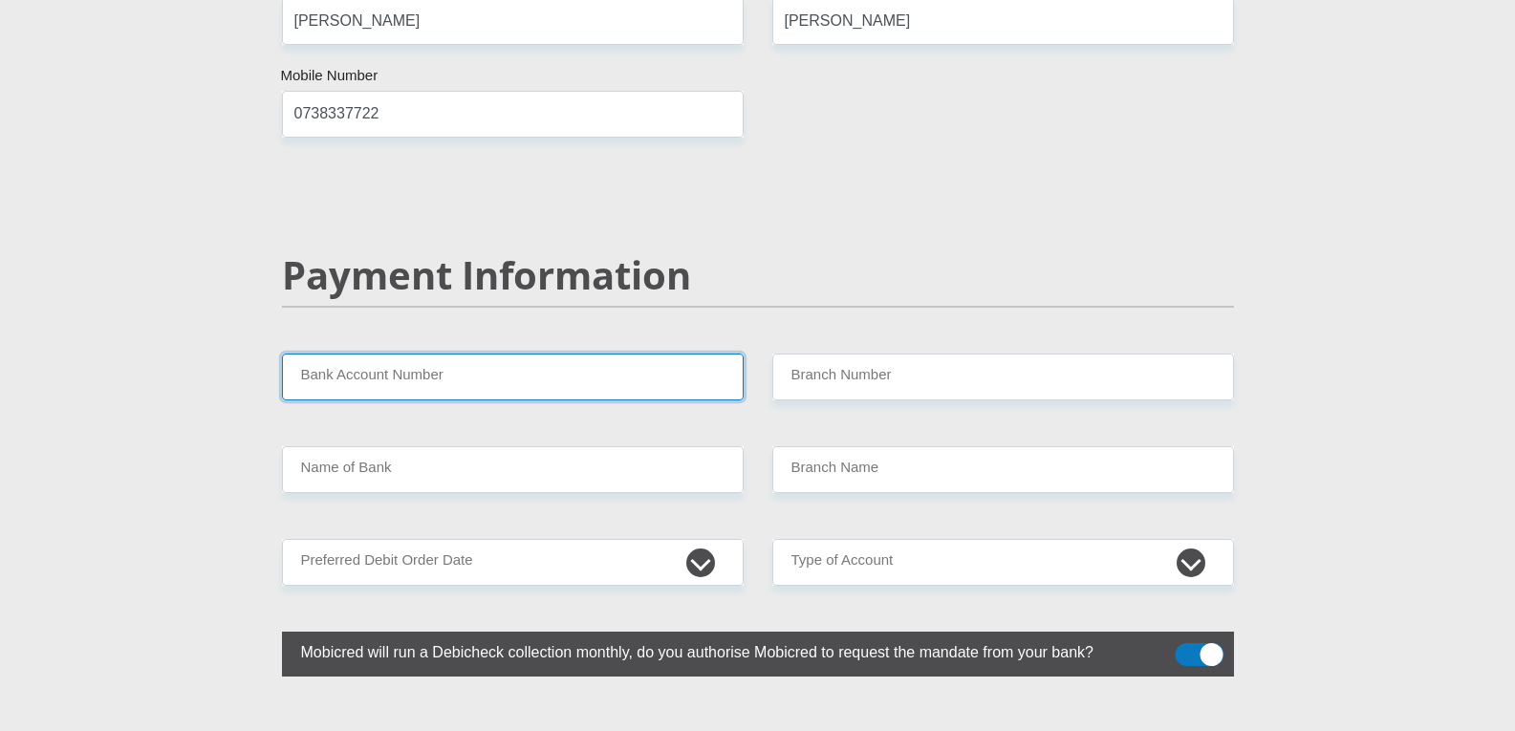
scroll to position [3536, 0]
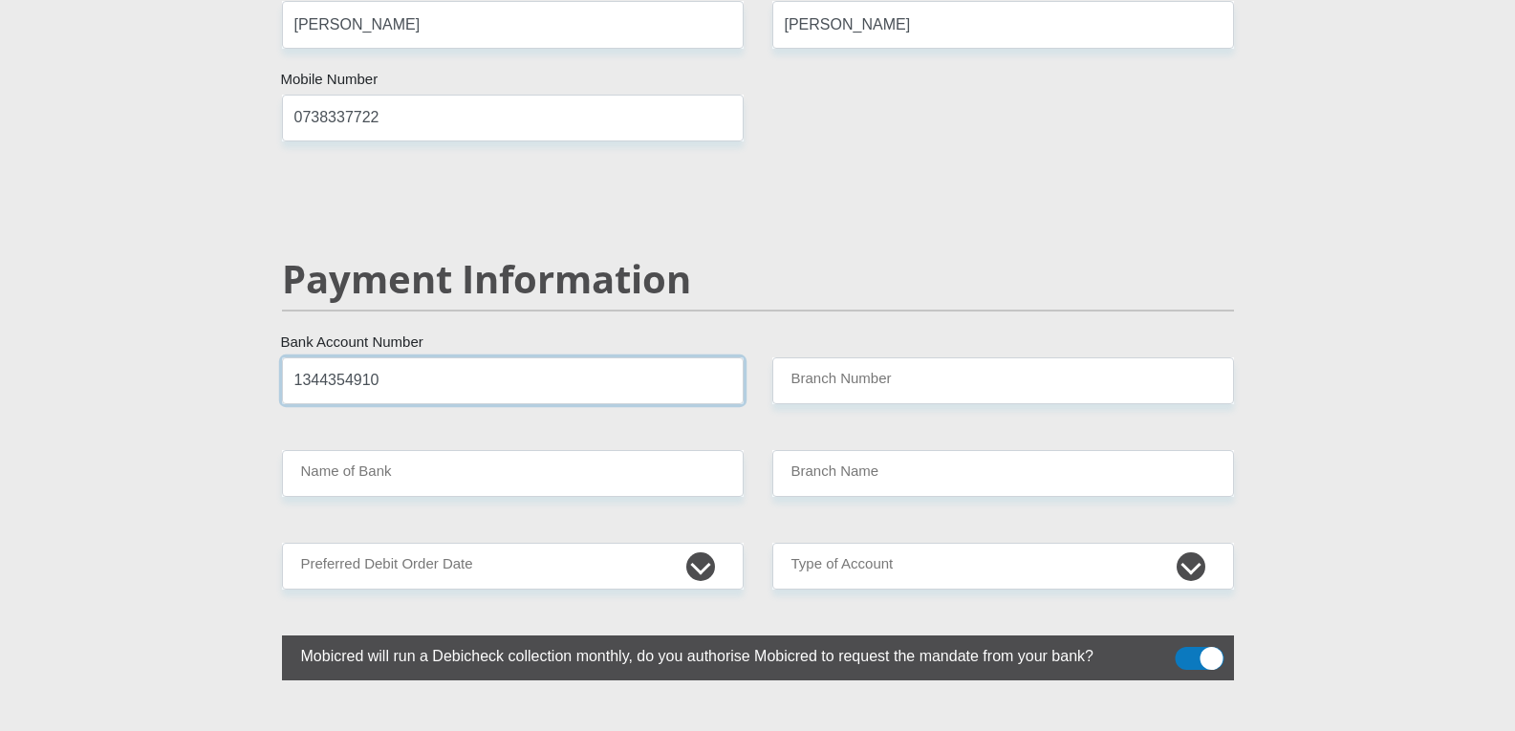
type input "1344354910"
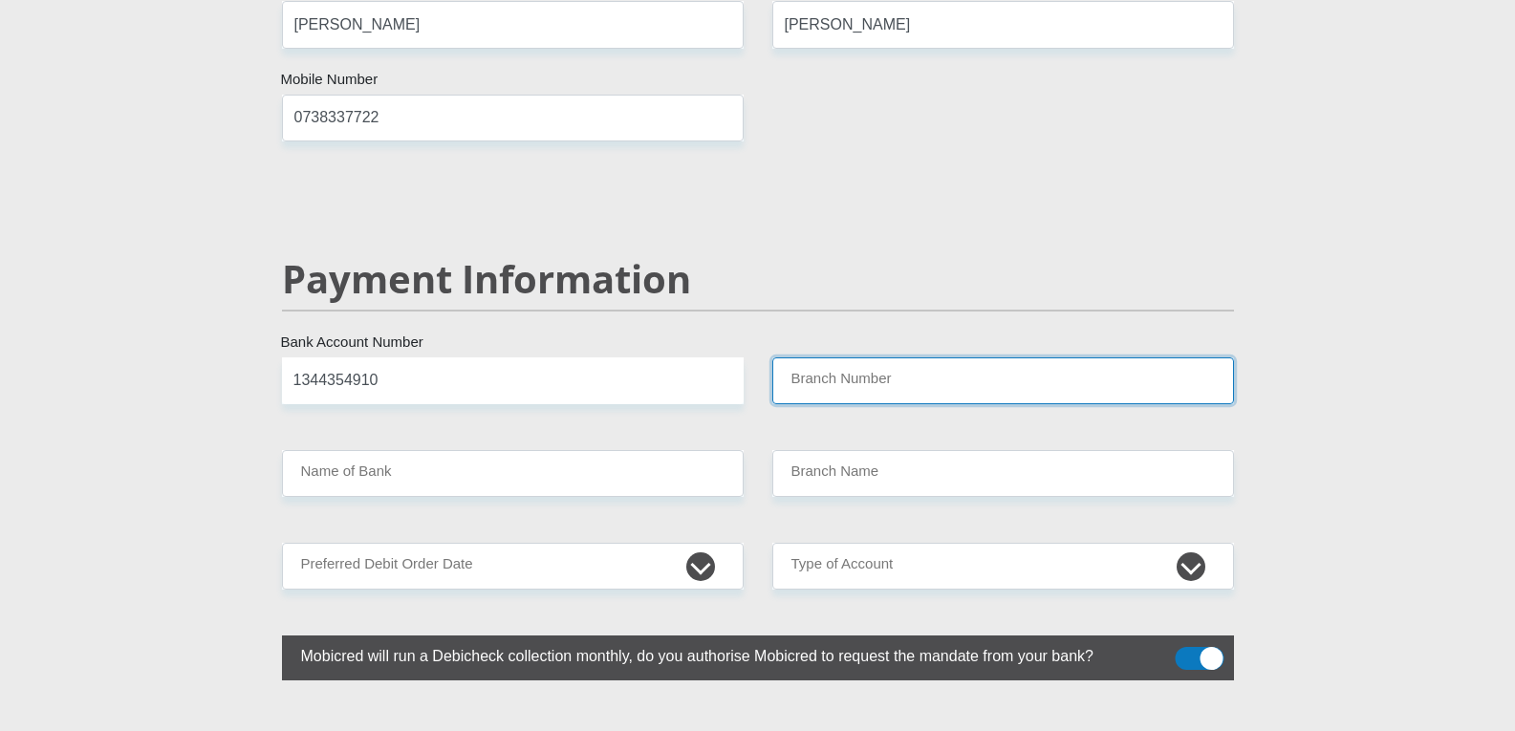
click at [1084, 357] on input "Branch Number" at bounding box center [1003, 380] width 462 height 47
type input "Bloemfontein"
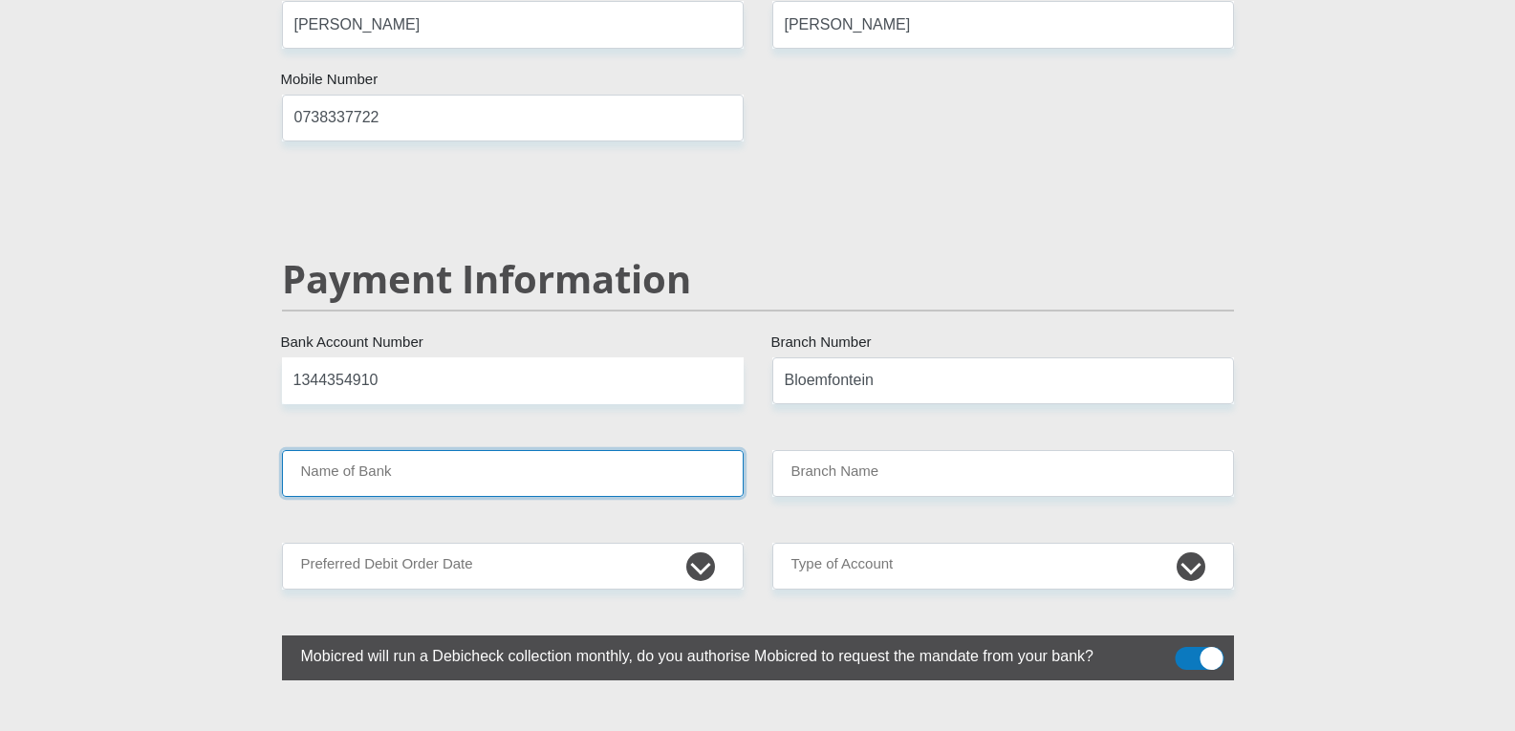
click at [558, 450] on input "Name of Bank" at bounding box center [513, 473] width 462 height 47
click at [553, 450] on input "Name of Bank" at bounding box center [513, 473] width 462 height 47
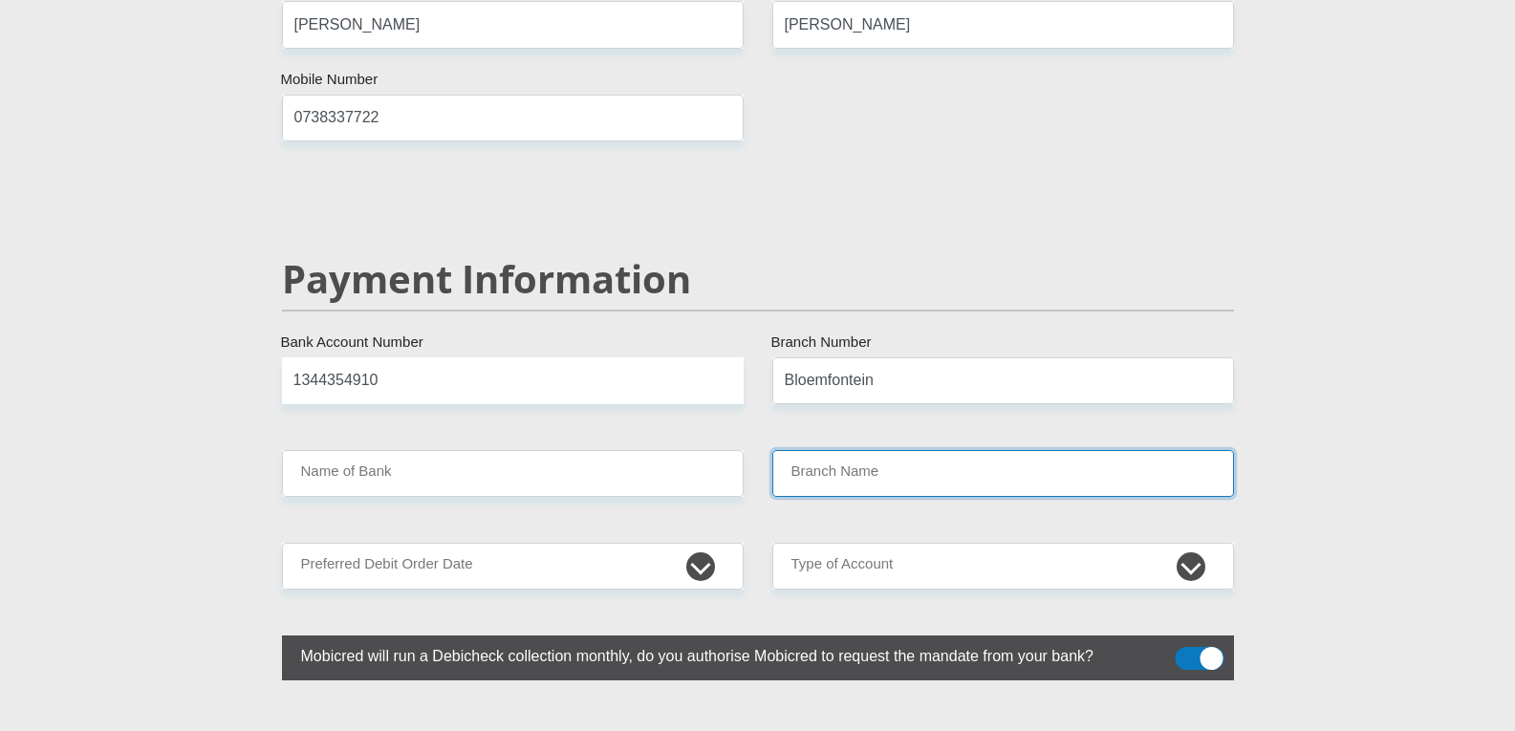
click at [956, 450] on input "Branch Name" at bounding box center [1003, 473] width 462 height 47
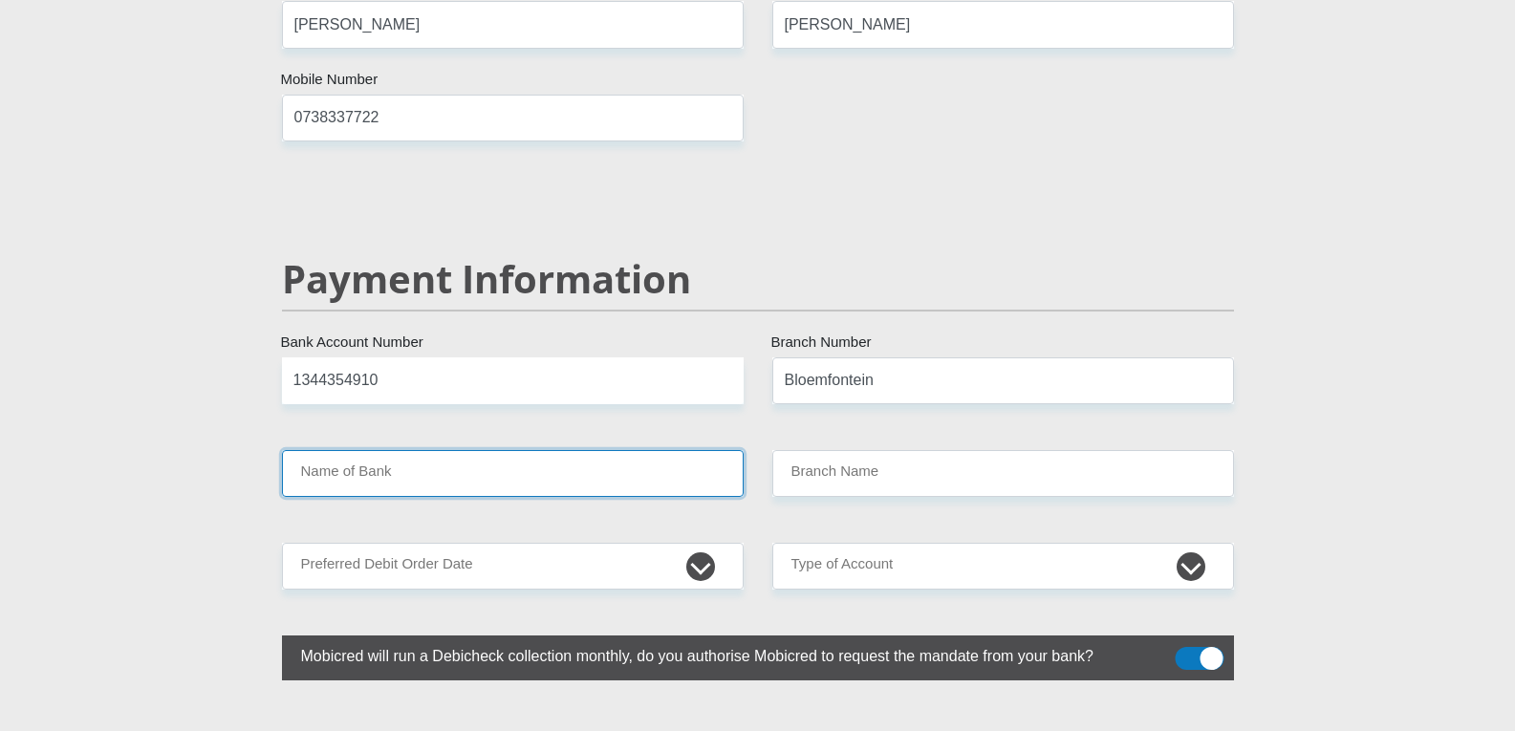
click at [600, 450] on input "Name of Bank" at bounding box center [513, 473] width 462 height 47
click at [714, 450] on input "Name of Bank" at bounding box center [513, 473] width 462 height 47
click at [734, 450] on input "Name of Bank" at bounding box center [513, 473] width 462 height 47
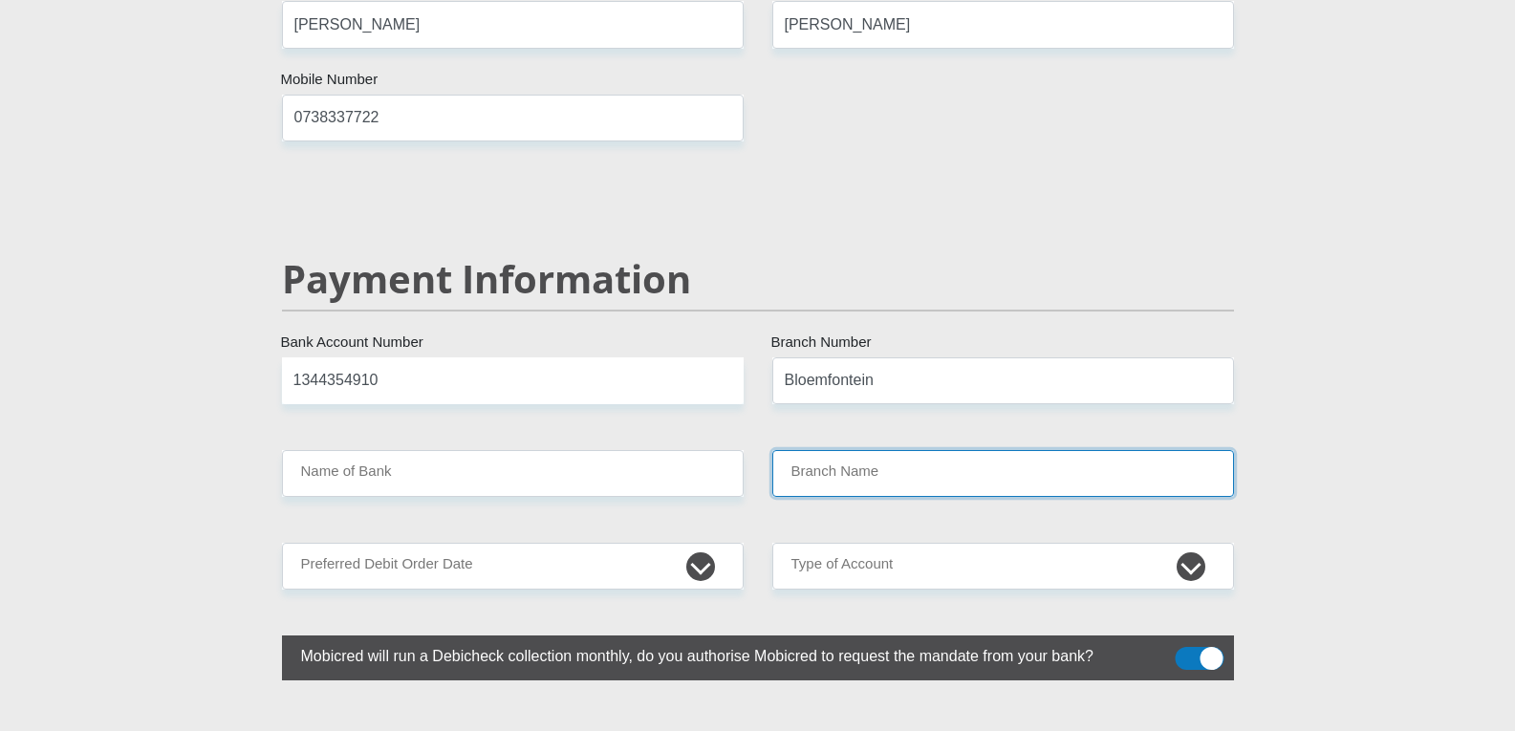
click at [998, 450] on input "Branch Name" at bounding box center [1003, 473] width 462 height 47
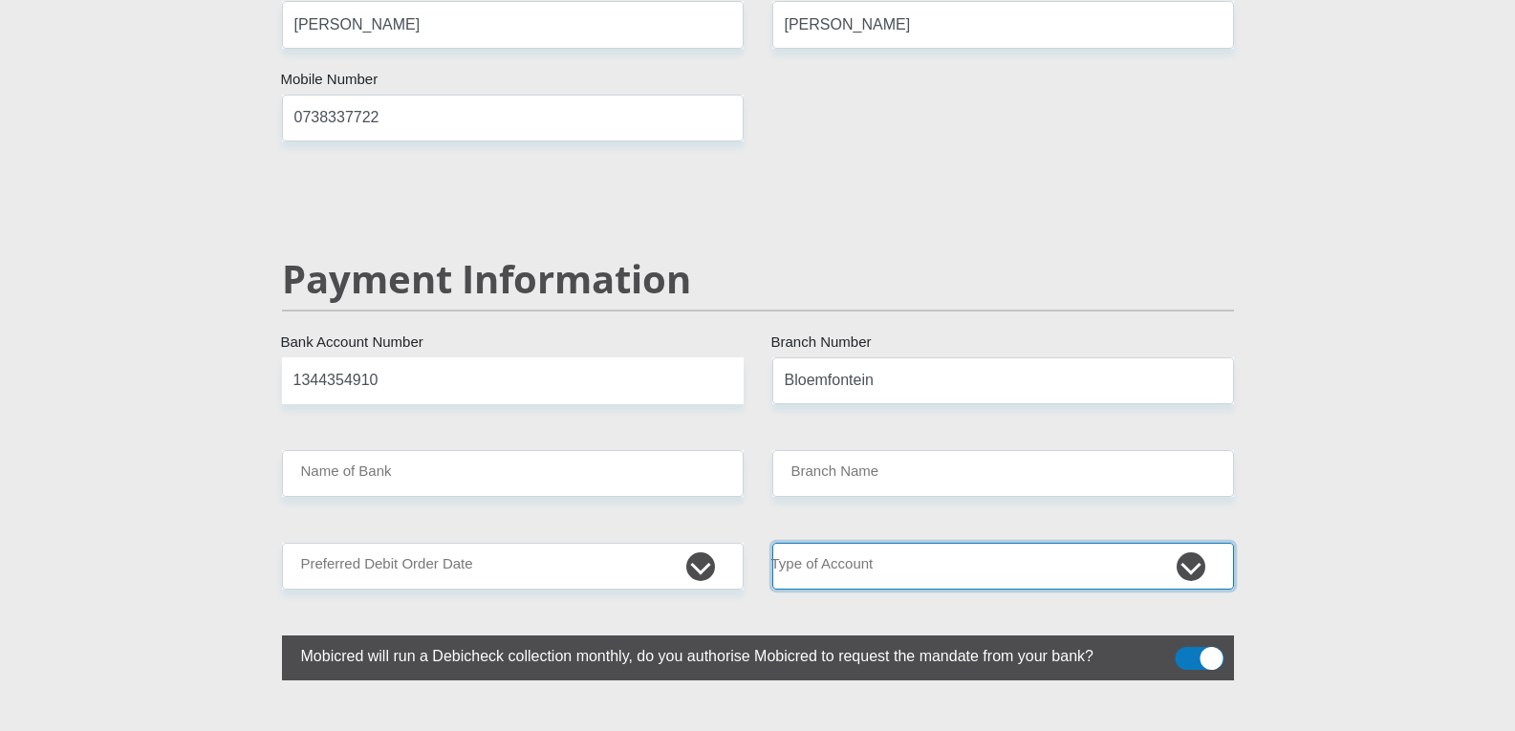
click at [996, 543] on select "Cheque Savings" at bounding box center [1003, 566] width 462 height 47
select select "SAV"
click at [772, 543] on select "Cheque Savings" at bounding box center [1003, 566] width 462 height 47
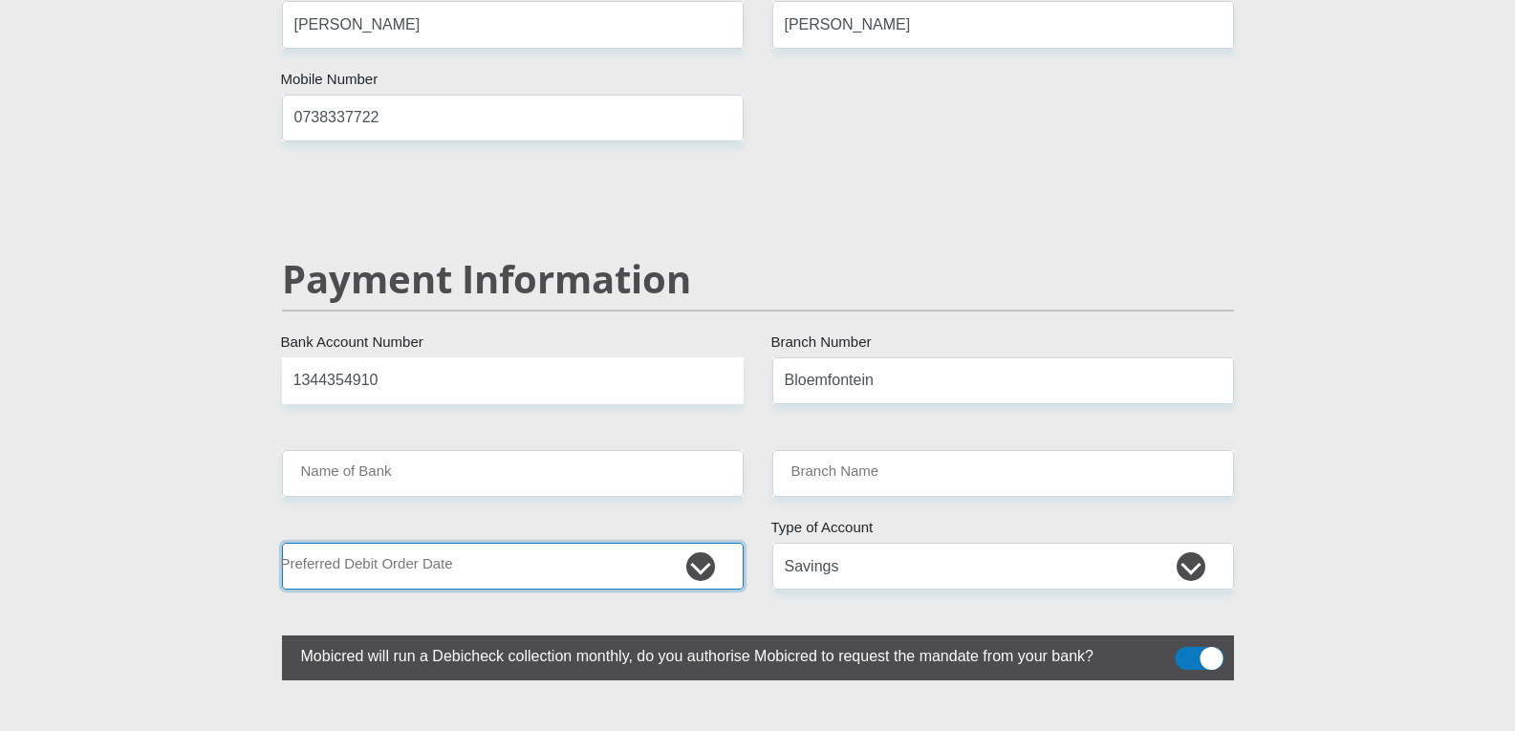
click at [695, 543] on select "1st 2nd 3rd 4th 5th 7th 18th 19th 20th 21st 22nd 23rd 24th 25th 26th 27th 28th …" at bounding box center [513, 566] width 462 height 47
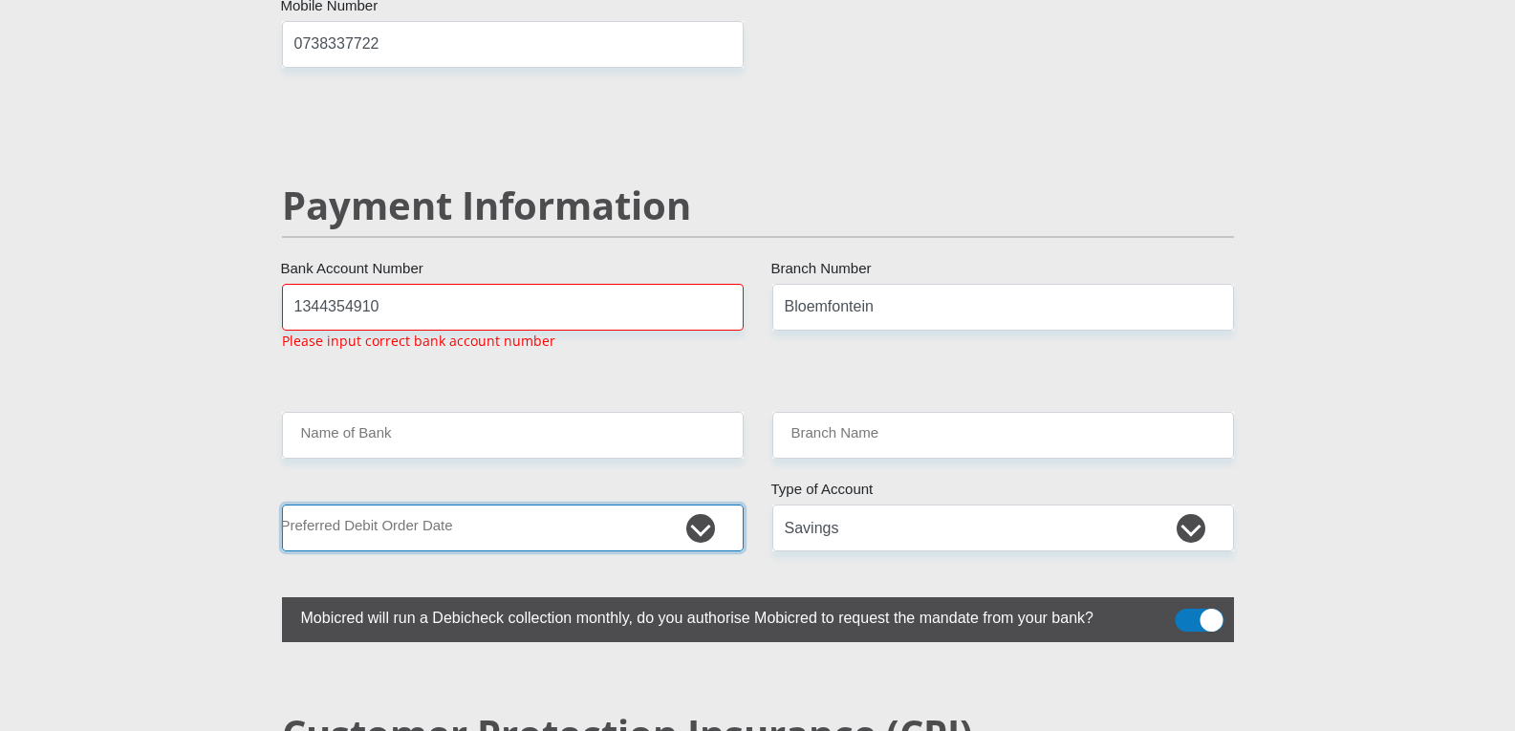
scroll to position [3610, 0]
select select "1"
click at [282, 504] on select "1st 2nd 3rd 4th 5th 7th 18th 19th 20th 21st 22nd 23rd 24th 25th 26th 27th 28th …" at bounding box center [513, 527] width 462 height 47
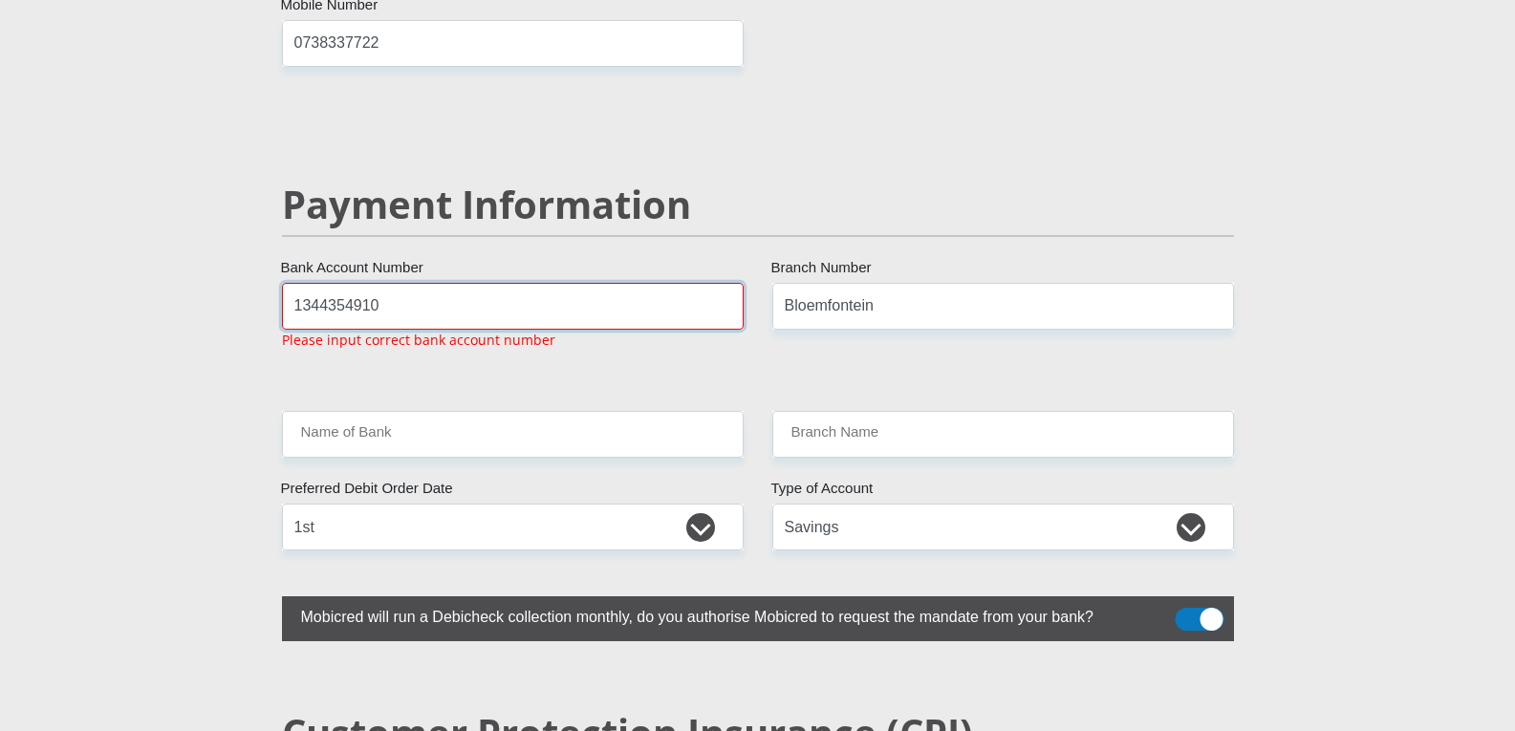
drag, startPoint x: 468, startPoint y: 253, endPoint x: 334, endPoint y: 253, distance: 133.8
click at [334, 283] on input "1344354910" at bounding box center [513, 306] width 462 height 47
click at [356, 283] on input "1344354910" at bounding box center [513, 306] width 462 height 47
drag, startPoint x: 421, startPoint y: 268, endPoint x: 251, endPoint y: 262, distance: 170.2
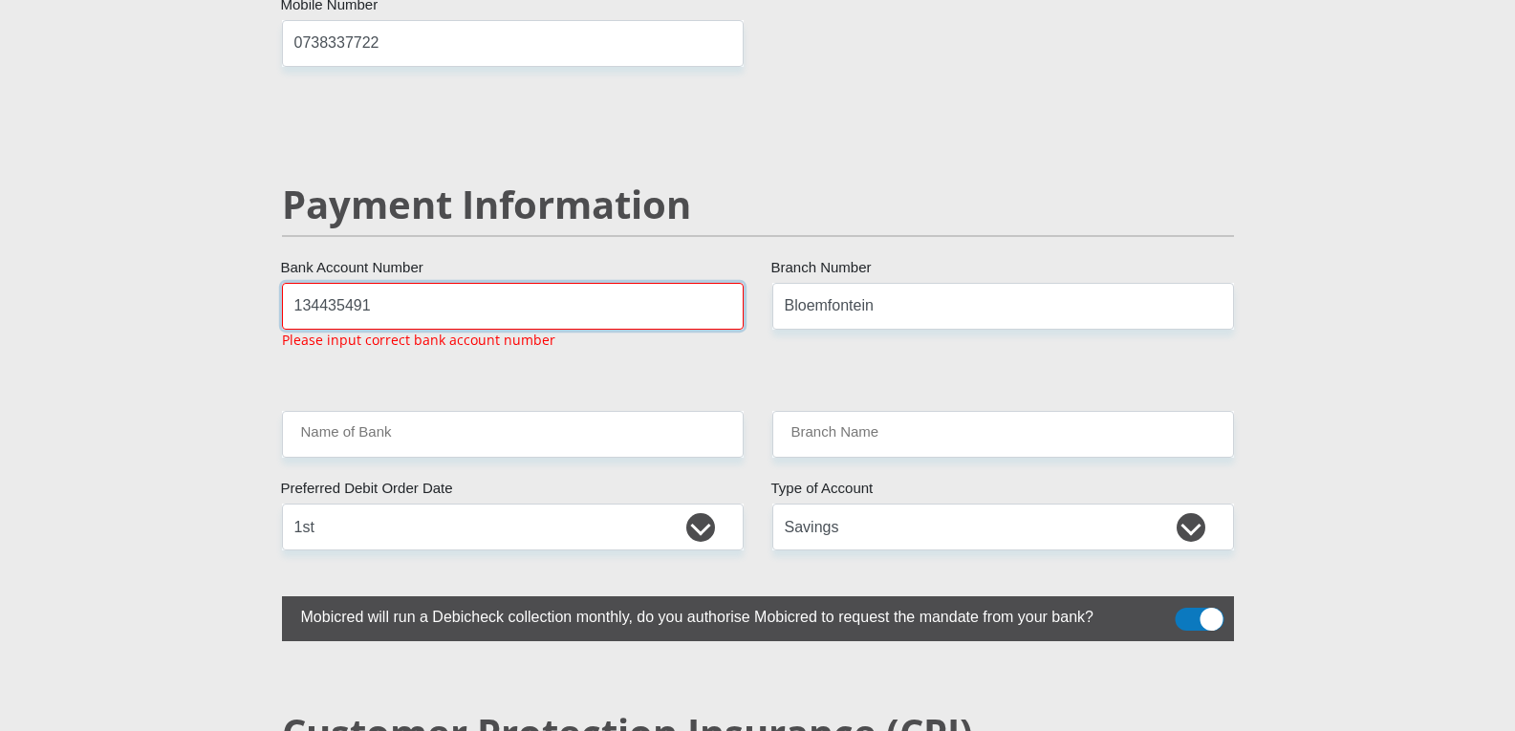
type input "1344354910"
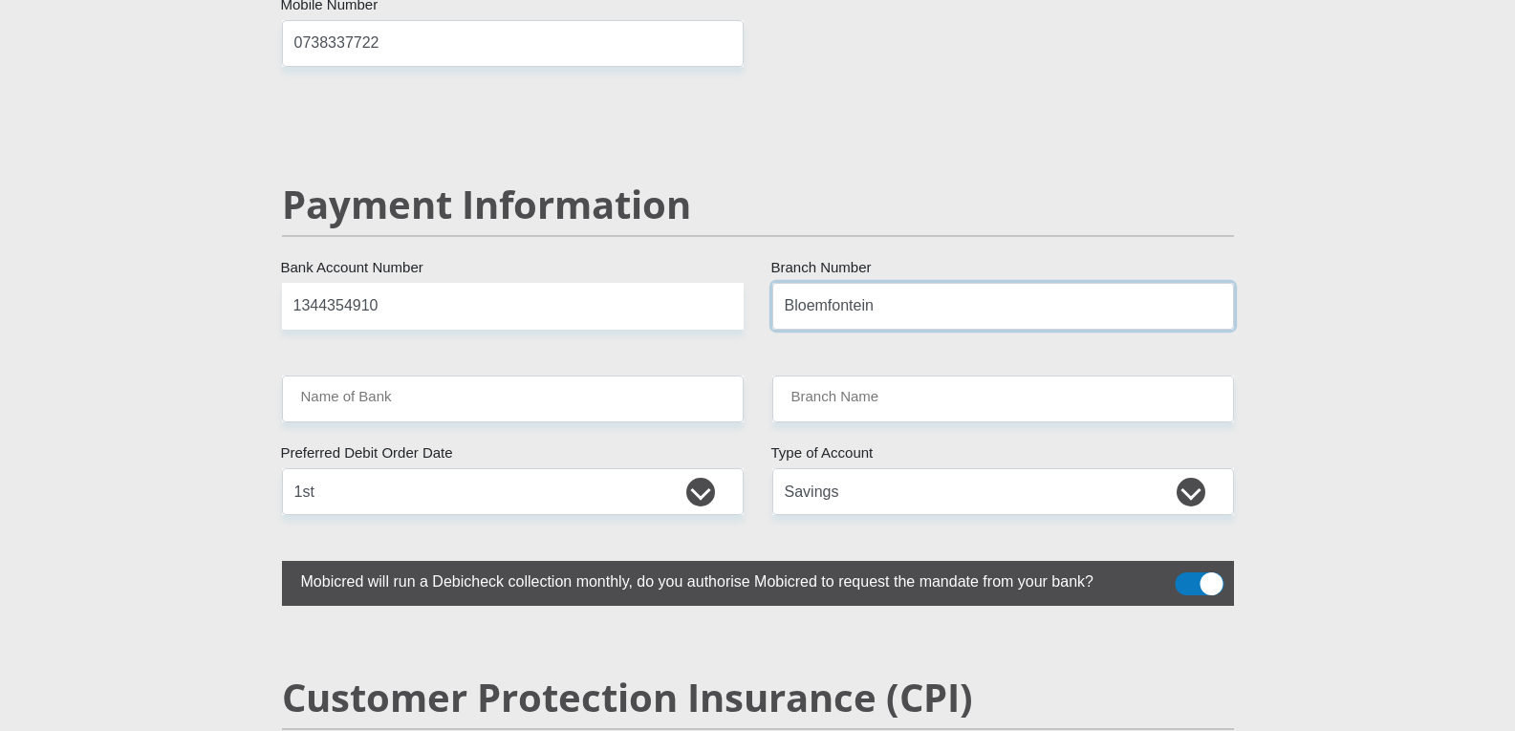
drag, startPoint x: 901, startPoint y: 268, endPoint x: 761, endPoint y: 249, distance: 141.6
click at [759, 283] on div "Bloemfontein Branch Number" at bounding box center [1003, 306] width 490 height 47
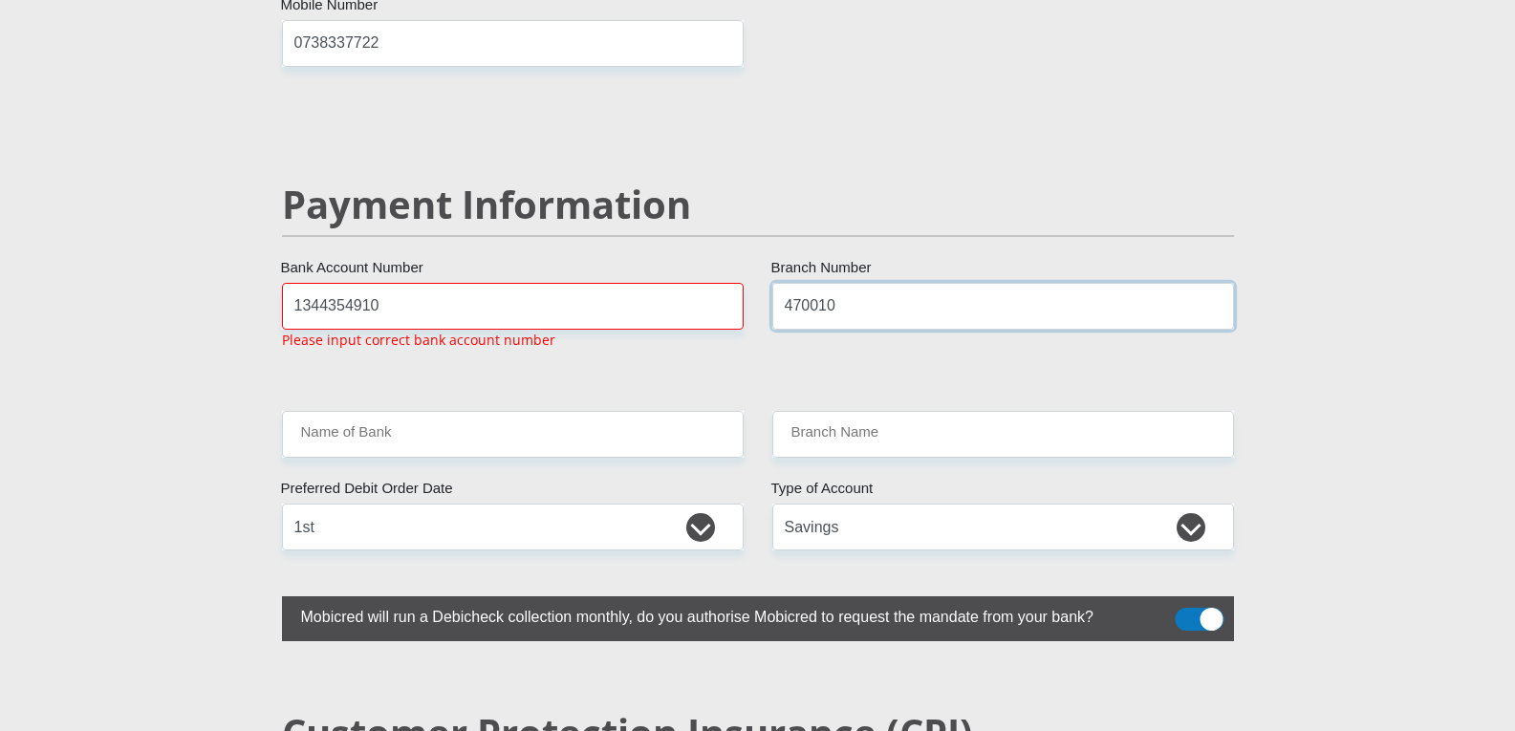
type input "470010"
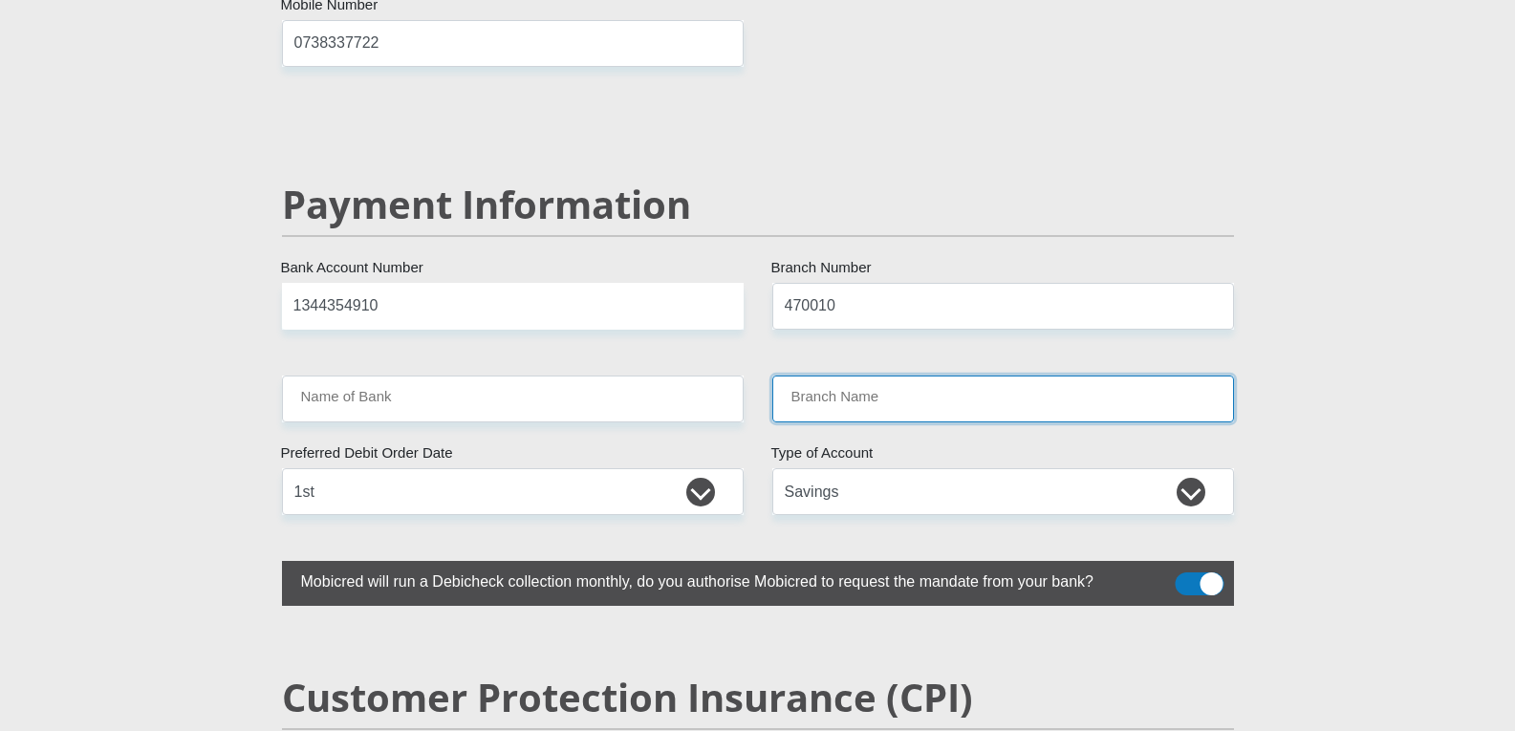
type input "CAPITEC BANK LIMITED"
type input "CAPITEC BANK CPC"
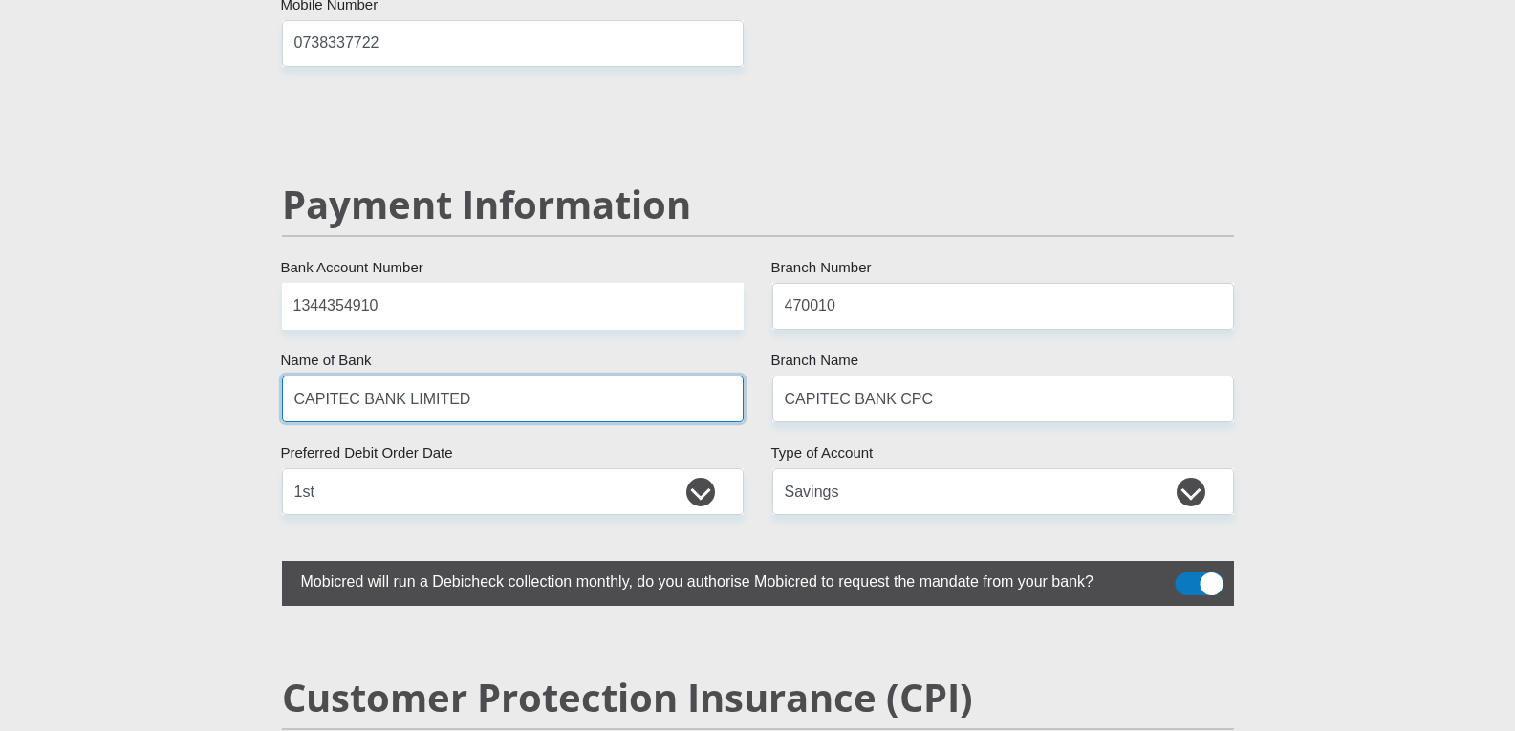
click at [595, 376] on input "CAPITEC BANK LIMITED" at bounding box center [513, 399] width 462 height 47
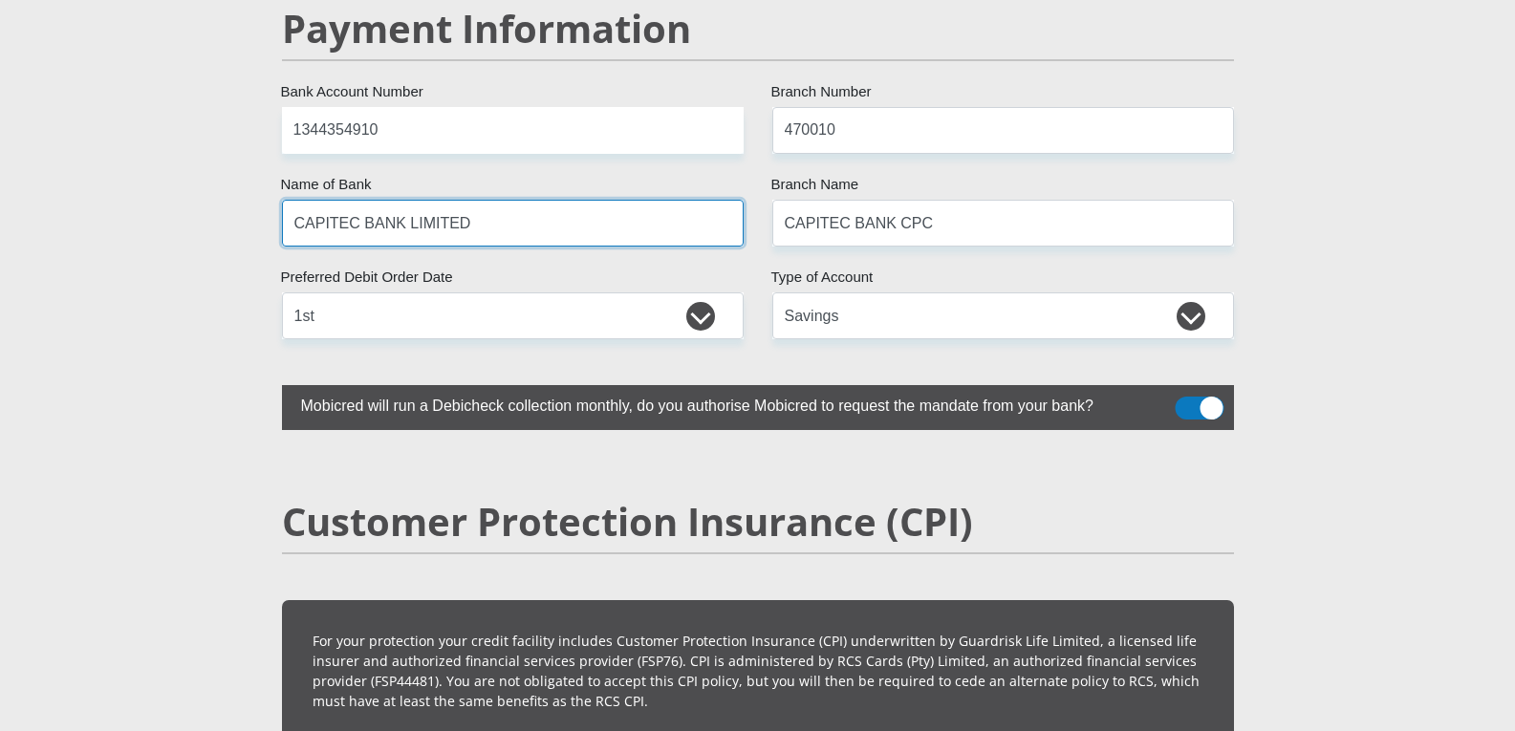
scroll to position [3801, 0]
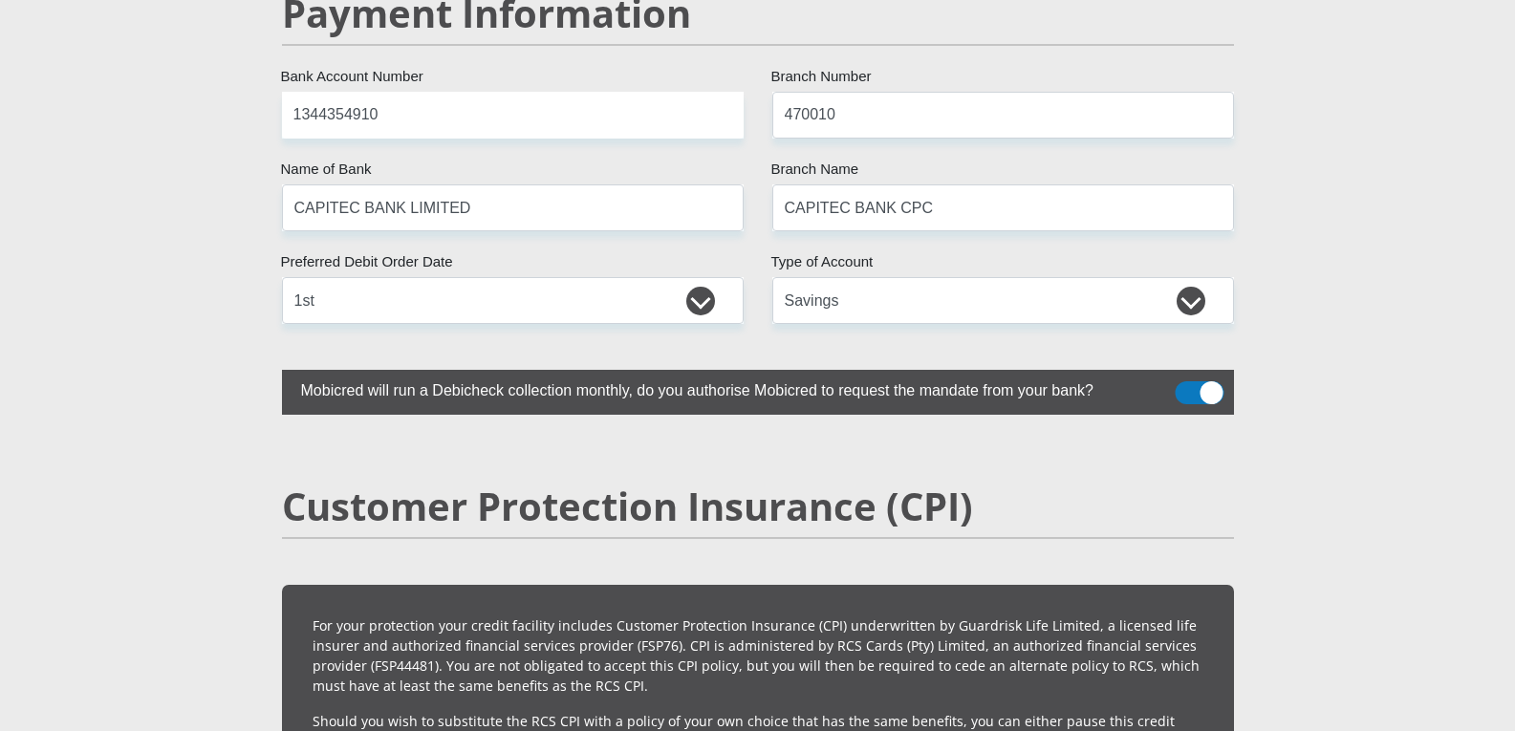
click at [1217, 381] on span at bounding box center [1198, 392] width 49 height 23
click at [1186, 386] on input "checkbox" at bounding box center [1186, 386] width 0 height 0
click at [1193, 381] on span at bounding box center [1198, 392] width 49 height 23
click at [1186, 386] on input "checkbox" at bounding box center [1186, 386] width 0 height 0
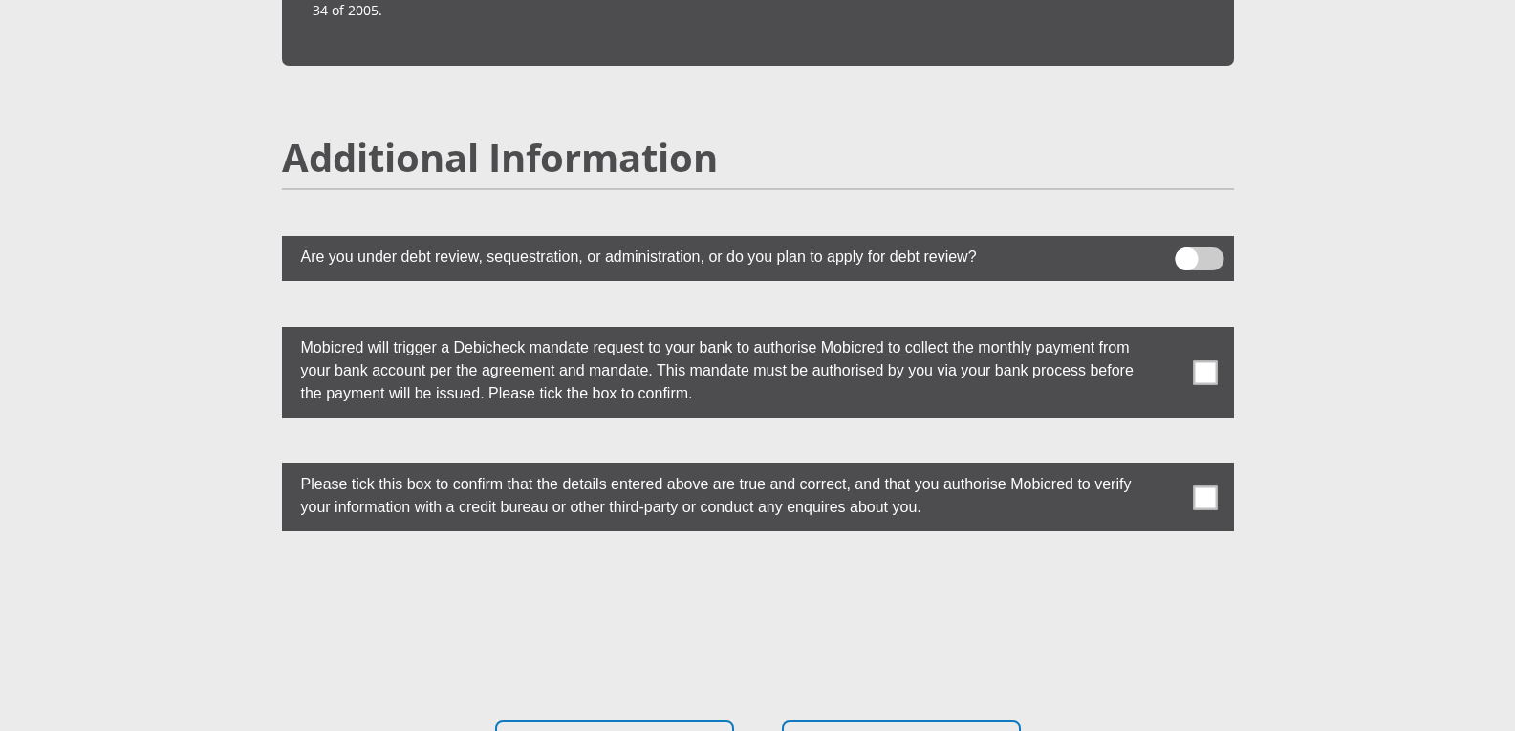
scroll to position [5044, 0]
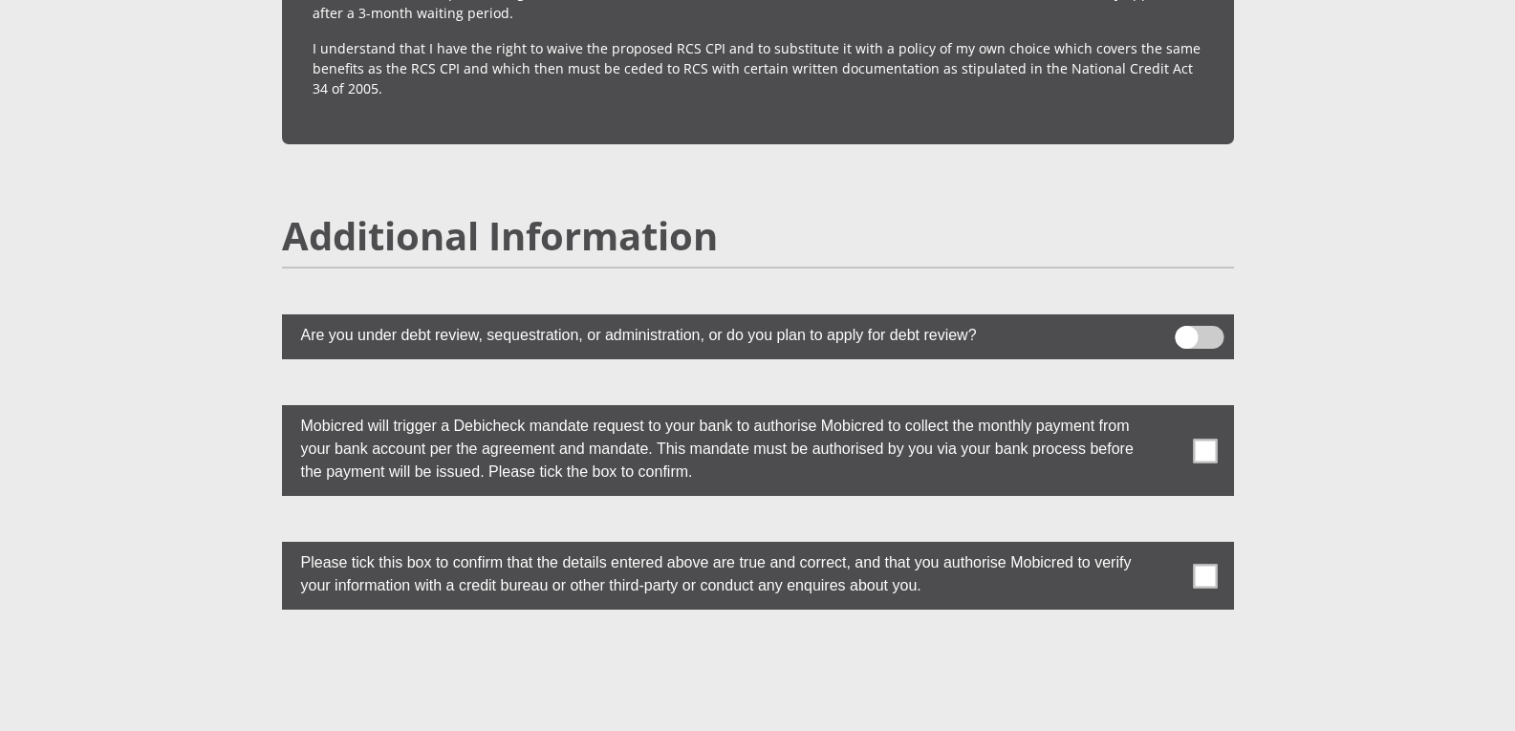
click at [1210, 439] on span at bounding box center [1205, 451] width 24 height 24
click at [1167, 410] on input "checkbox" at bounding box center [1167, 410] width 0 height 0
click at [1206, 564] on span at bounding box center [1205, 576] width 24 height 24
click at [1167, 547] on input "checkbox" at bounding box center [1167, 547] width 0 height 0
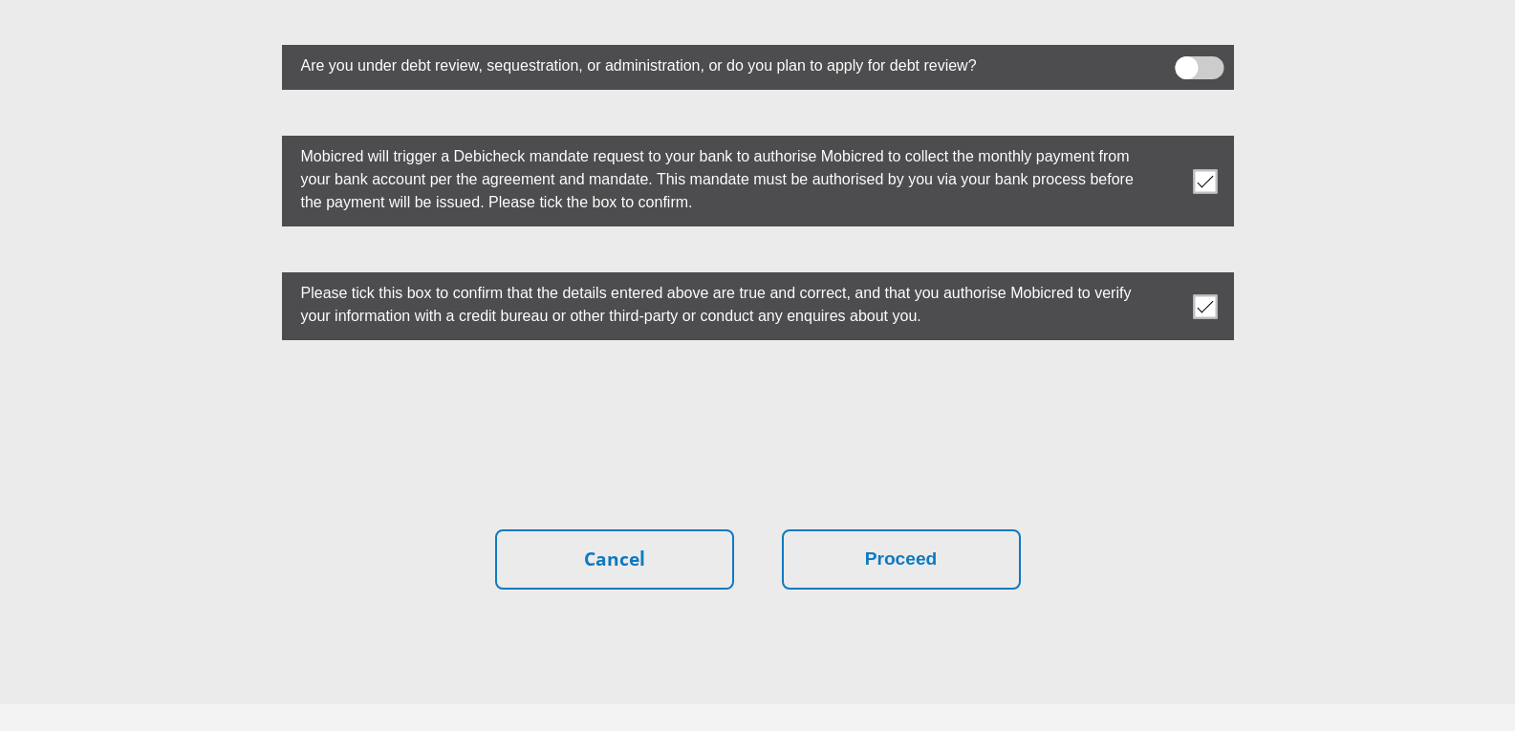
scroll to position [5330, 0]
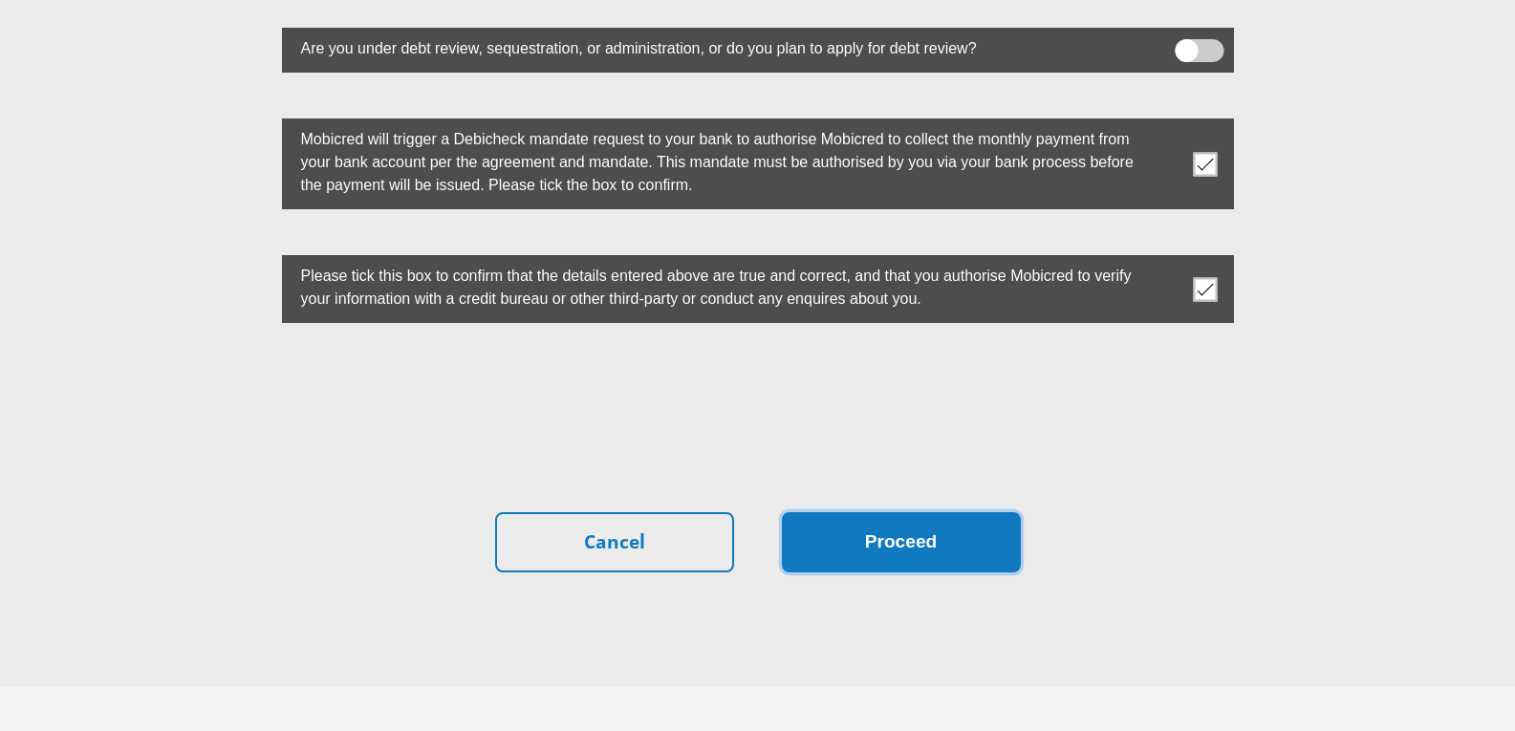
click at [884, 512] on button "Proceed" at bounding box center [901, 542] width 239 height 60
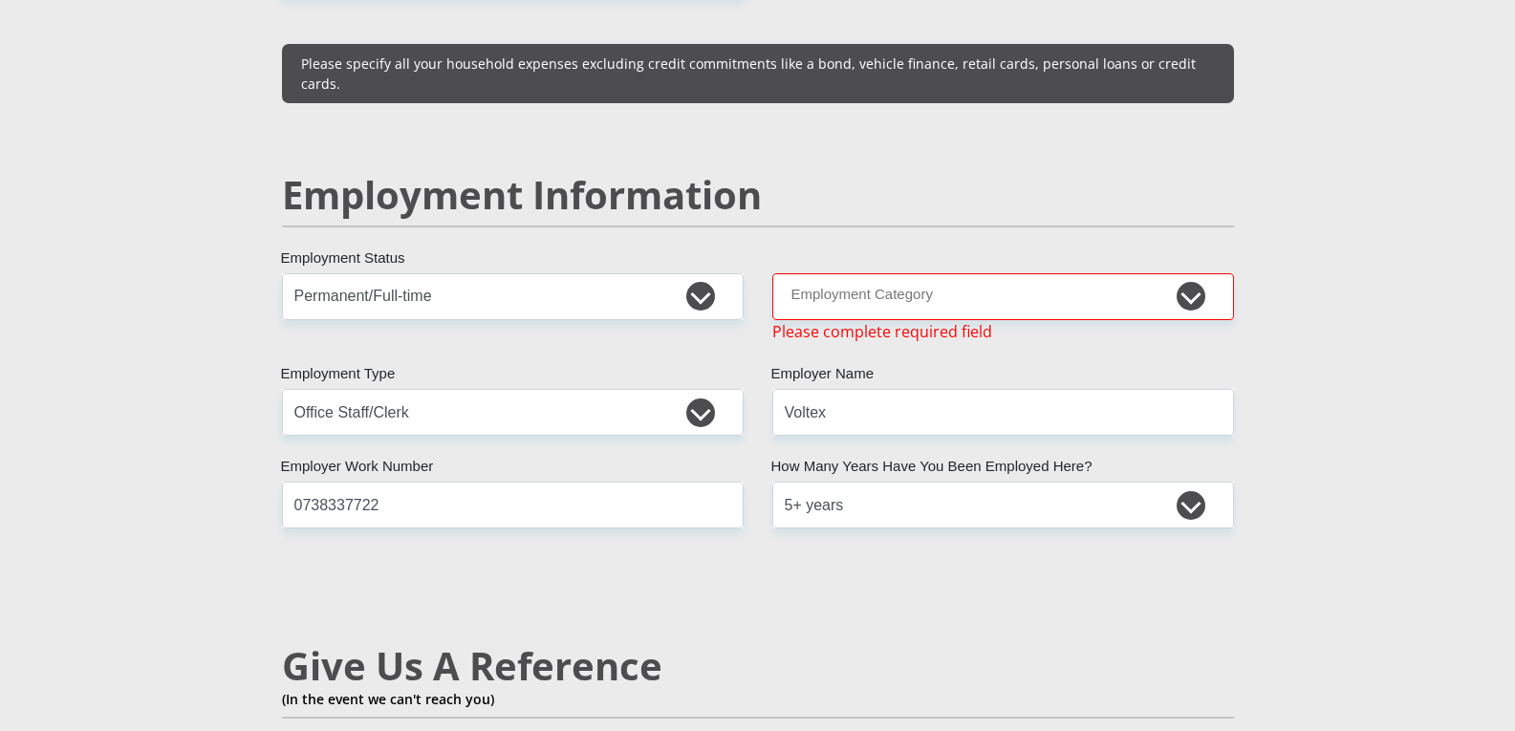
scroll to position [2786, 0]
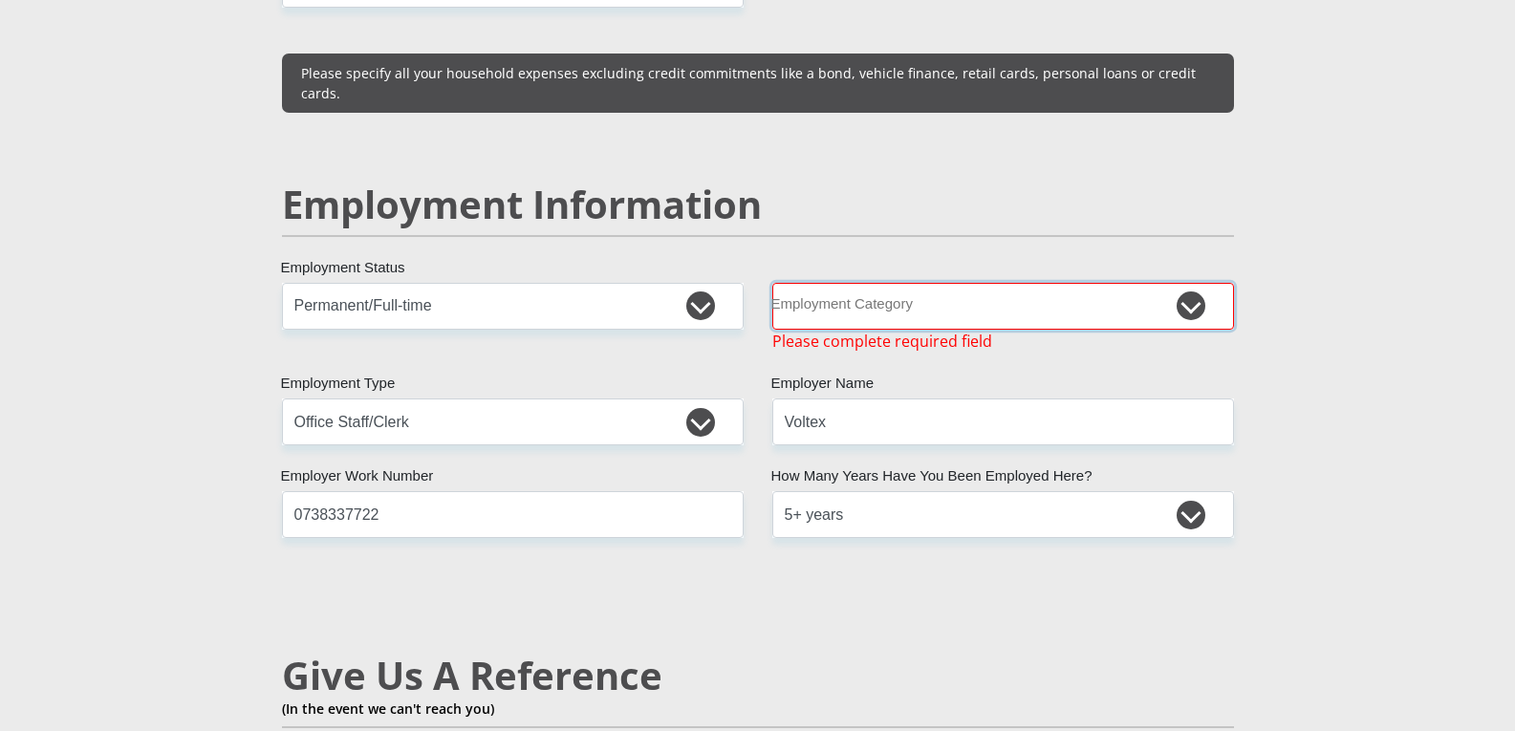
click at [966, 283] on select "AGRICULTURE ALCOHOL & TOBACCO CONSTRUCTION MATERIALS METALLURGY EQUIPMENT FOR R…" at bounding box center [1003, 306] width 462 height 47
select select "8"
click at [772, 283] on select "AGRICULTURE ALCOHOL & TOBACCO CONSTRUCTION MATERIALS METALLURGY EQUIPMENT FOR R…" at bounding box center [1003, 306] width 462 height 47
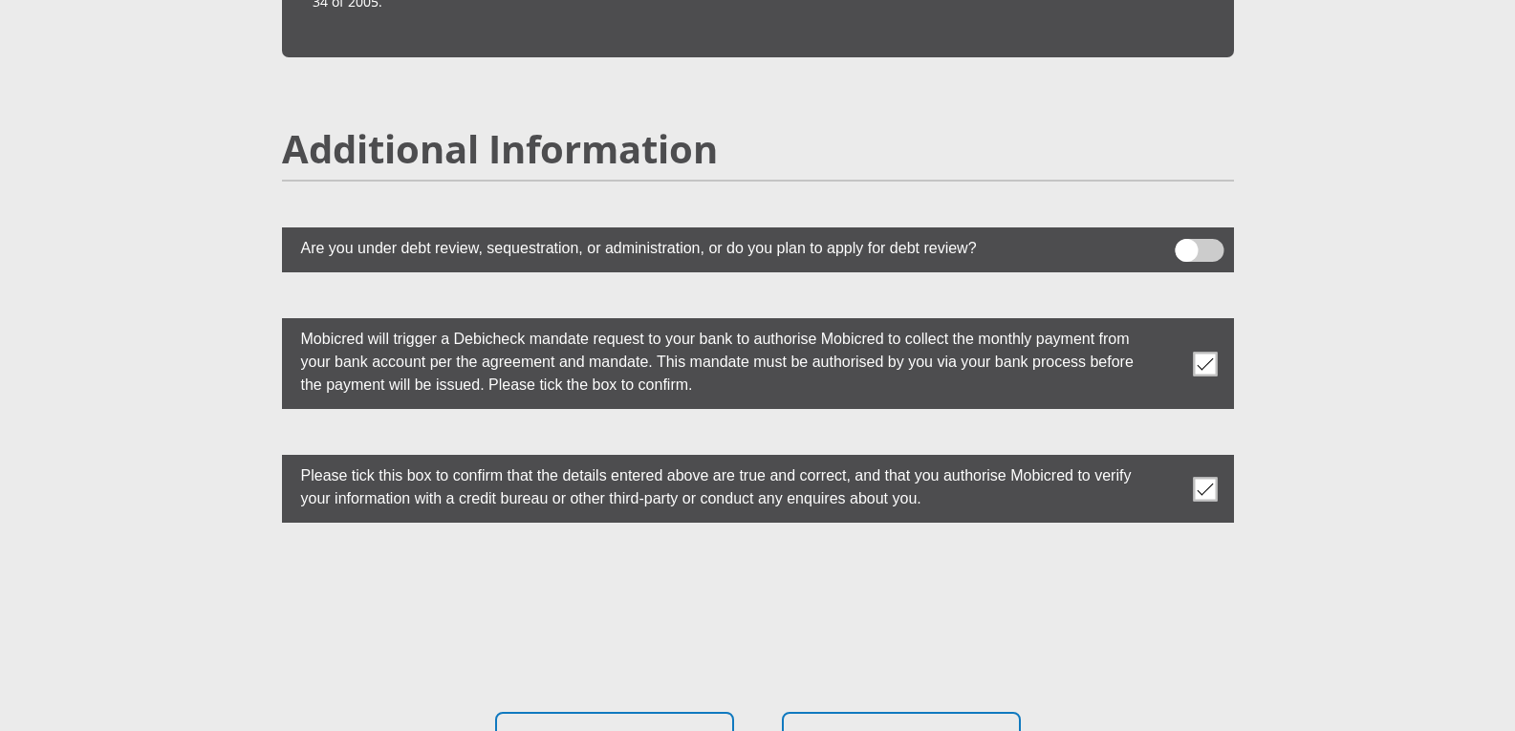
scroll to position [5352, 0]
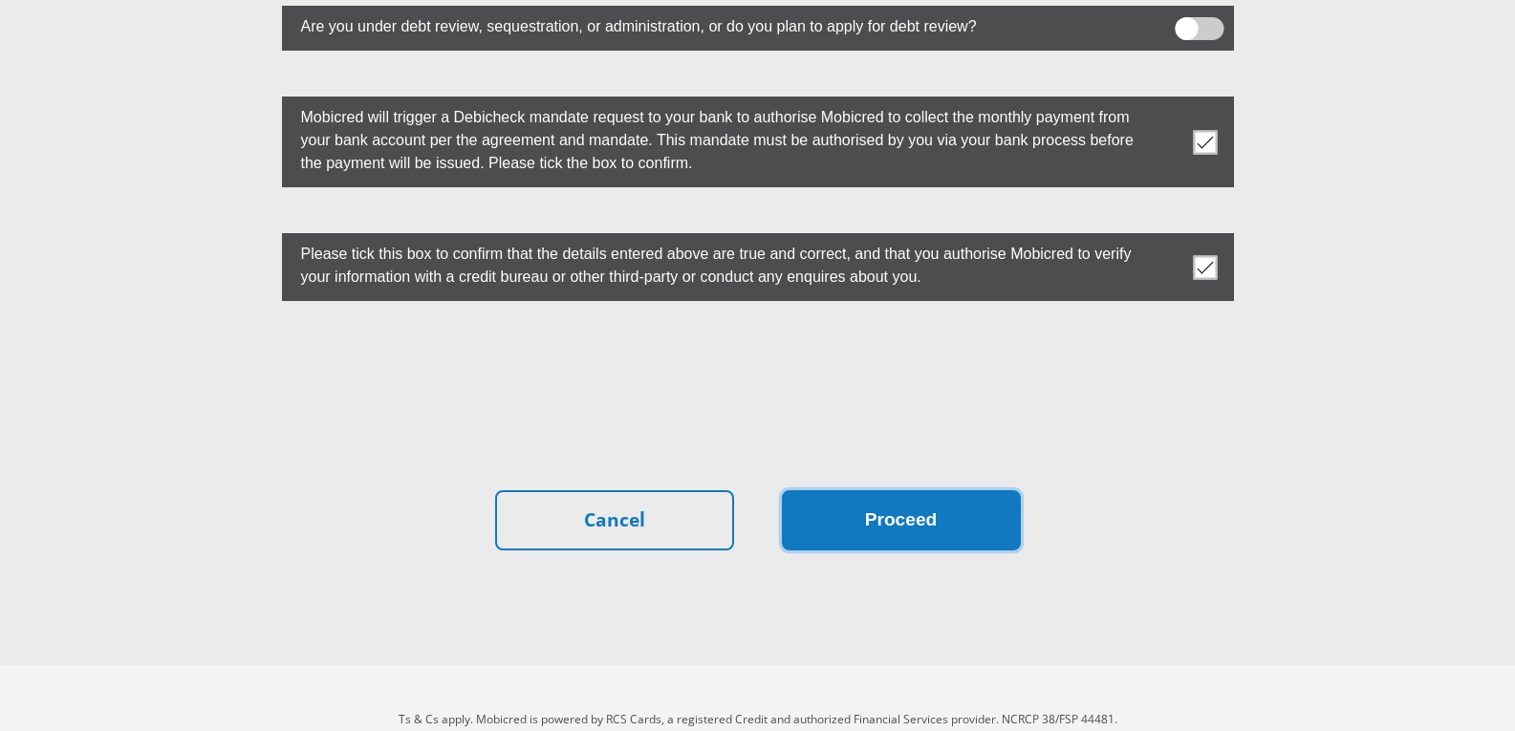
click at [951, 490] on button "Proceed" at bounding box center [901, 520] width 239 height 60
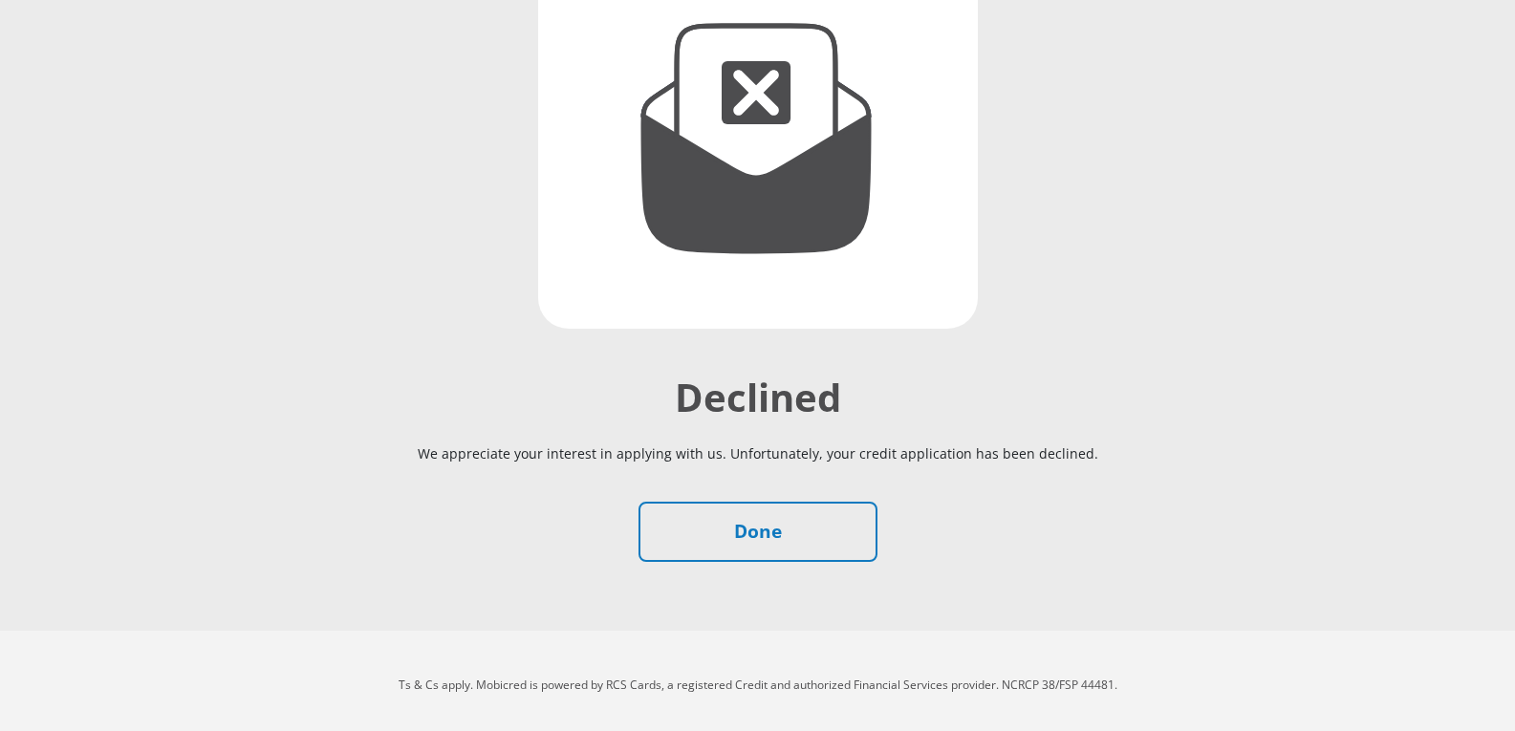
scroll to position [294, 0]
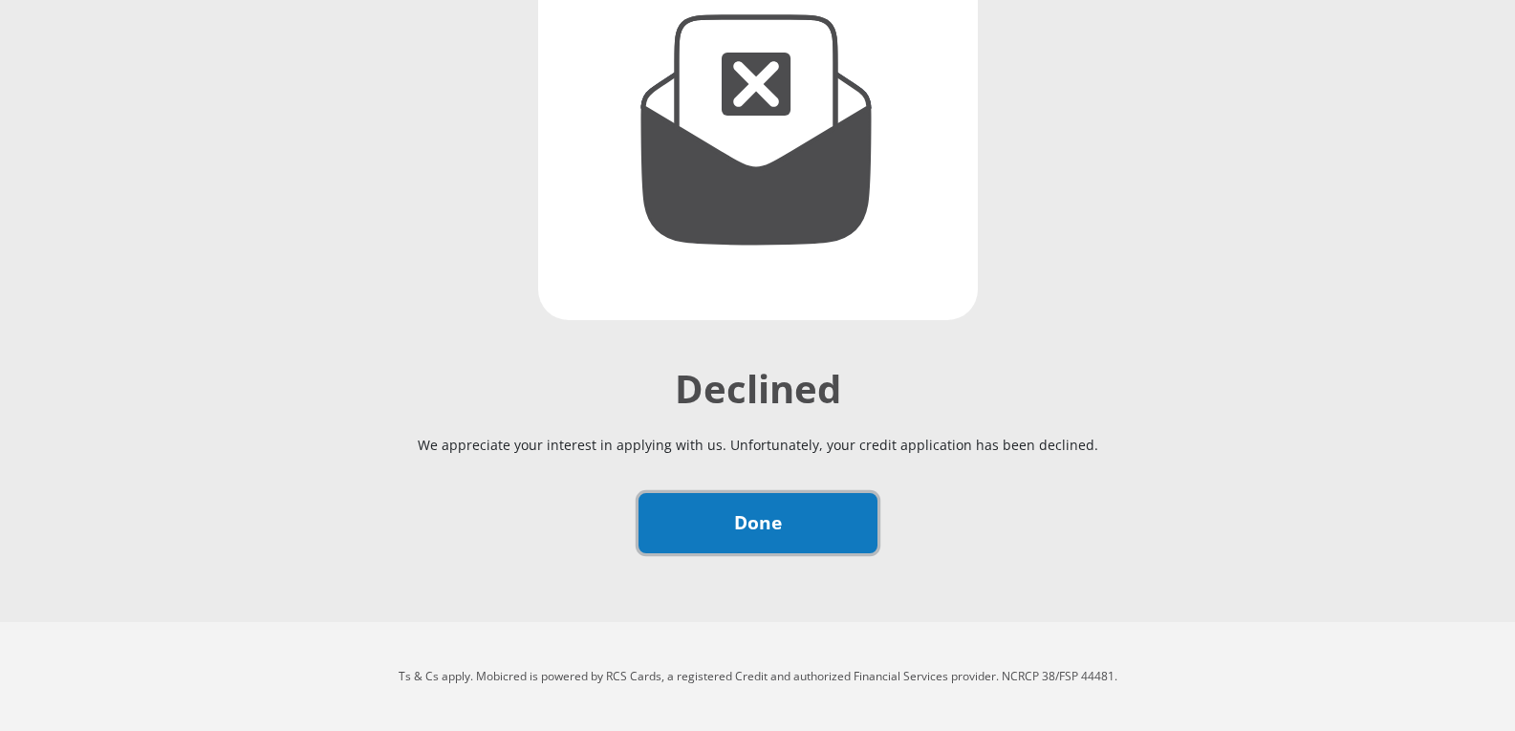
click at [751, 529] on link "Done" at bounding box center [757, 523] width 239 height 60
